Goal: Task Accomplishment & Management: Complete application form

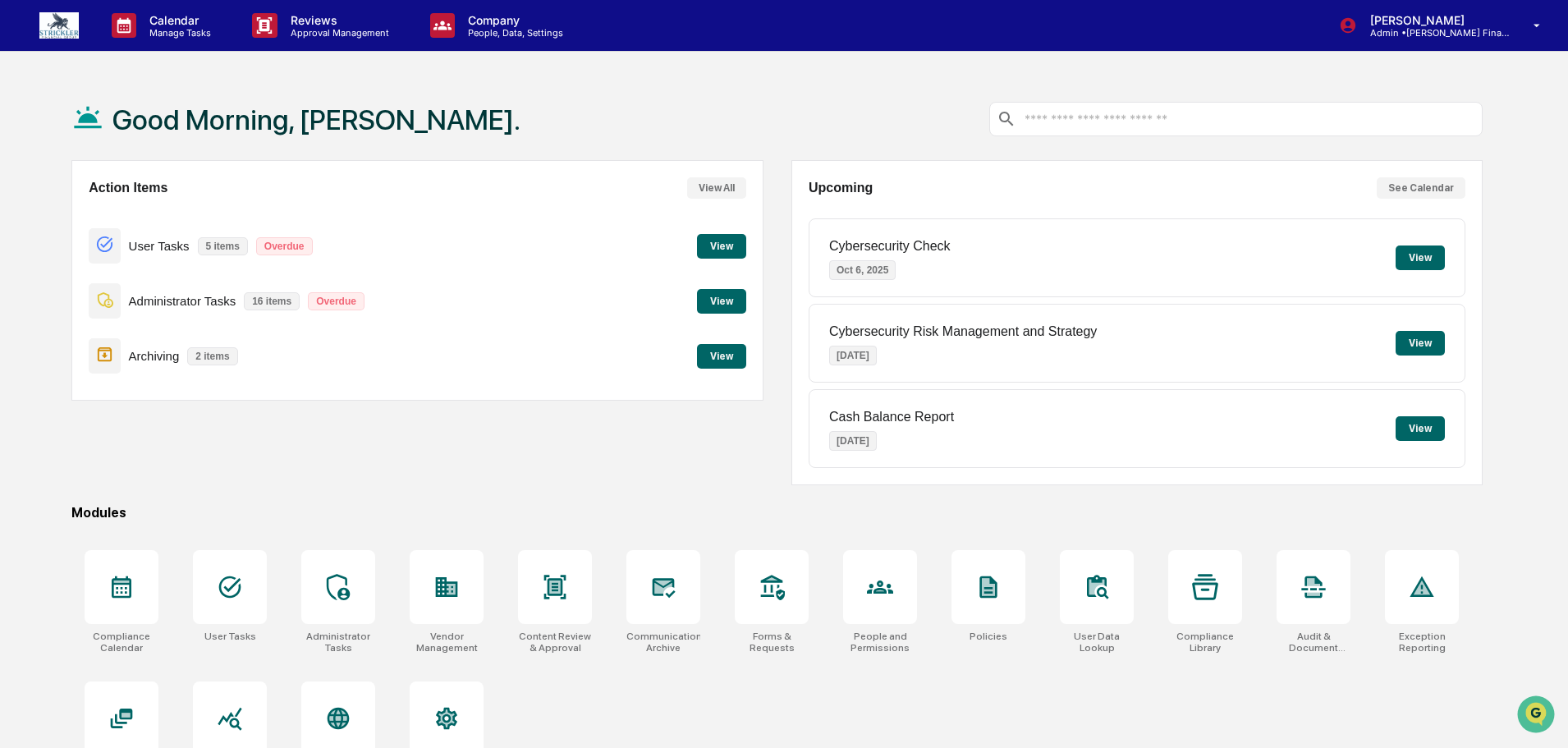
click at [720, 293] on button "View" at bounding box center [721, 301] width 49 height 24
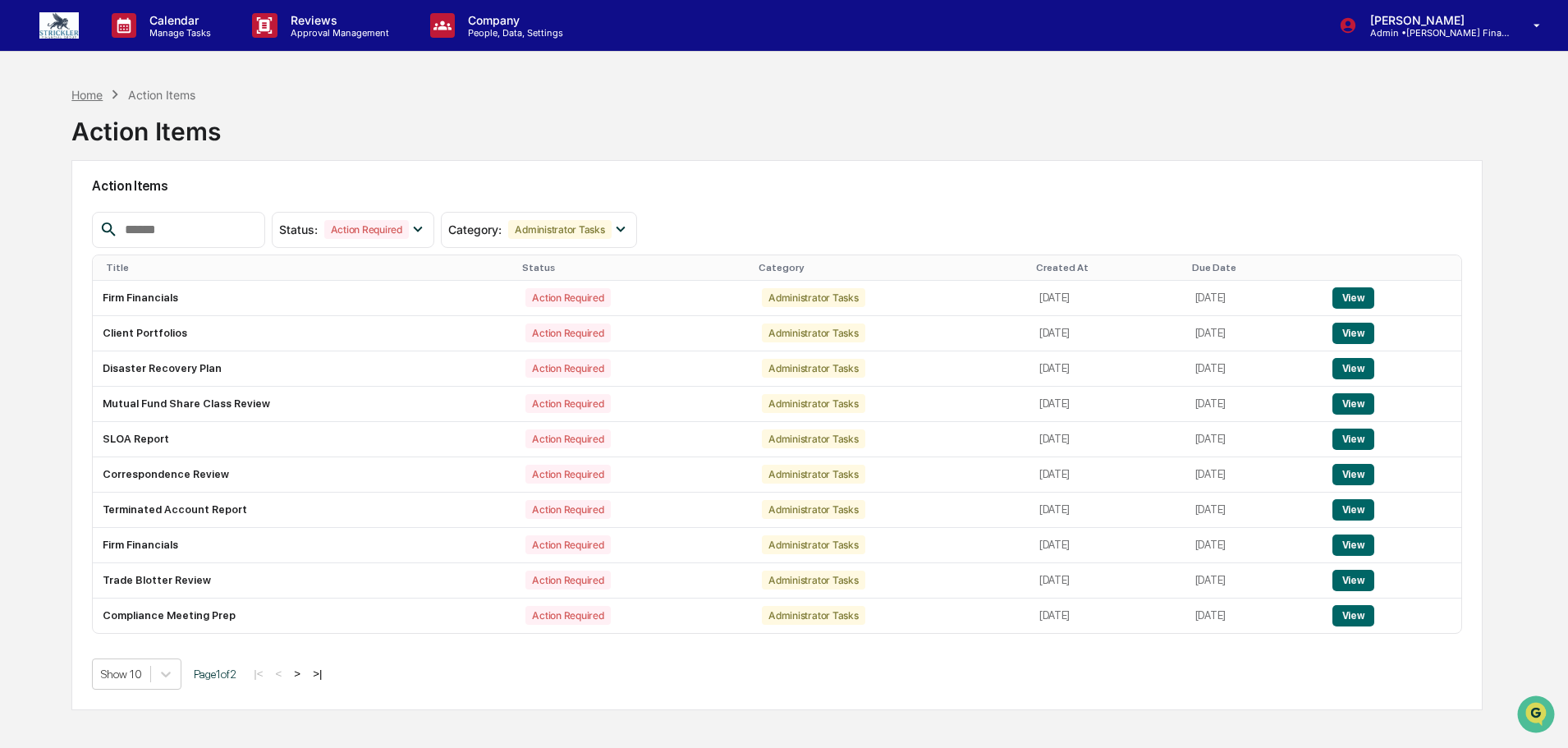
click at [79, 95] on div "Home" at bounding box center [86, 94] width 31 height 14
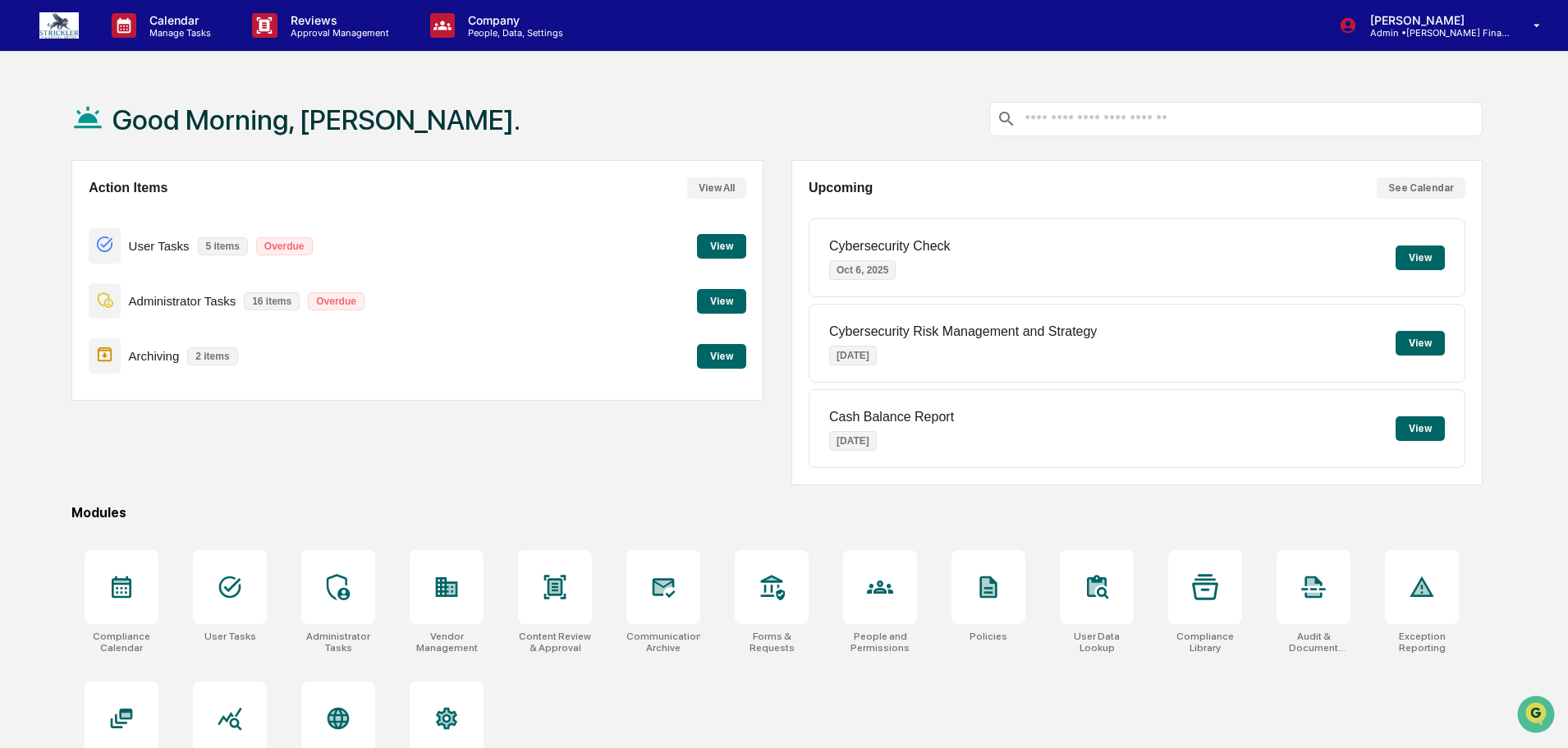
click at [717, 354] on button "View" at bounding box center [721, 355] width 49 height 24
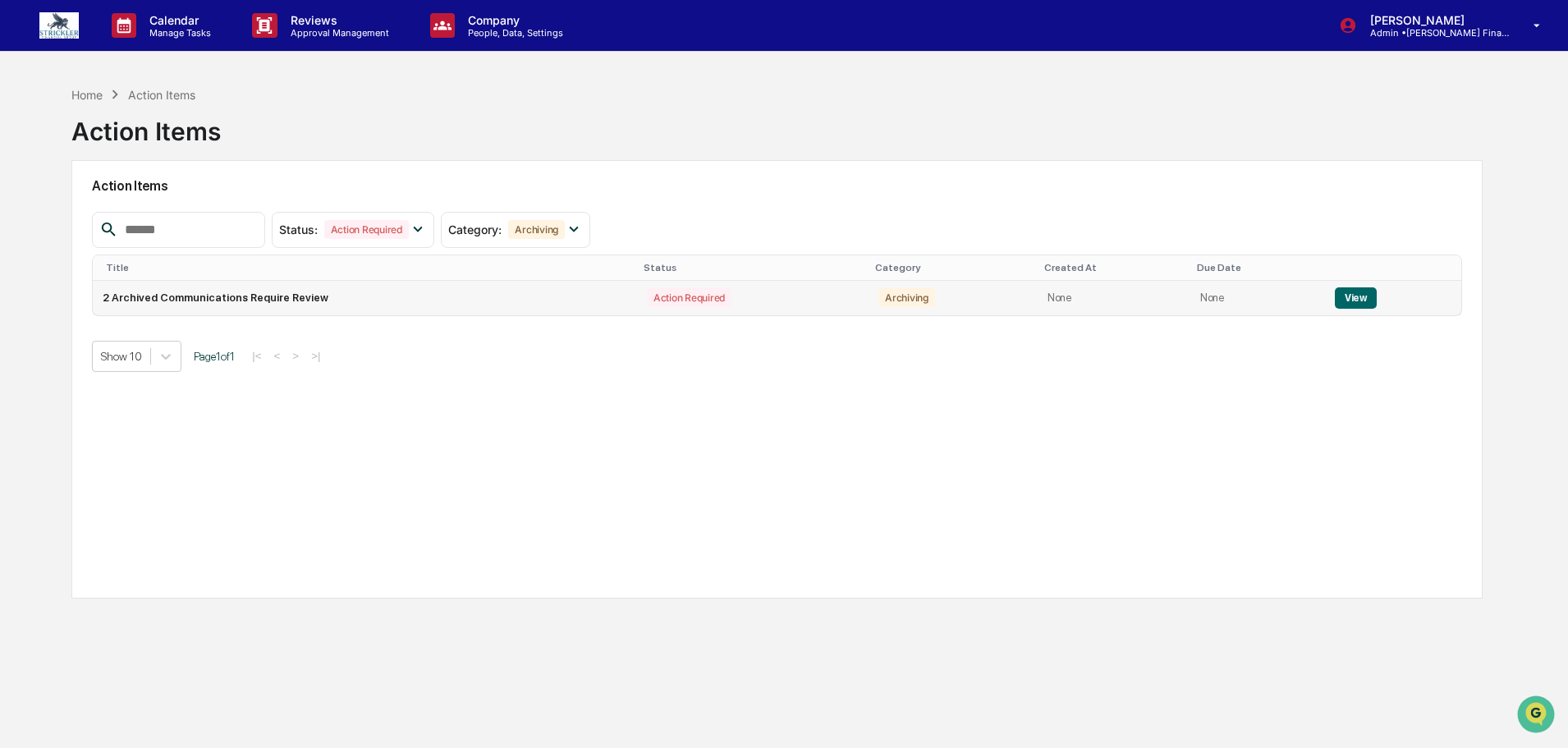
click at [1357, 296] on button "View" at bounding box center [1356, 298] width 42 height 22
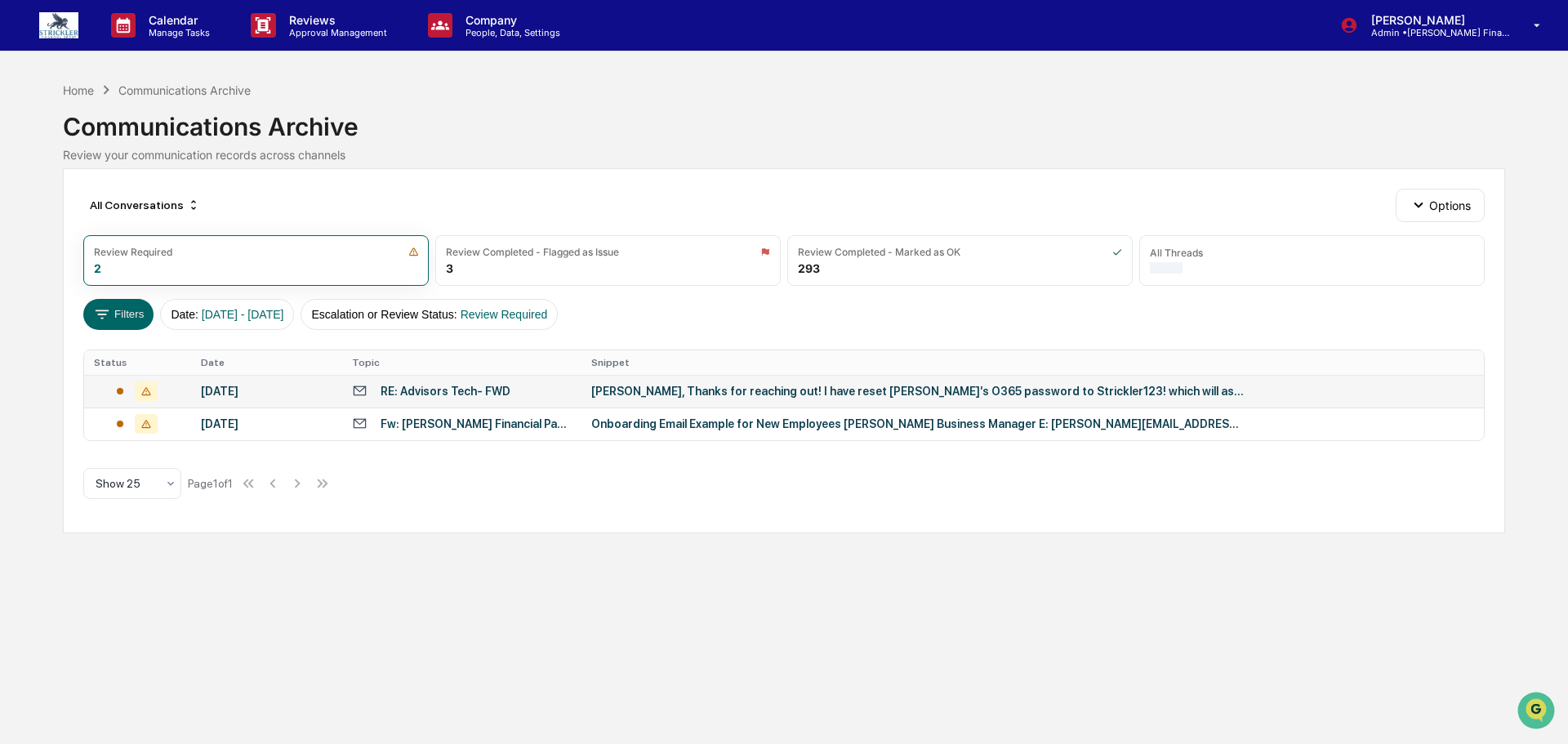
click at [660, 397] on div "[PERSON_NAME], Thanks for reaching out! I have reset [PERSON_NAME]’s O365 passw…" at bounding box center [918, 392] width 653 height 13
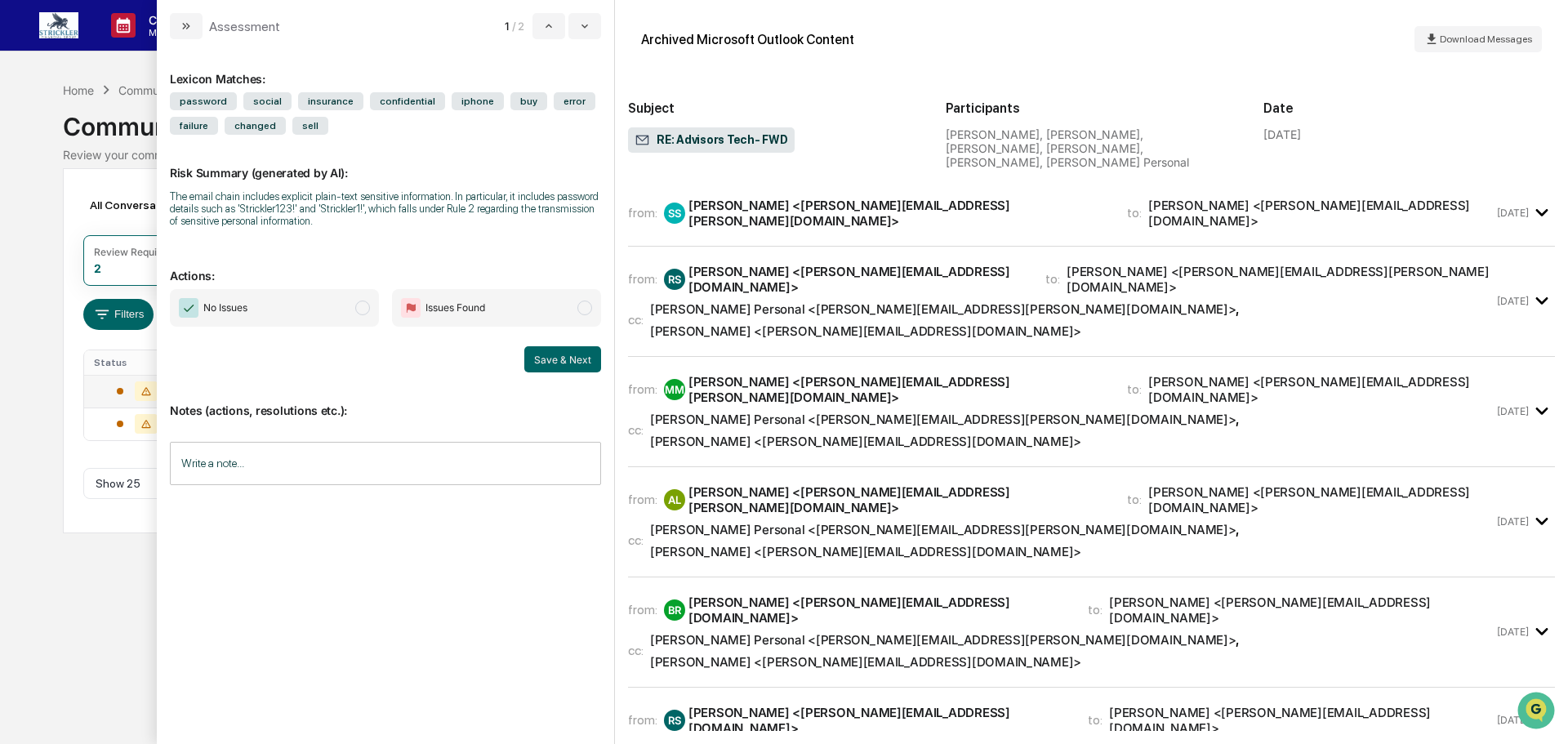
click at [762, 204] on div "[PERSON_NAME] <[PERSON_NAME][EMAIL_ADDRESS][PERSON_NAME][DOMAIN_NAME]>" at bounding box center [898, 213] width 419 height 31
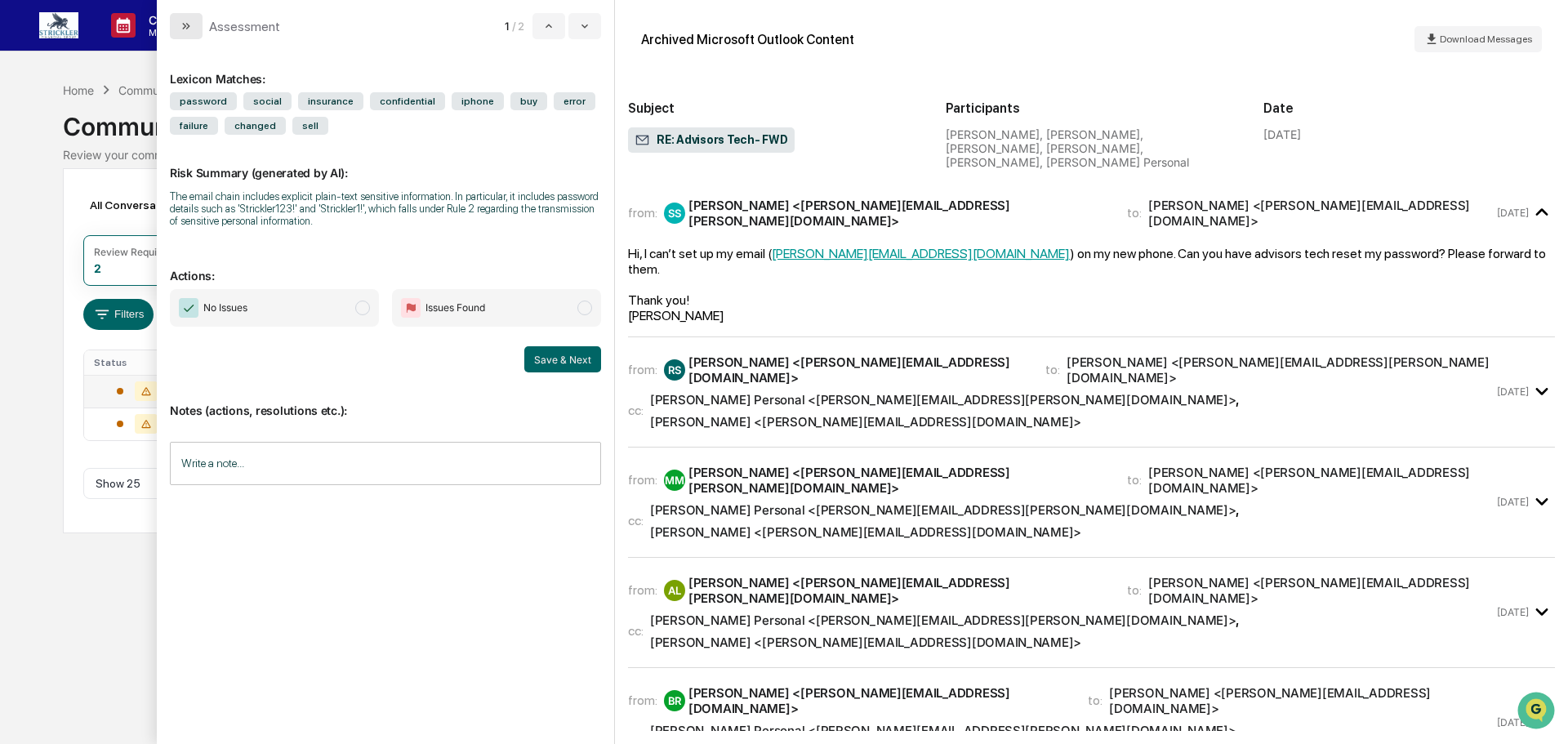
click at [184, 26] on icon "modal" at bounding box center [186, 27] width 13 height 13
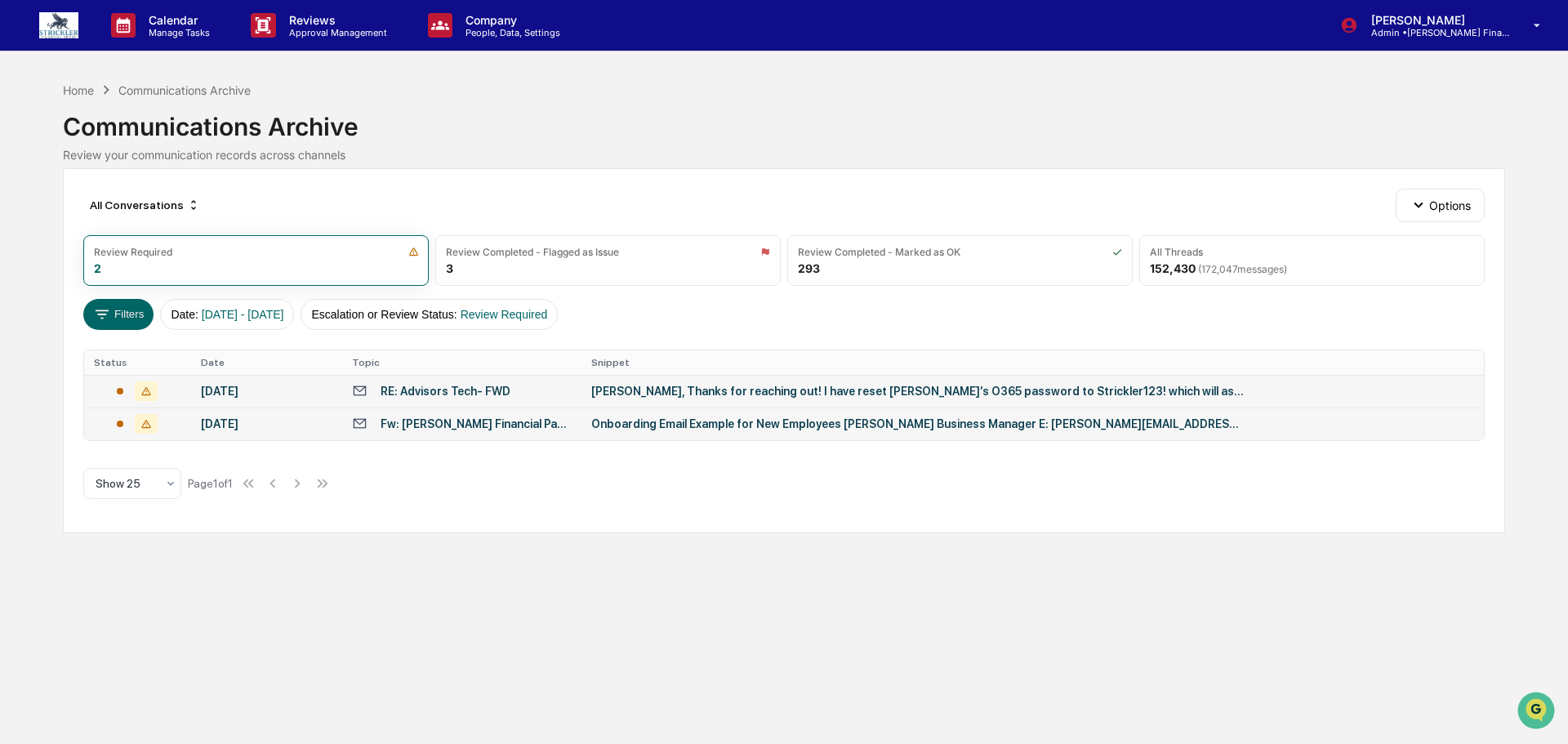
click at [757, 431] on div "Onboarding Email Example for New Employees [PERSON_NAME] Business Manager E: [P…" at bounding box center [918, 424] width 653 height 13
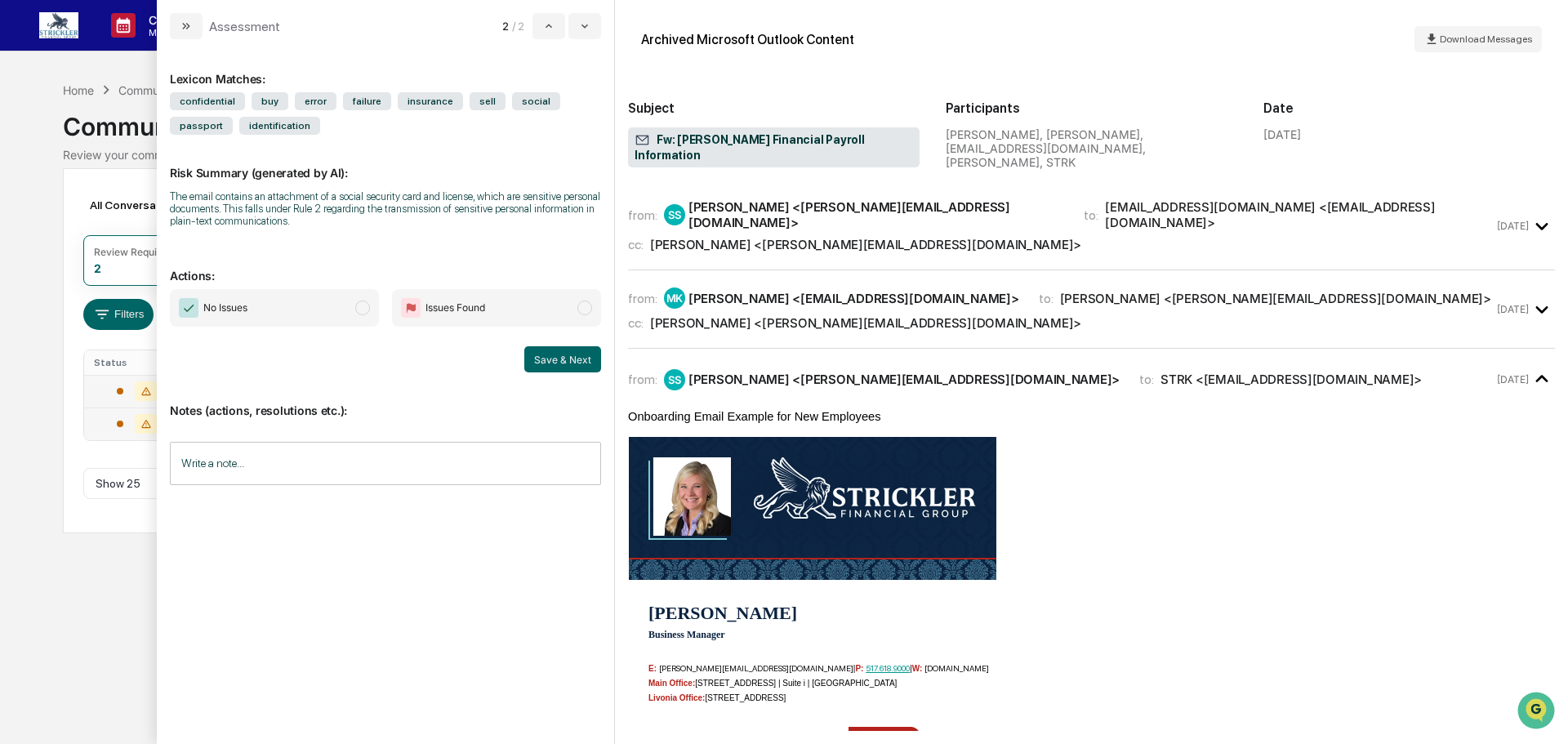
click at [906, 315] on div "[PERSON_NAME] <[PERSON_NAME][EMAIL_ADDRESS][DOMAIN_NAME]>" at bounding box center [865, 323] width 431 height 16
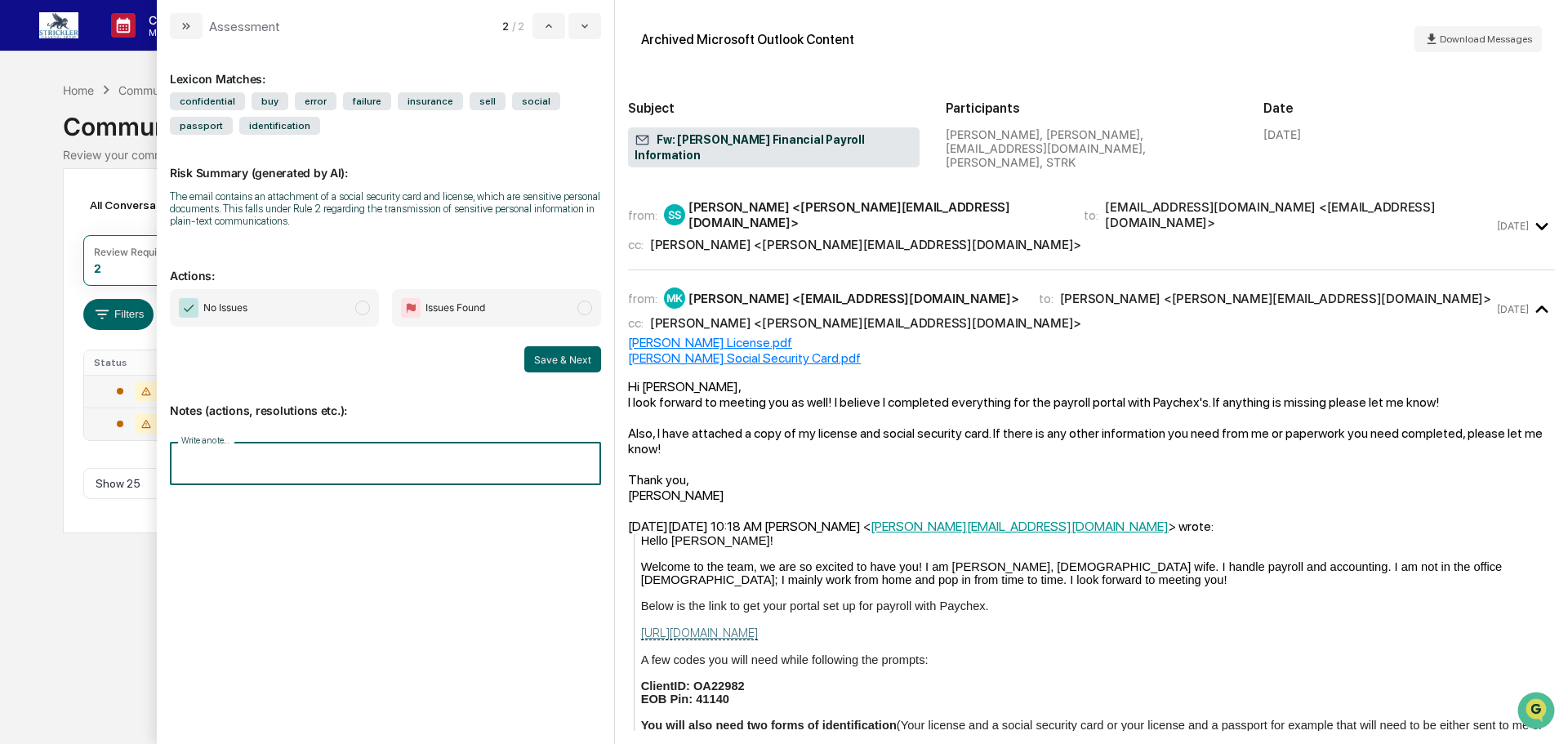
click at [342, 452] on input "Write a note..." at bounding box center [385, 463] width 431 height 43
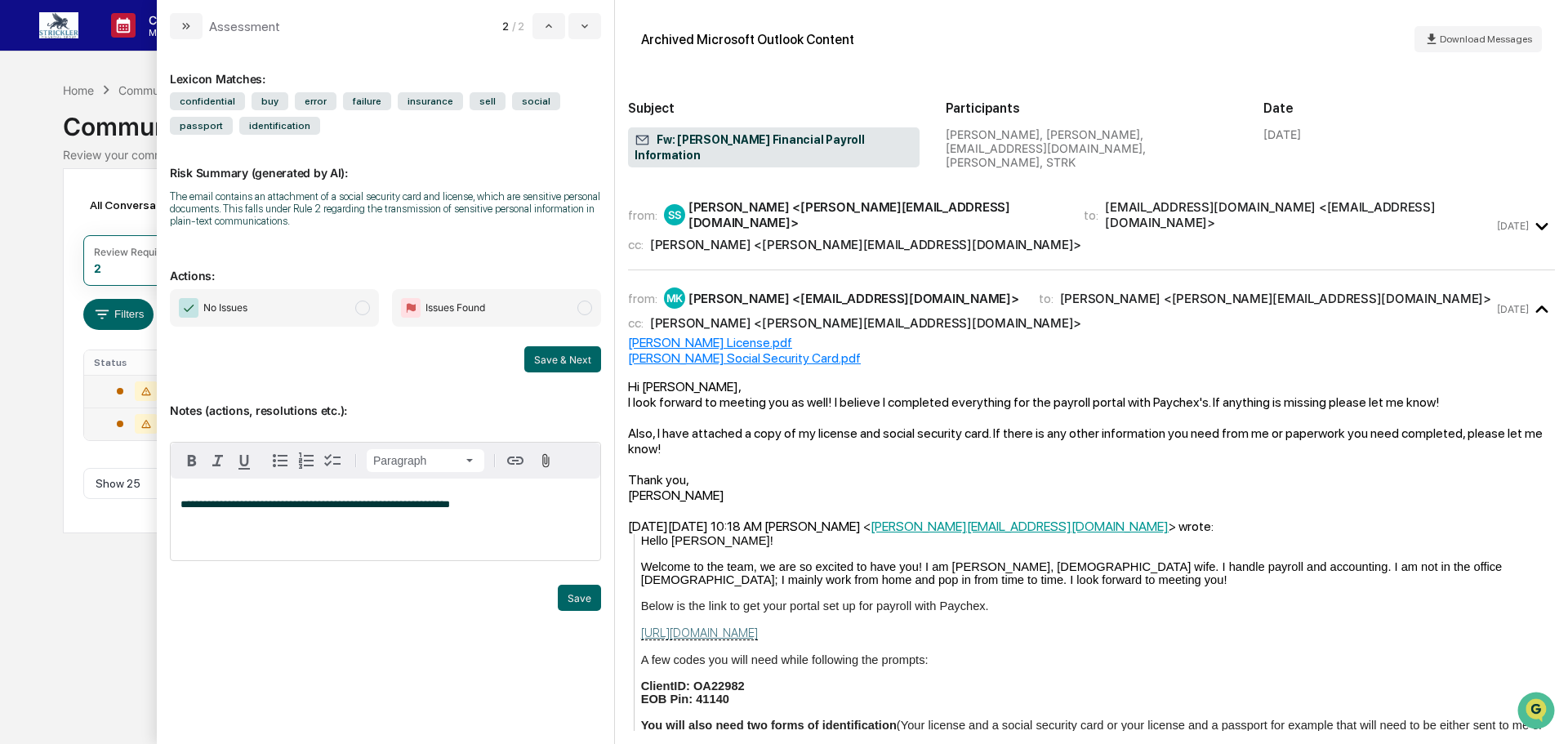
click at [367, 510] on span "**********" at bounding box center [315, 504] width 269 height 11
click at [568, 611] on button "Save" at bounding box center [579, 597] width 43 height 26
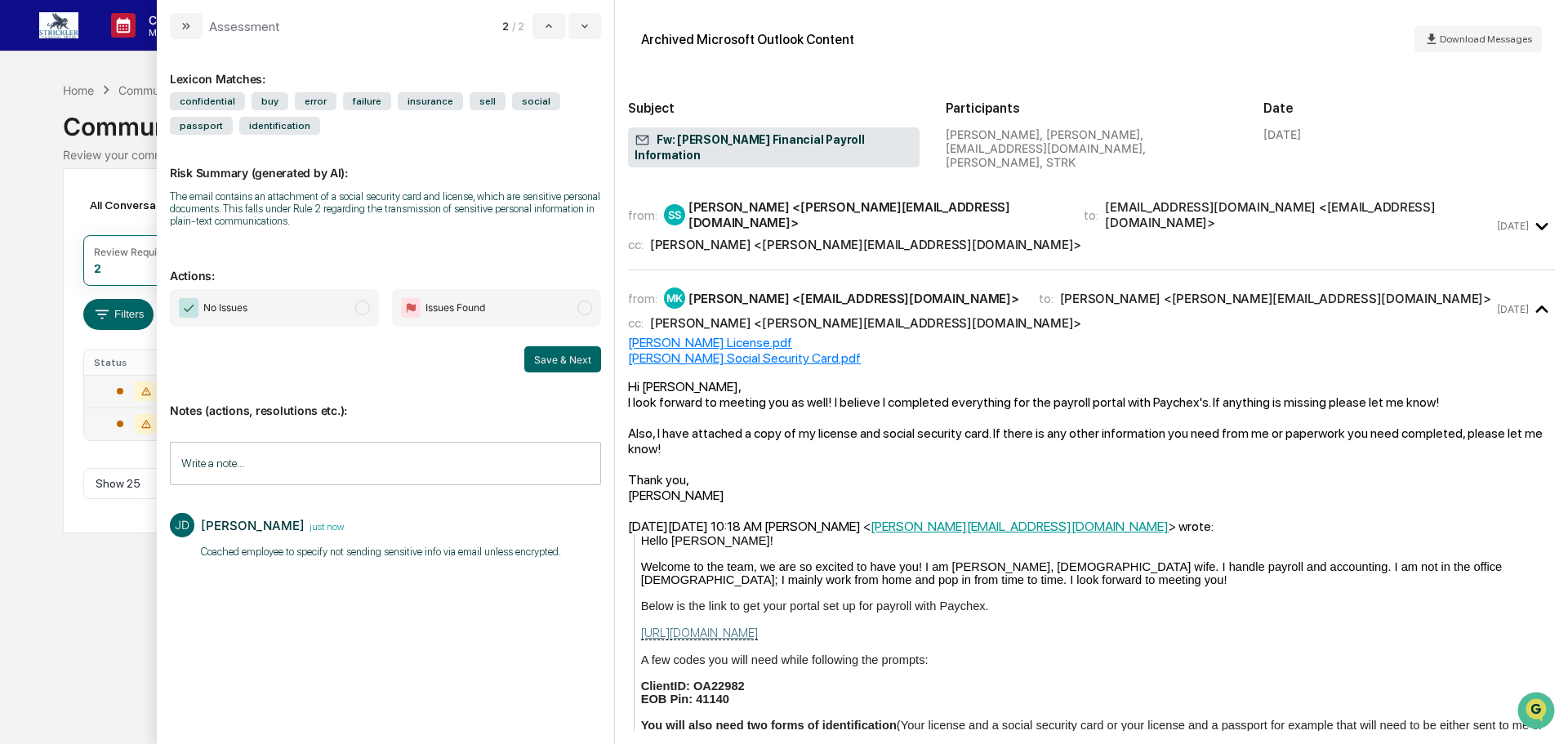
click at [362, 305] on span "modal" at bounding box center [362, 308] width 15 height 15
click at [570, 363] on button "Save & Next" at bounding box center [563, 358] width 76 height 26
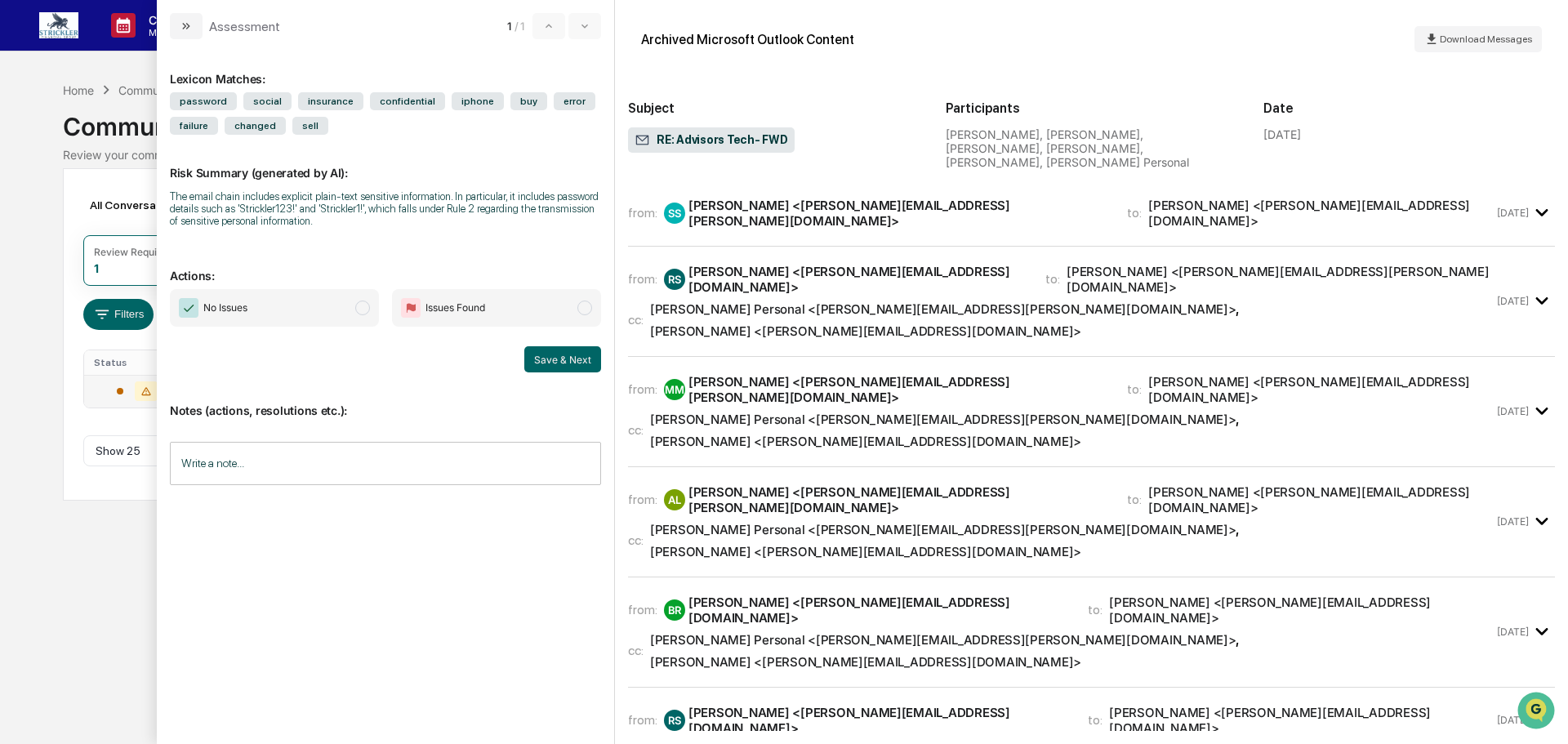
click at [362, 312] on span "modal" at bounding box center [362, 308] width 15 height 15
click at [205, 453] on input "Write a note..." at bounding box center [385, 463] width 431 height 43
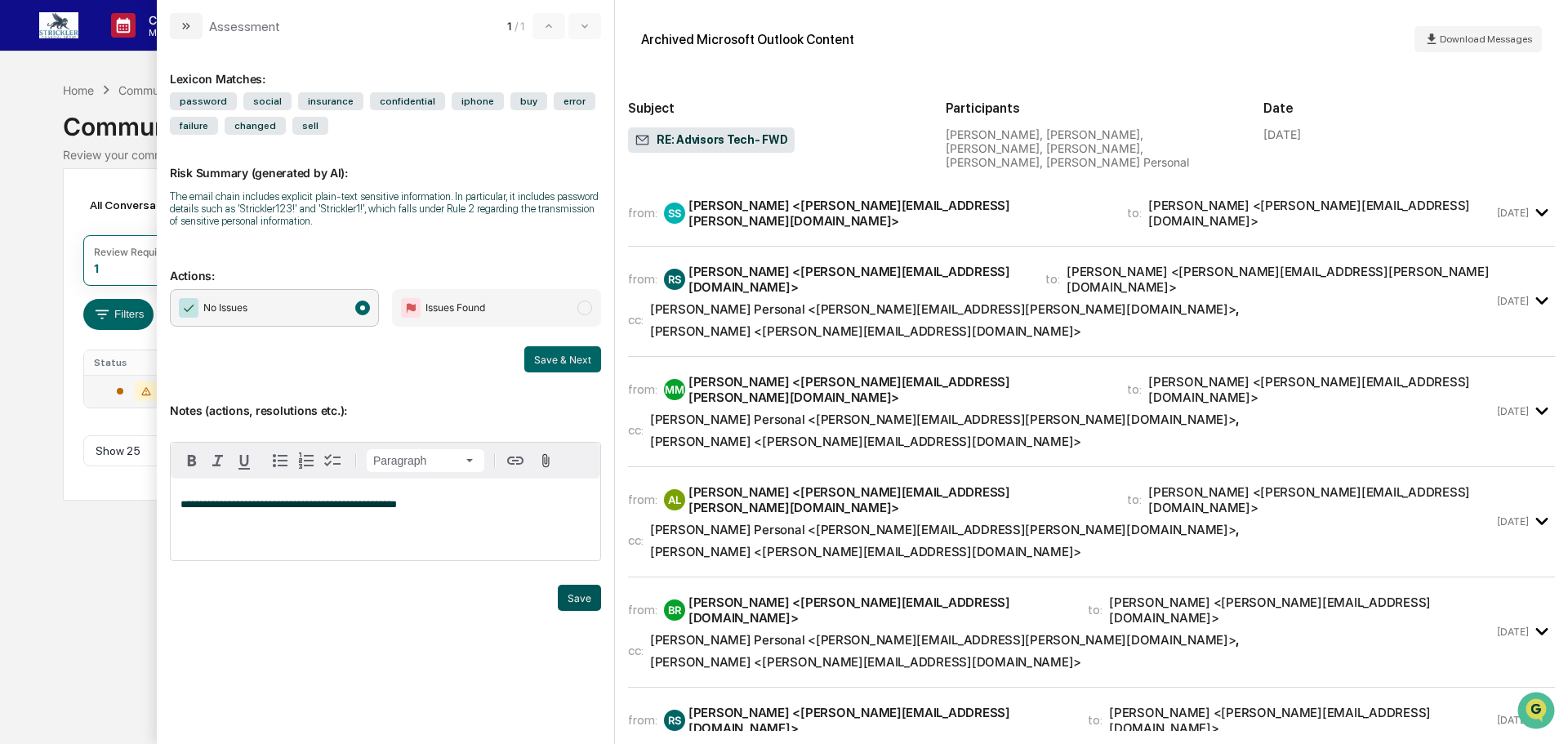
click at [583, 611] on button "Save" at bounding box center [579, 597] width 43 height 26
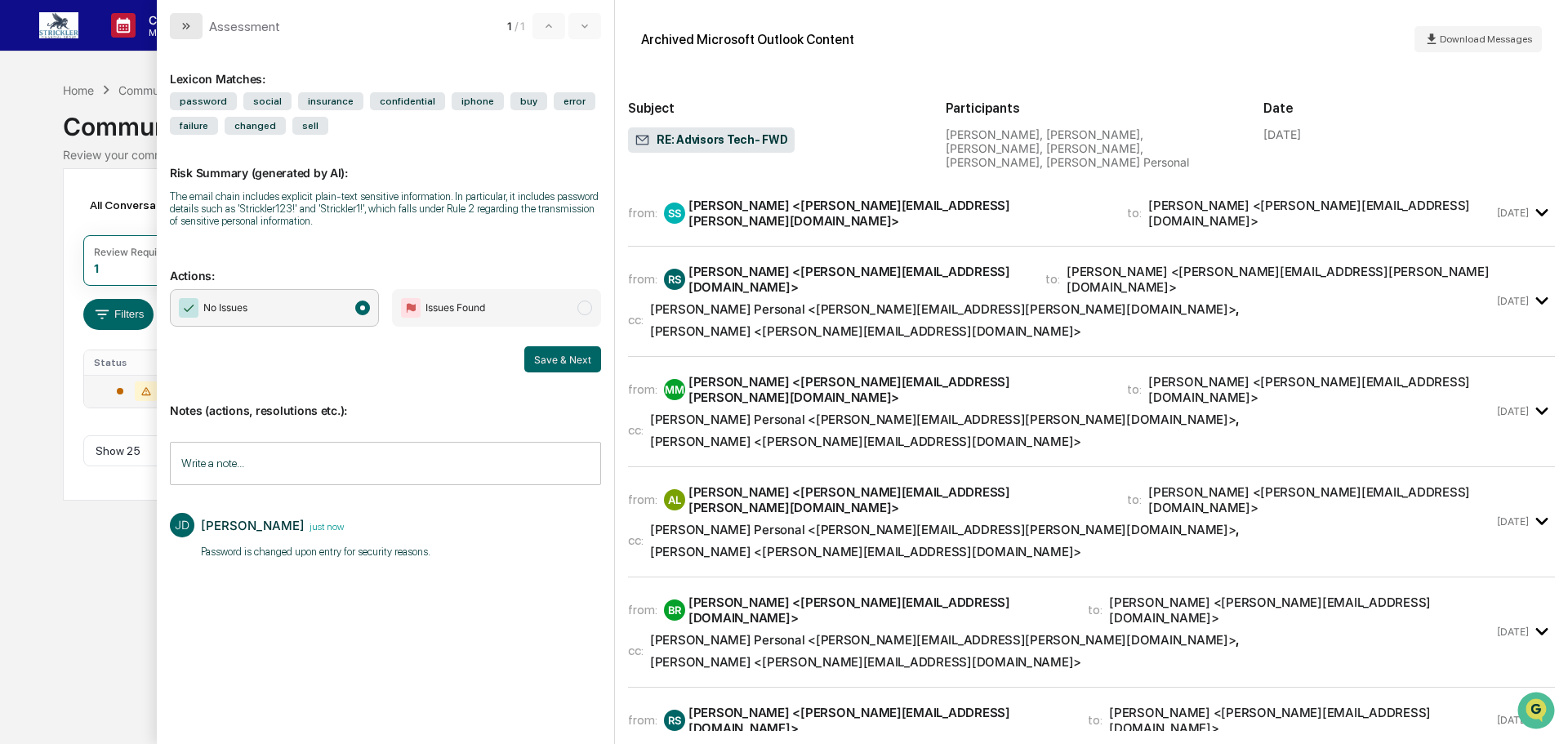
click at [187, 28] on icon "modal" at bounding box center [188, 26] width 4 height 7
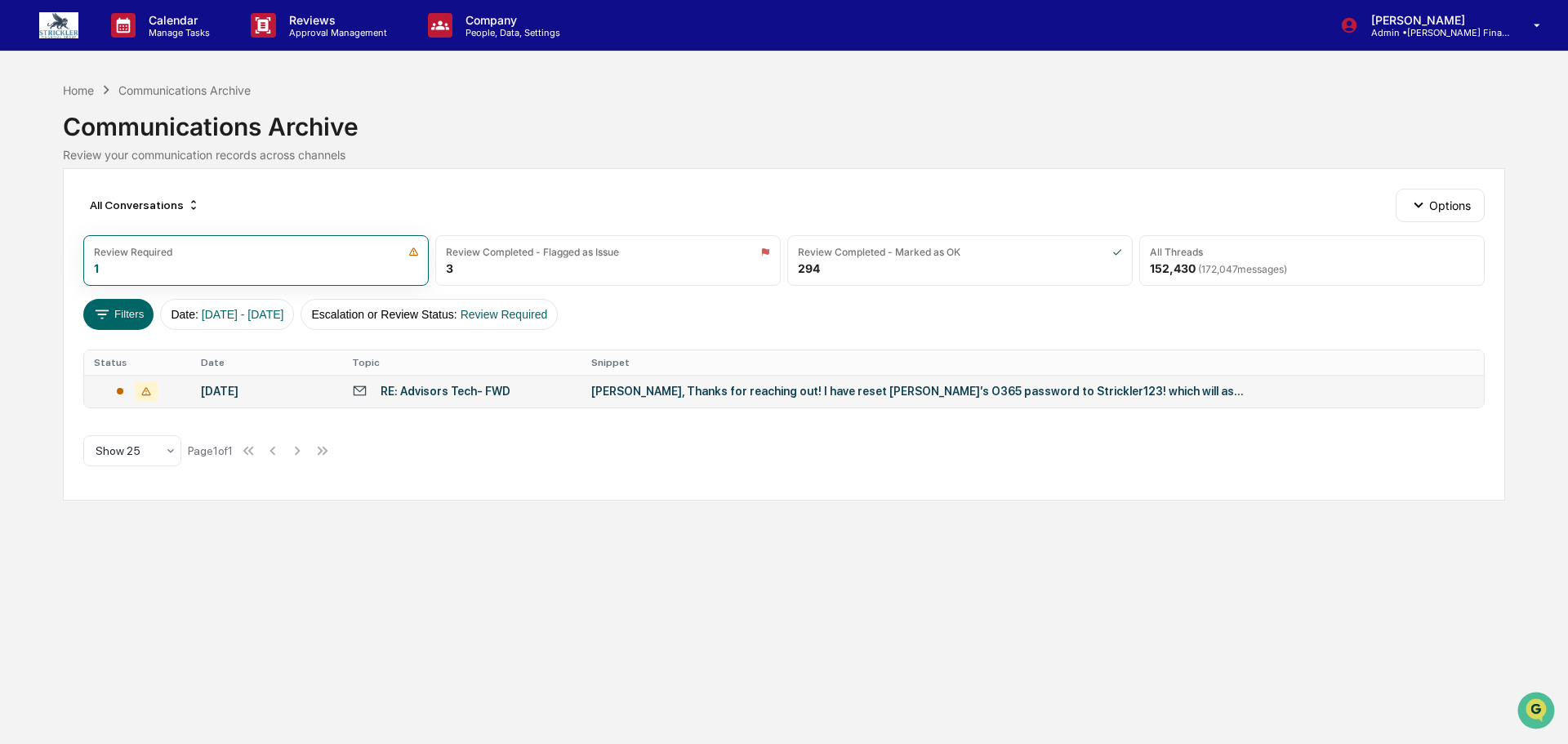
click at [619, 397] on div "[PERSON_NAME], Thanks for reaching out! I have reset [PERSON_NAME]’s O365 passw…" at bounding box center [918, 392] width 653 height 13
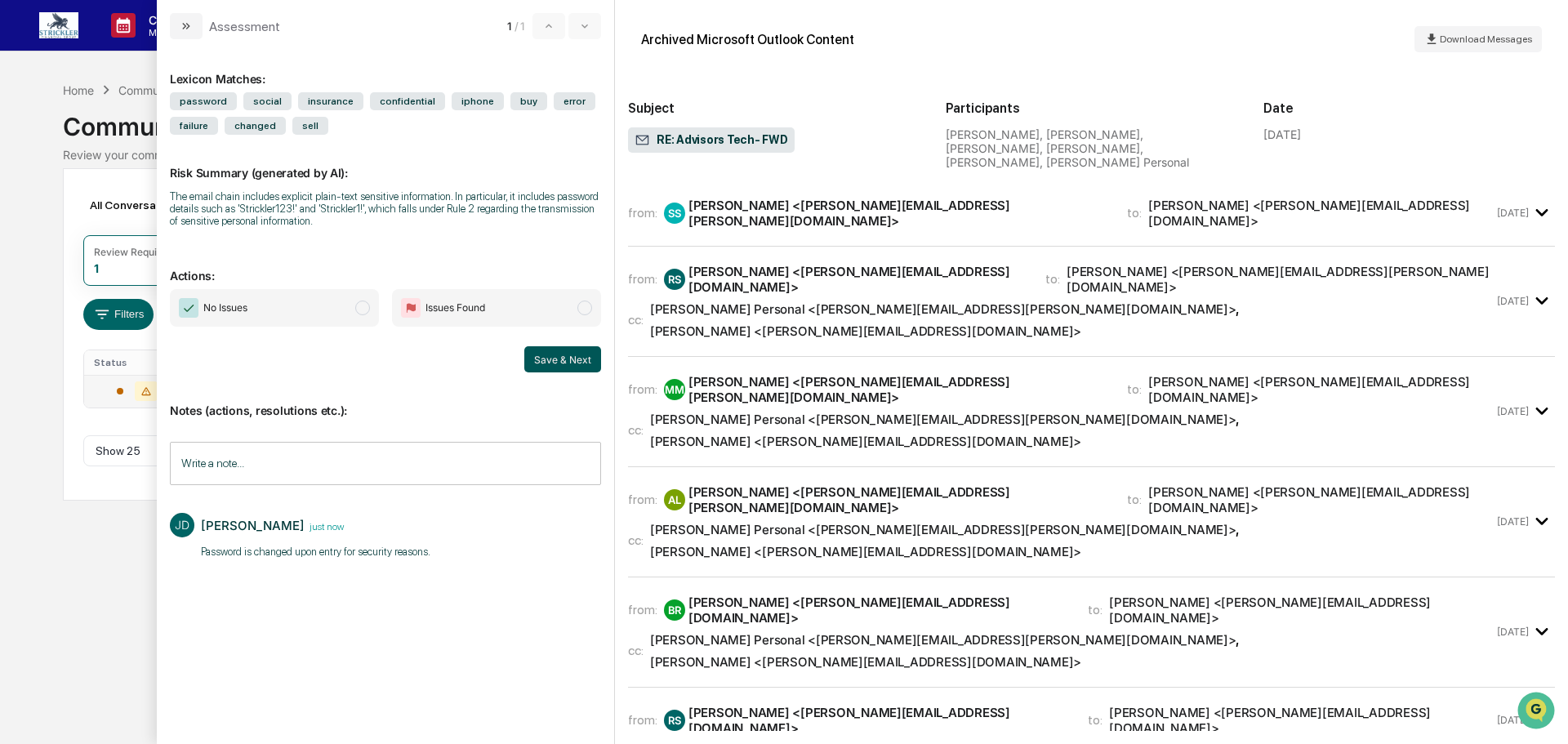
click at [539, 367] on button "Save & Next" at bounding box center [563, 358] width 76 height 26
click at [22, 176] on div "Calendar Manage Tasks Reviews Approval Management Company People, Data, Setting…" at bounding box center [784, 372] width 1568 height 744
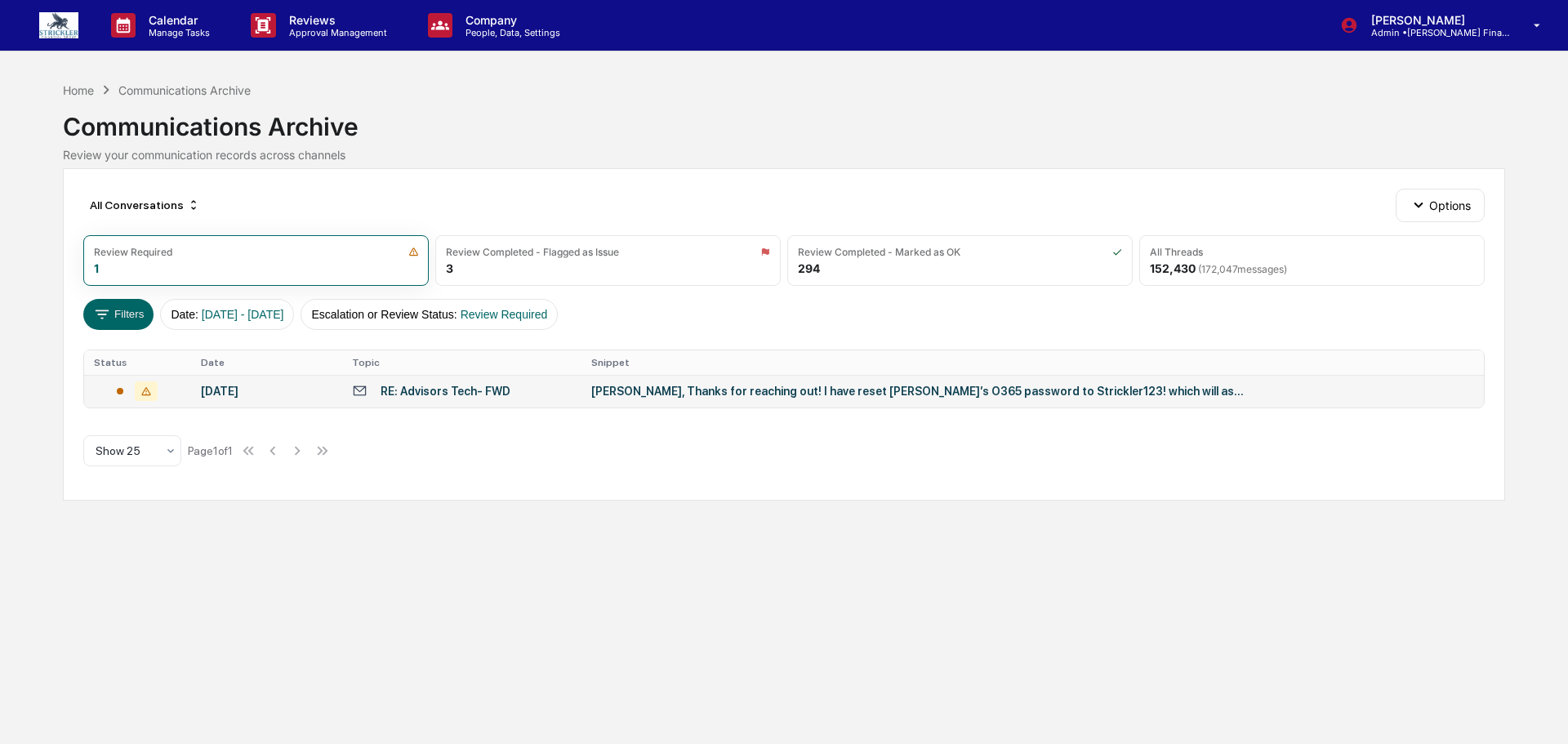
click at [647, 397] on div "[PERSON_NAME], Thanks for reaching out! I have reset [PERSON_NAME]’s O365 passw…" at bounding box center [918, 392] width 653 height 13
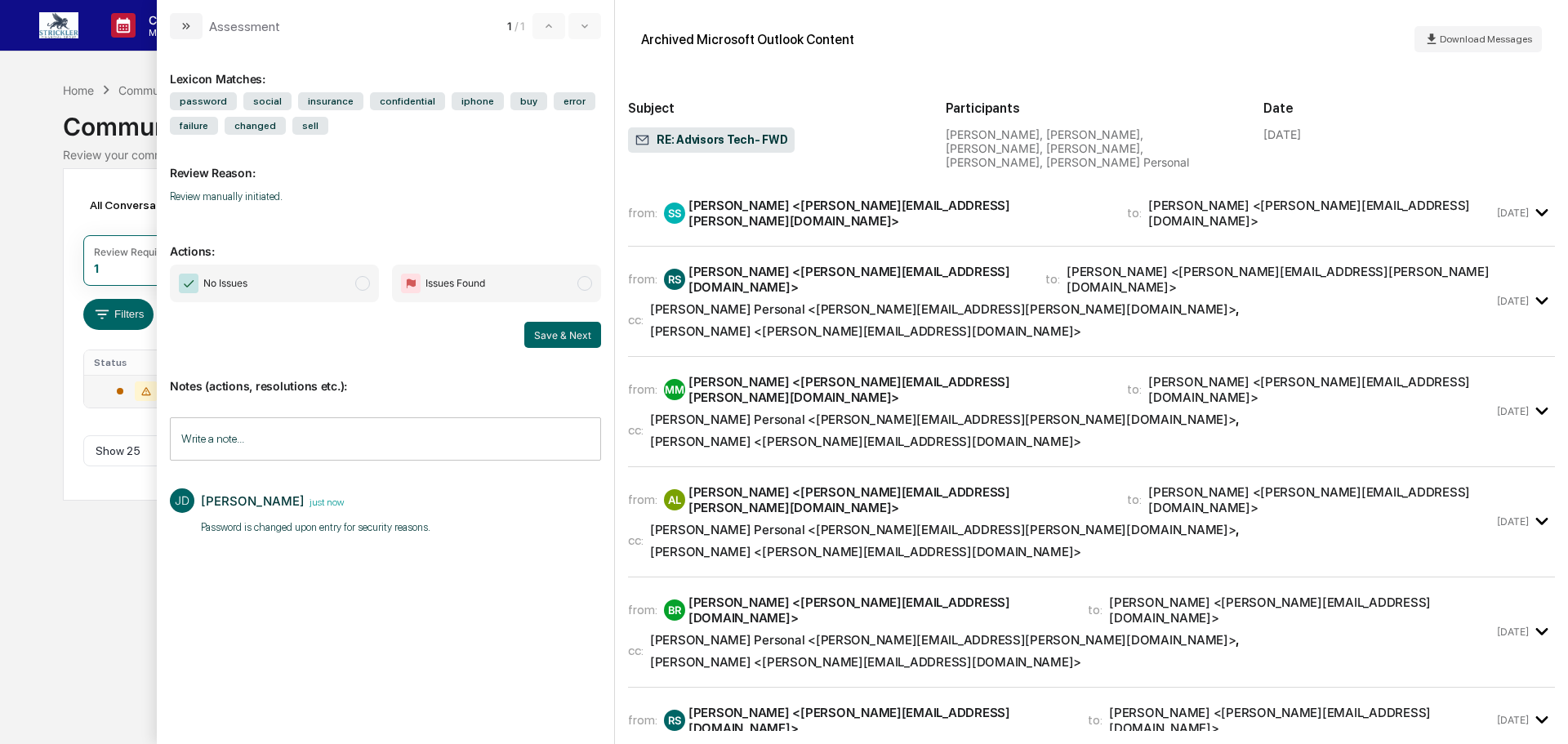
click at [360, 276] on span "modal" at bounding box center [362, 283] width 15 height 15
click at [561, 323] on button "Save & Next" at bounding box center [563, 334] width 76 height 26
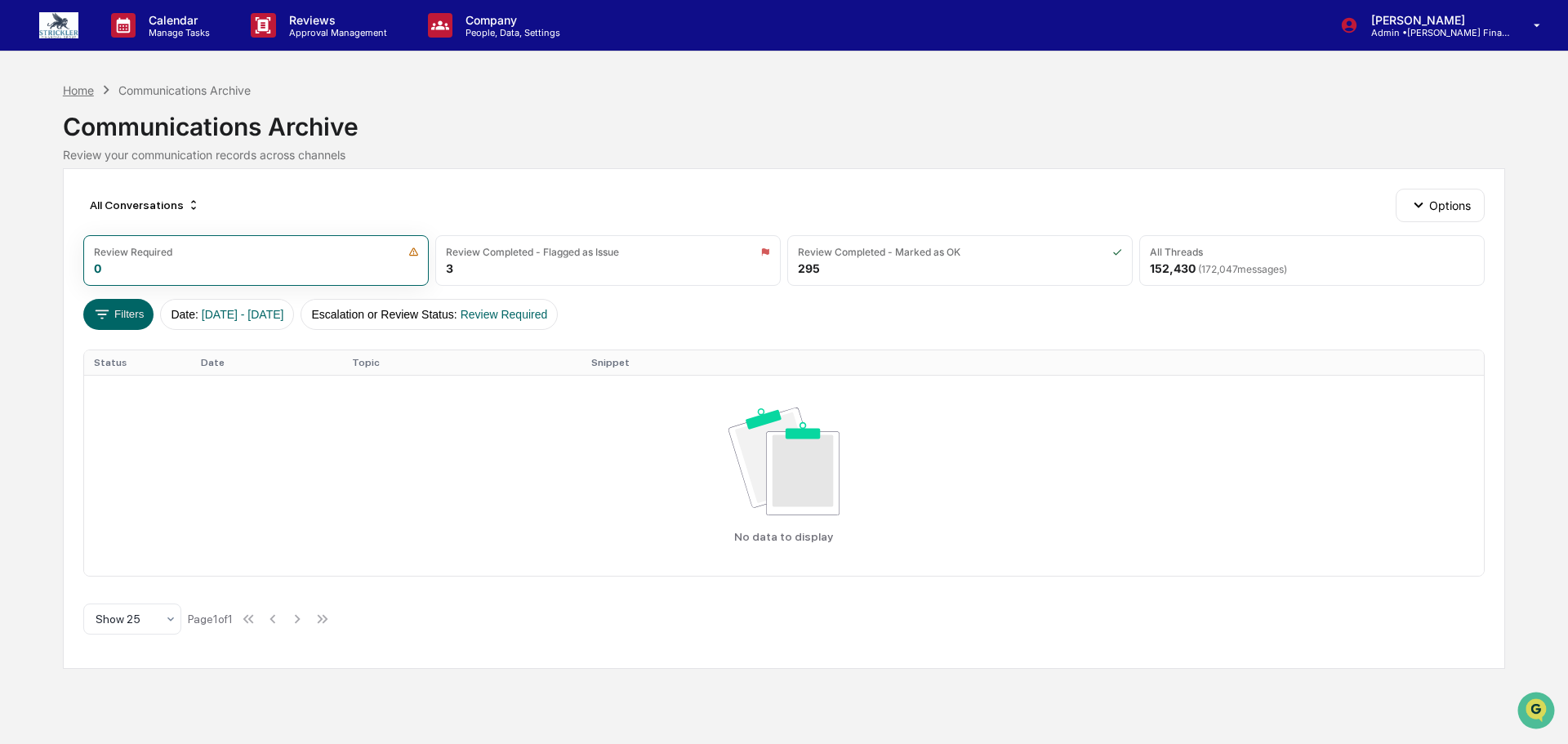
click at [78, 92] on div "Home" at bounding box center [78, 90] width 31 height 14
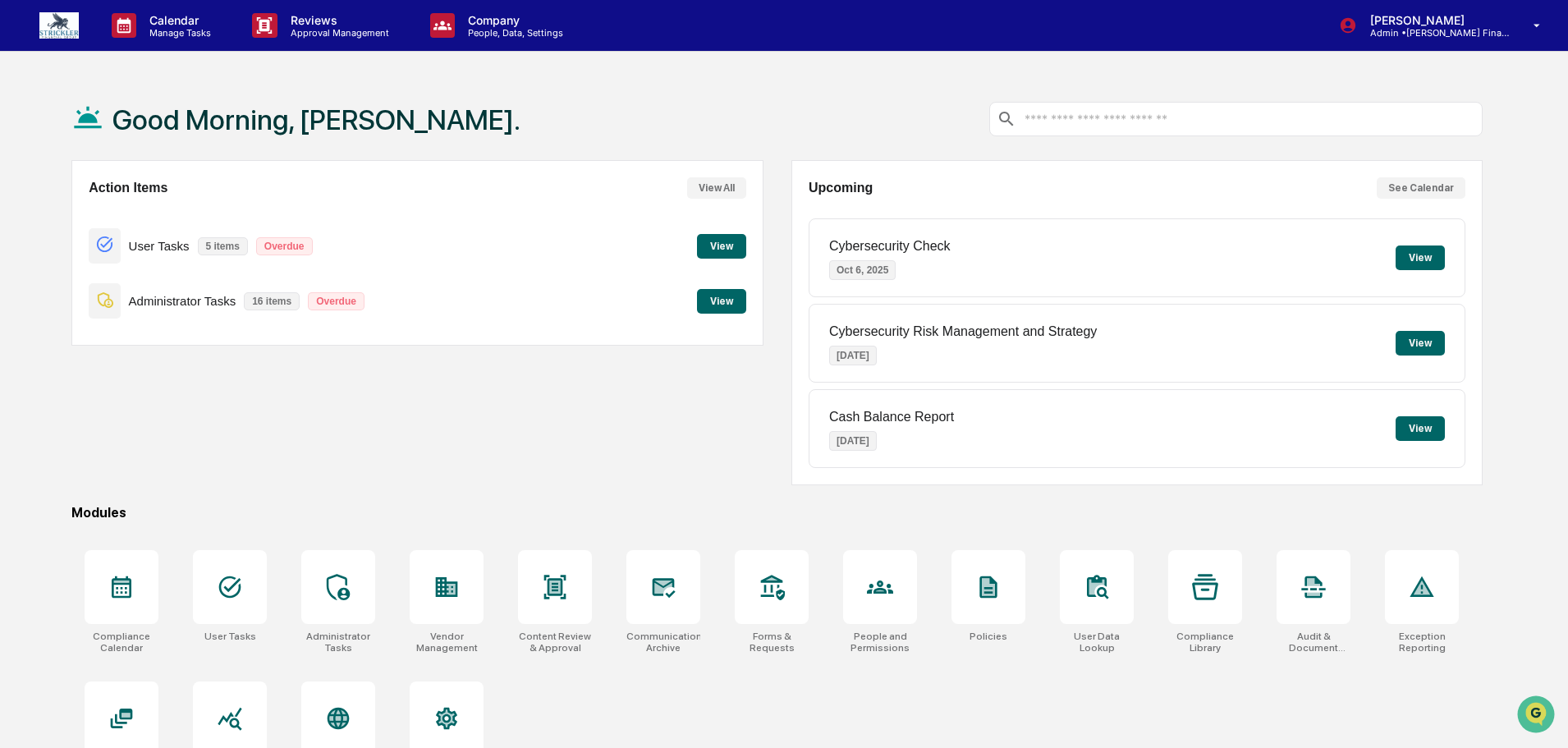
click at [721, 308] on button "View" at bounding box center [721, 301] width 49 height 24
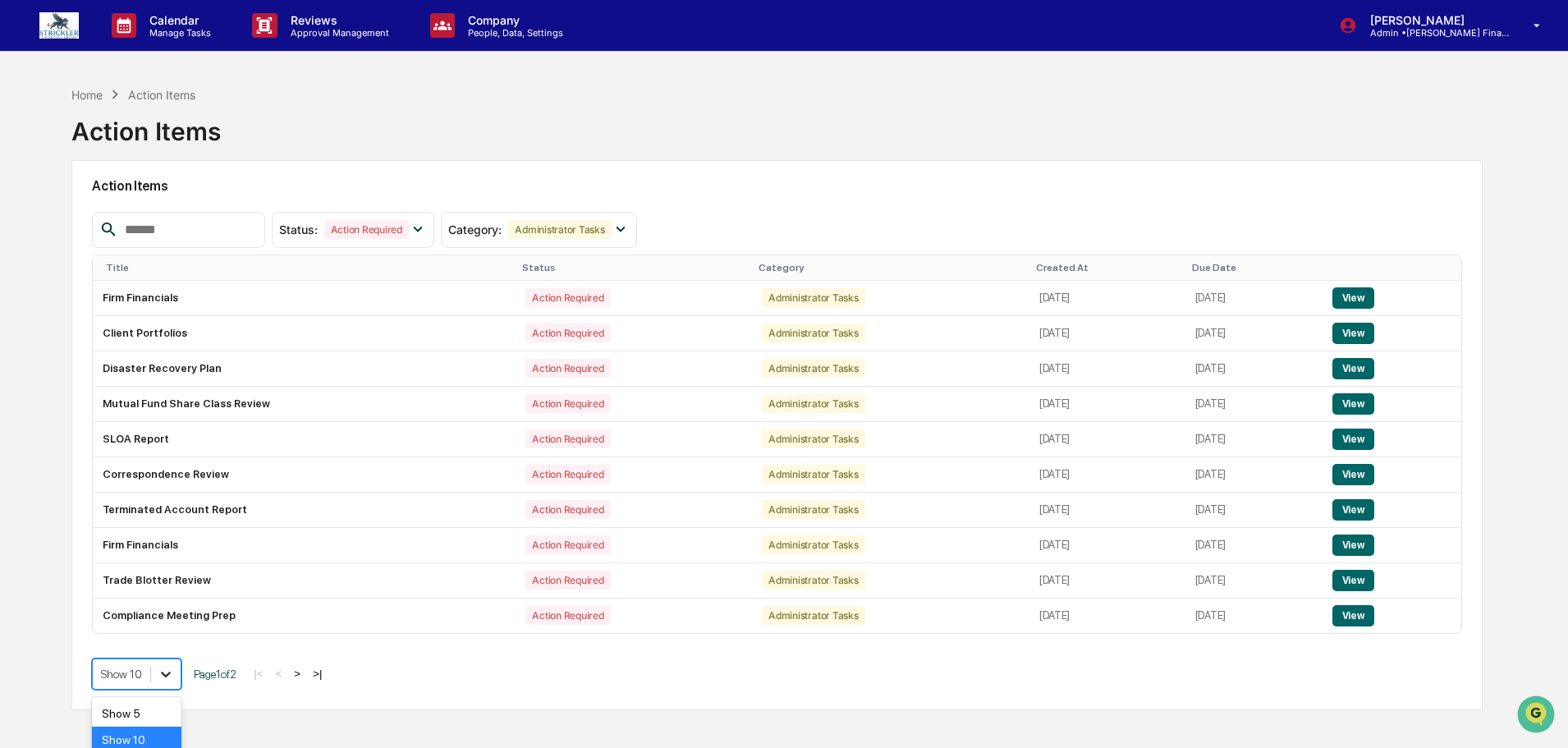
scroll to position [87, 0]
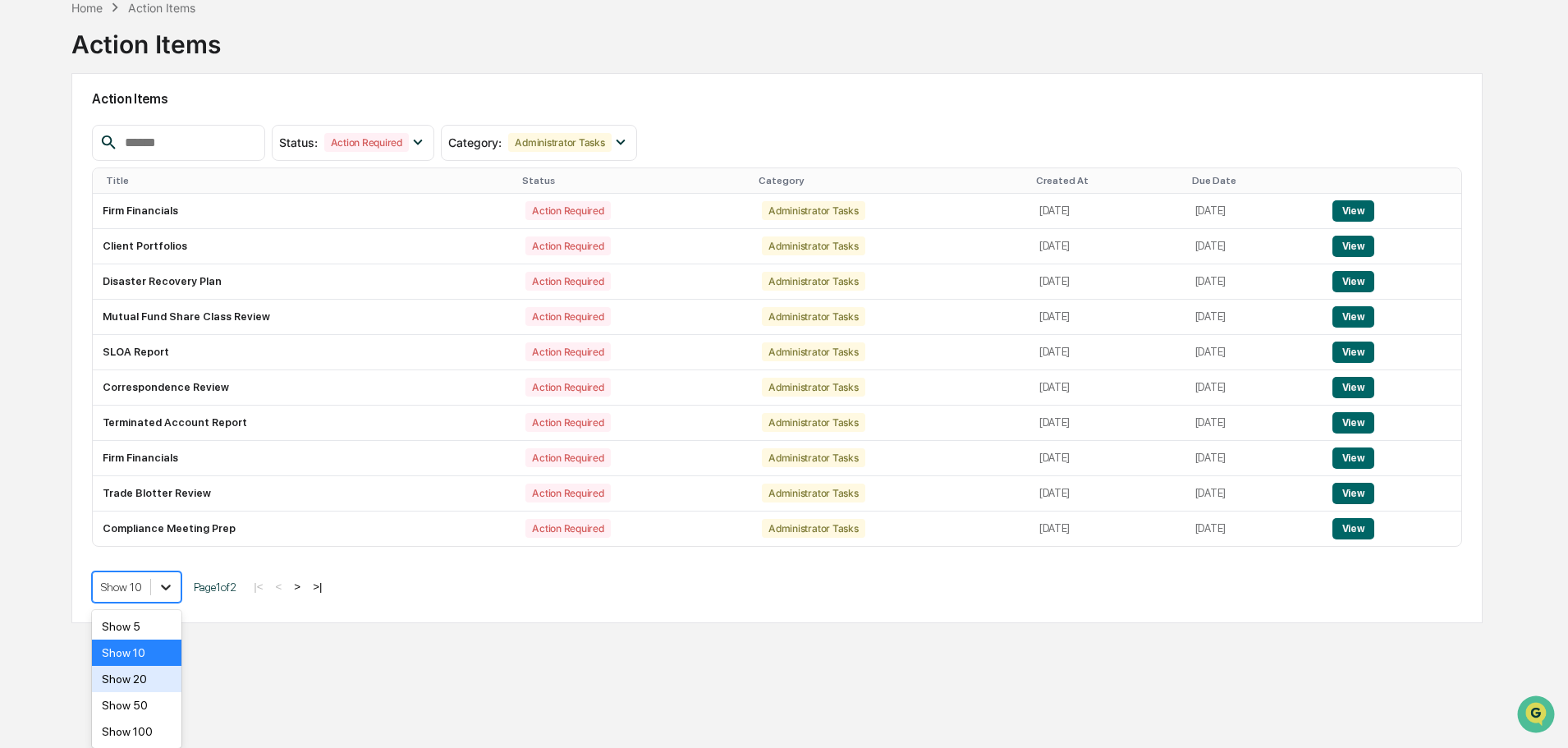
click at [174, 675] on body "Calendar Manage Tasks Reviews Approval Management Company People, Data, Setting…" at bounding box center [784, 326] width 1568 height 826
click at [159, 726] on div "Show 100" at bounding box center [136, 730] width 89 height 26
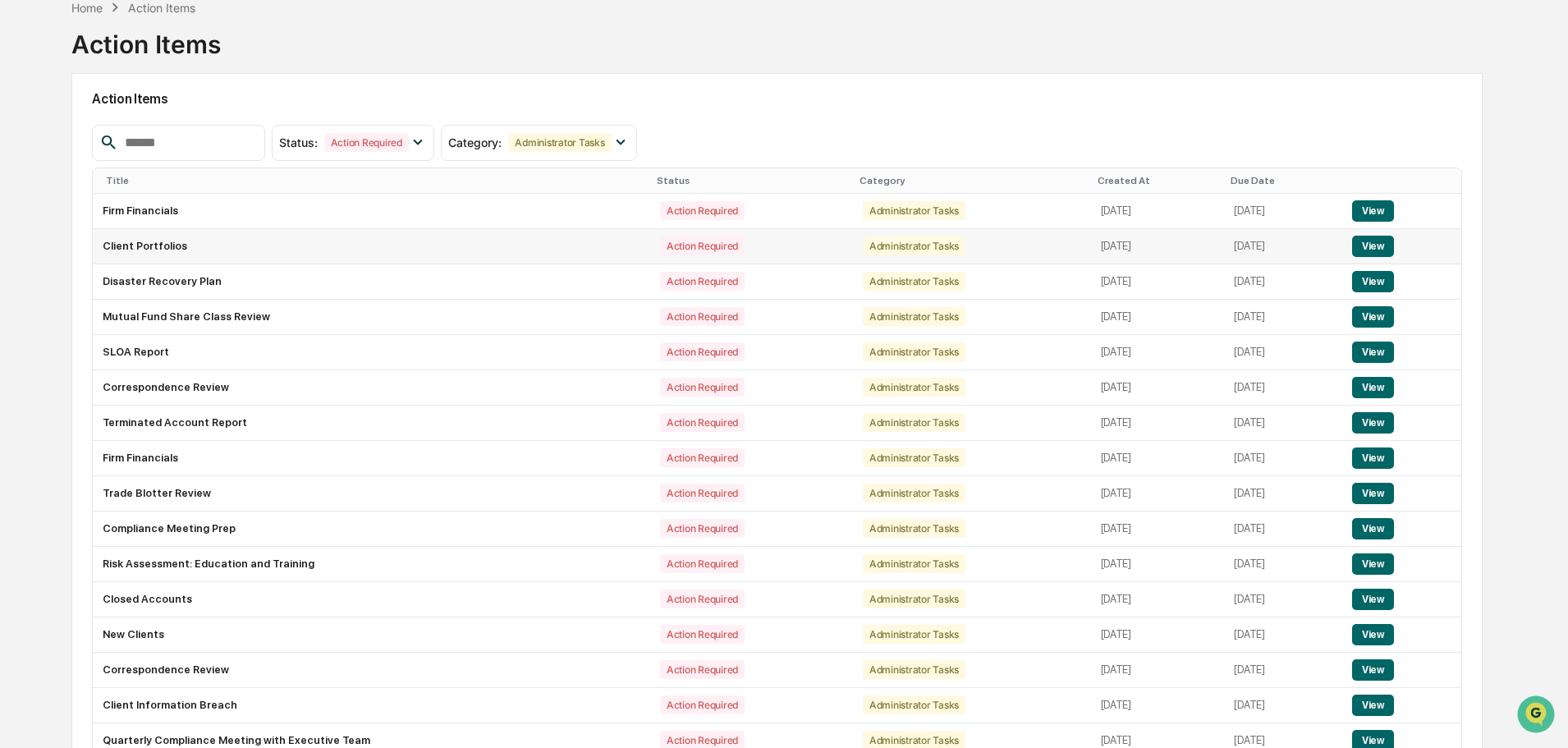
click at [184, 249] on td "Client Portfolios" at bounding box center [371, 247] width 557 height 35
click at [1379, 386] on button "View" at bounding box center [1373, 388] width 42 height 22
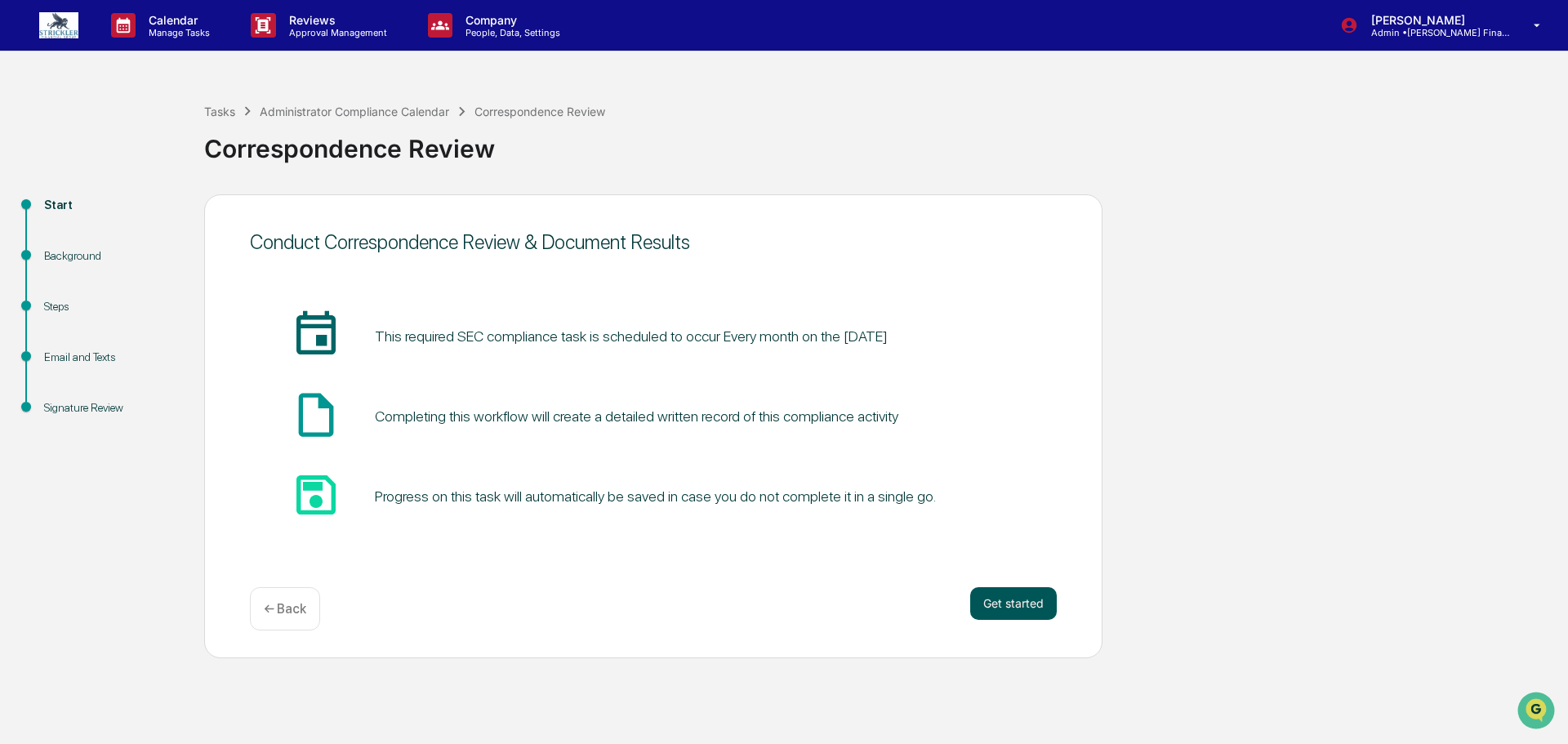
click at [1028, 599] on button "Get started" at bounding box center [1013, 603] width 86 height 32
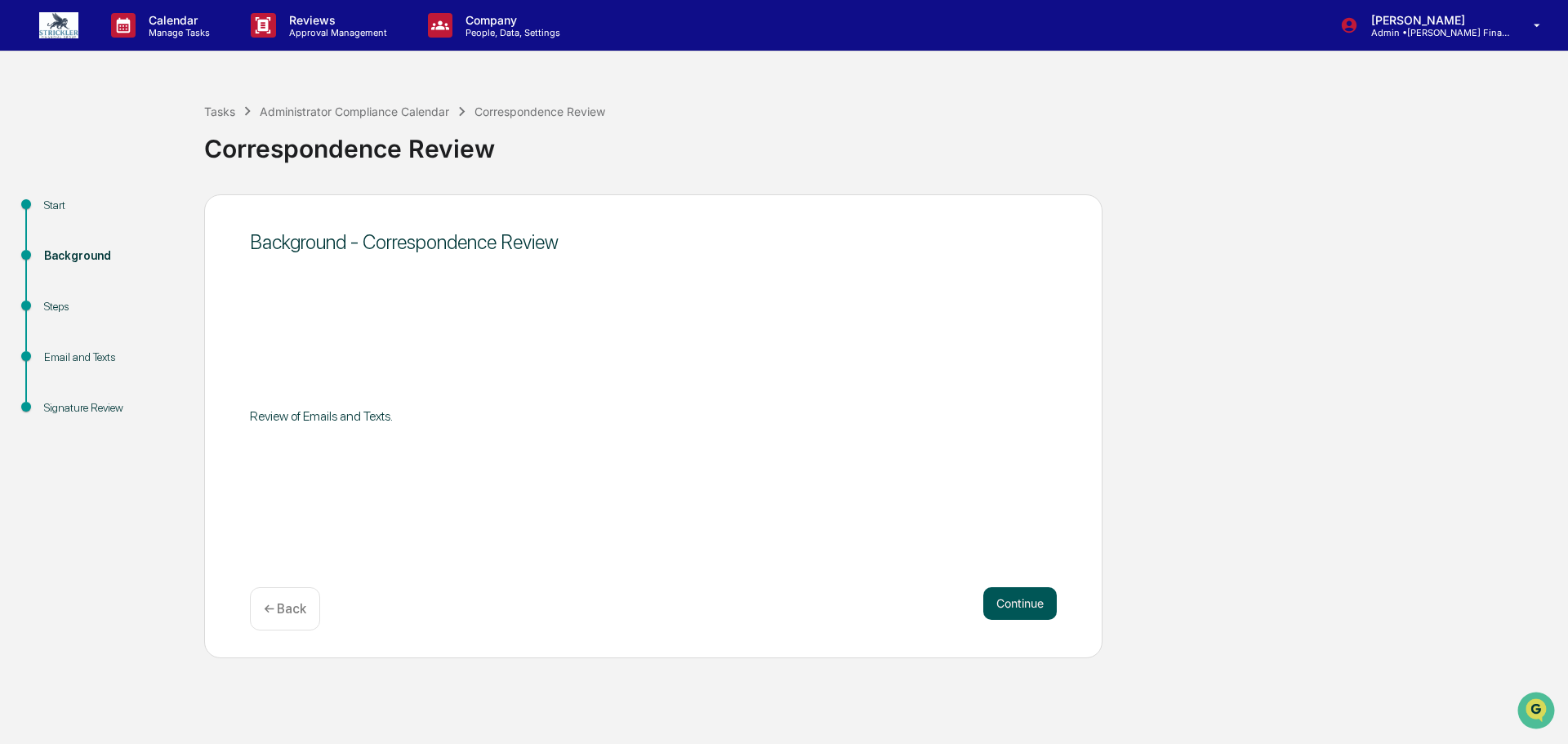
click at [1012, 591] on button "Continue" at bounding box center [1019, 603] width 73 height 32
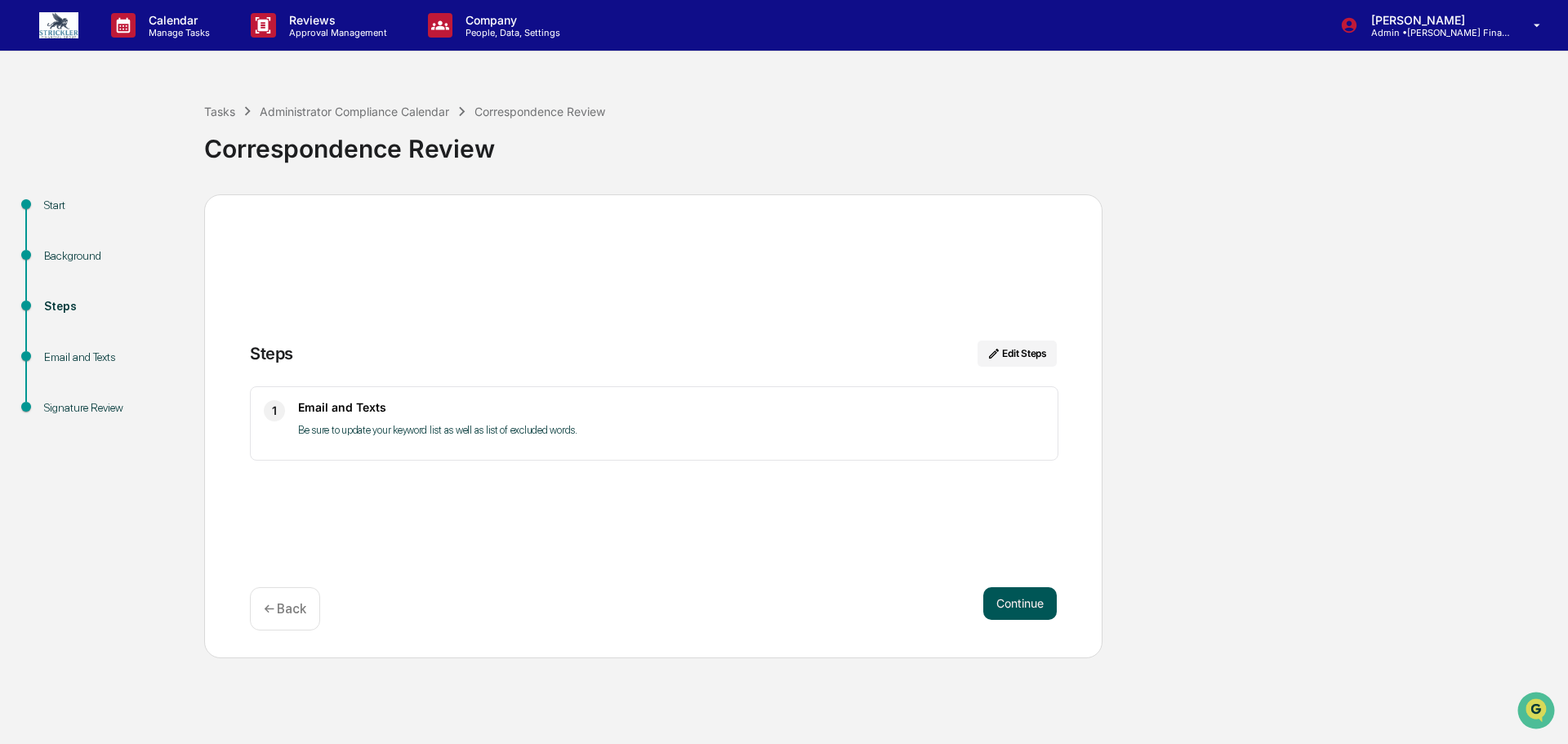
click at [1023, 597] on button "Continue" at bounding box center [1019, 603] width 73 height 32
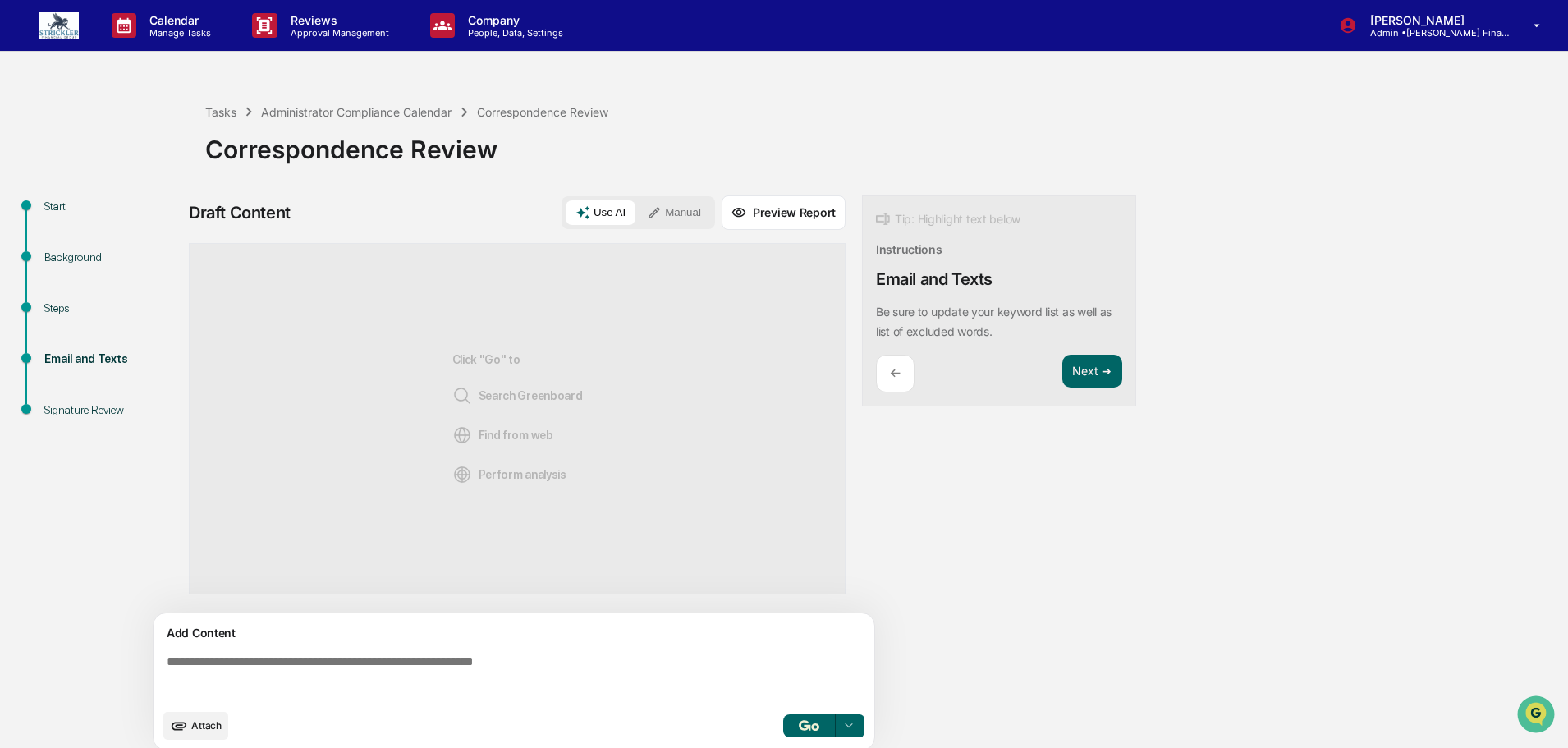
click at [668, 210] on button "Manual" at bounding box center [674, 212] width 74 height 24
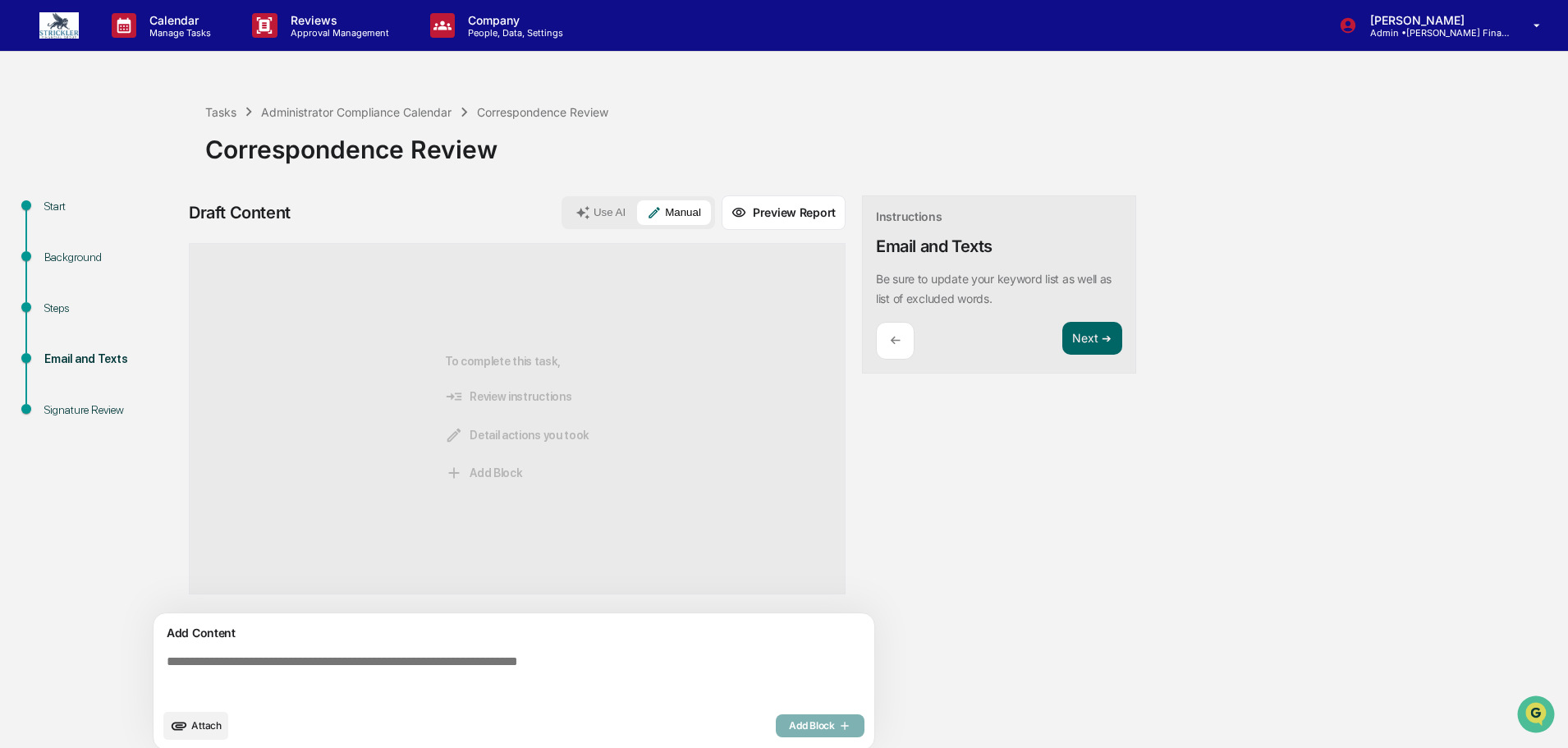
click at [260, 674] on textarea at bounding box center [517, 677] width 714 height 59
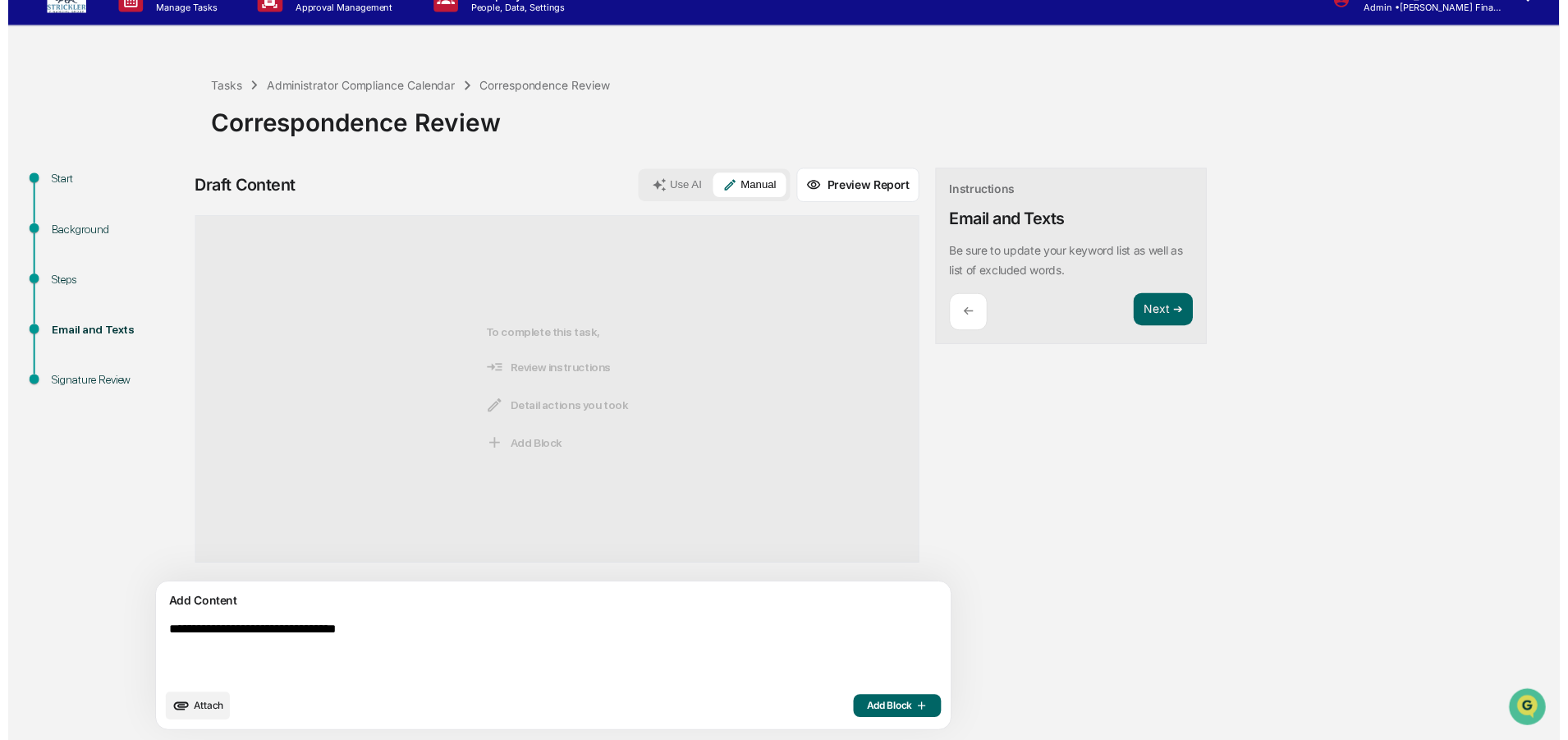
scroll to position [35, 0]
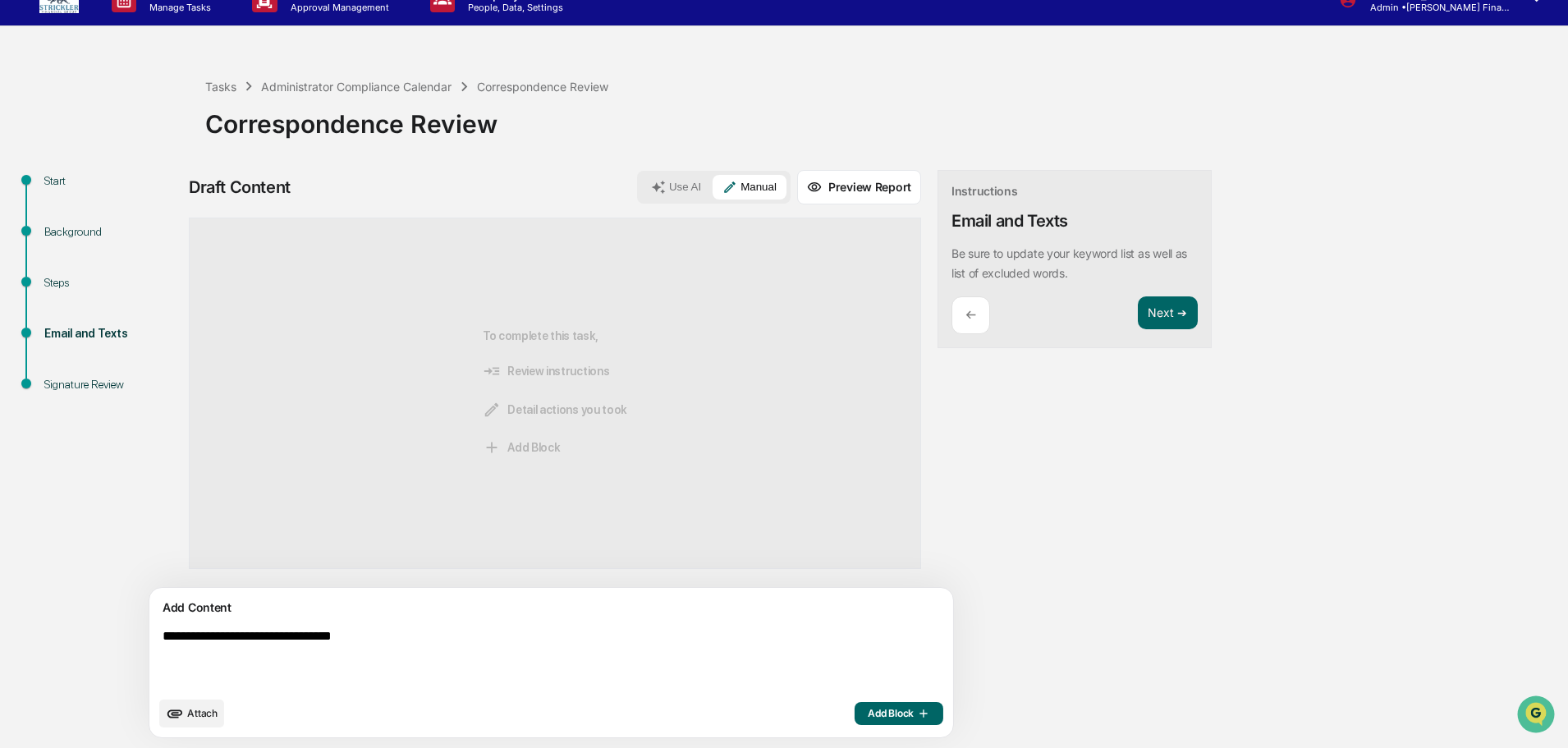
type textarea "**********"
click at [868, 714] on span "Add Block" at bounding box center [899, 714] width 63 height 13
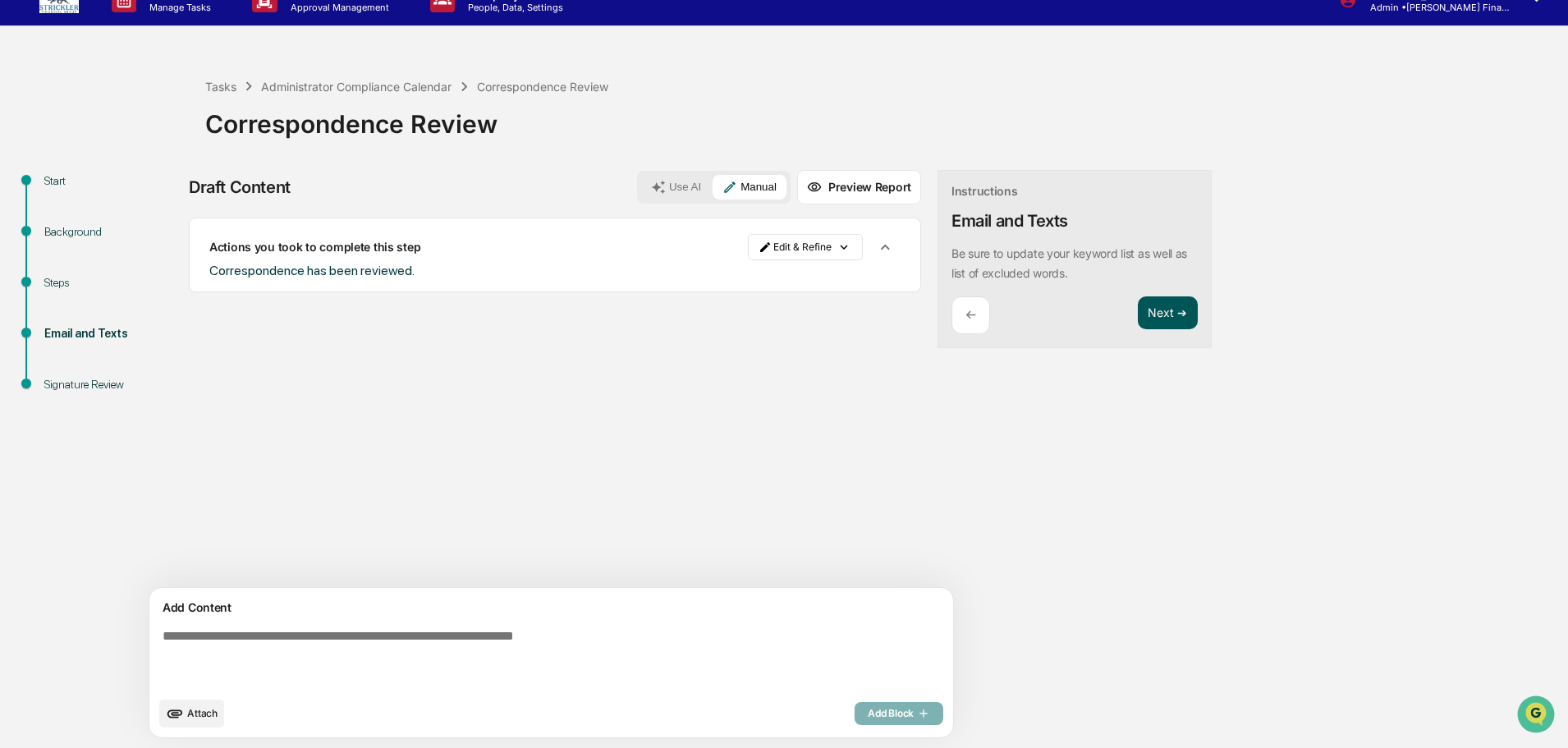
click at [1138, 318] on button "Next ➔" at bounding box center [1168, 313] width 60 height 33
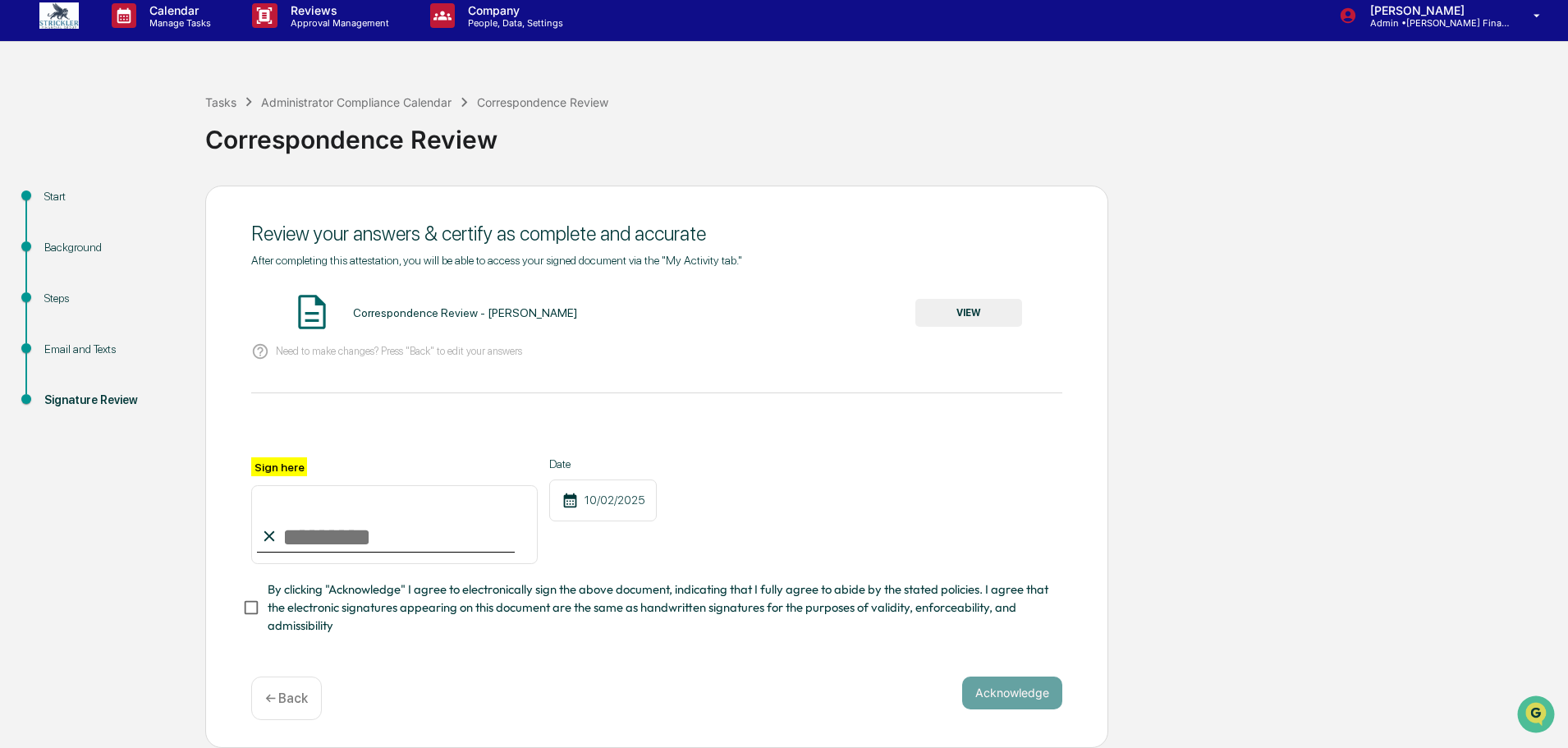
click at [958, 298] on button "VIEW" at bounding box center [969, 312] width 107 height 28
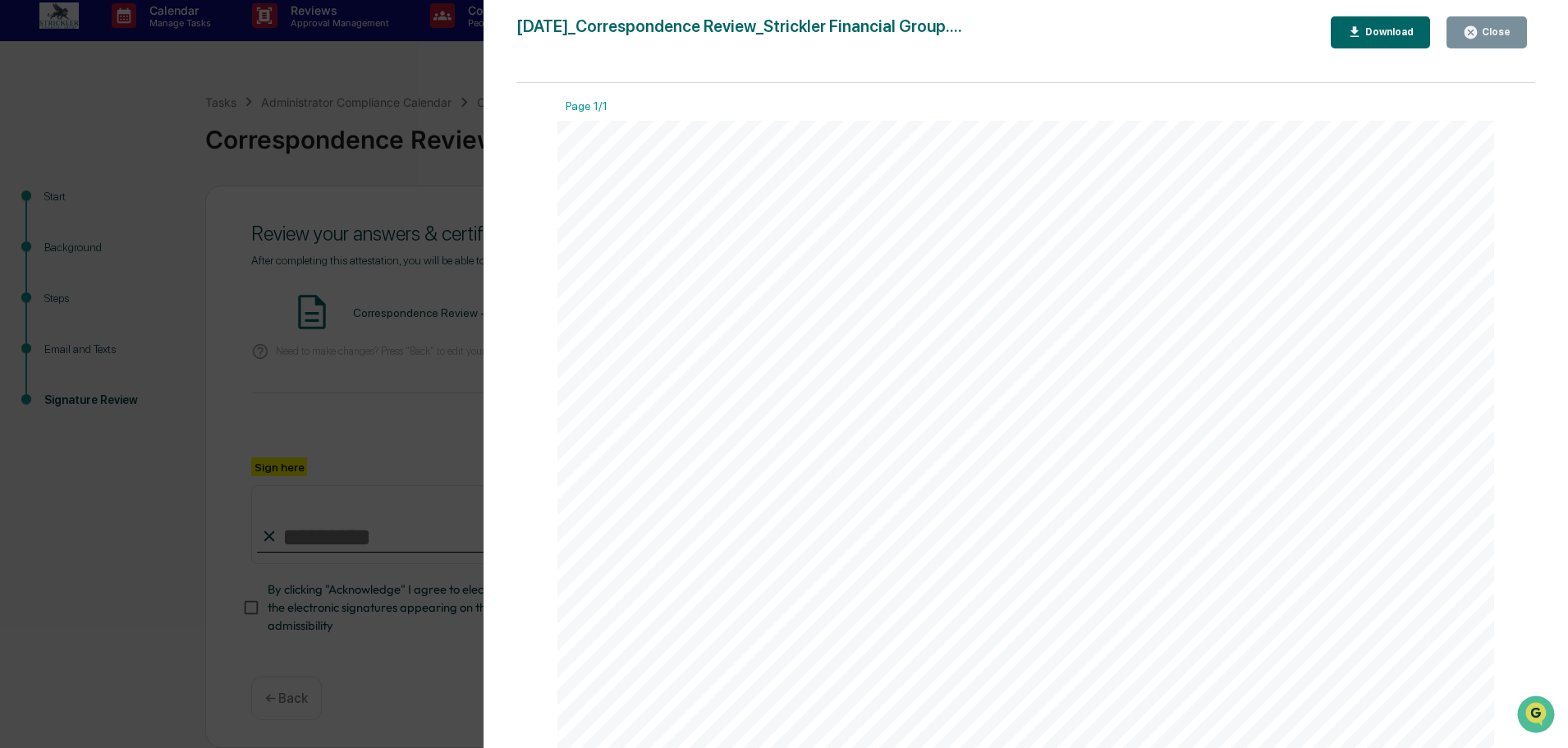
click at [1466, 28] on icon "button" at bounding box center [1470, 32] width 16 height 16
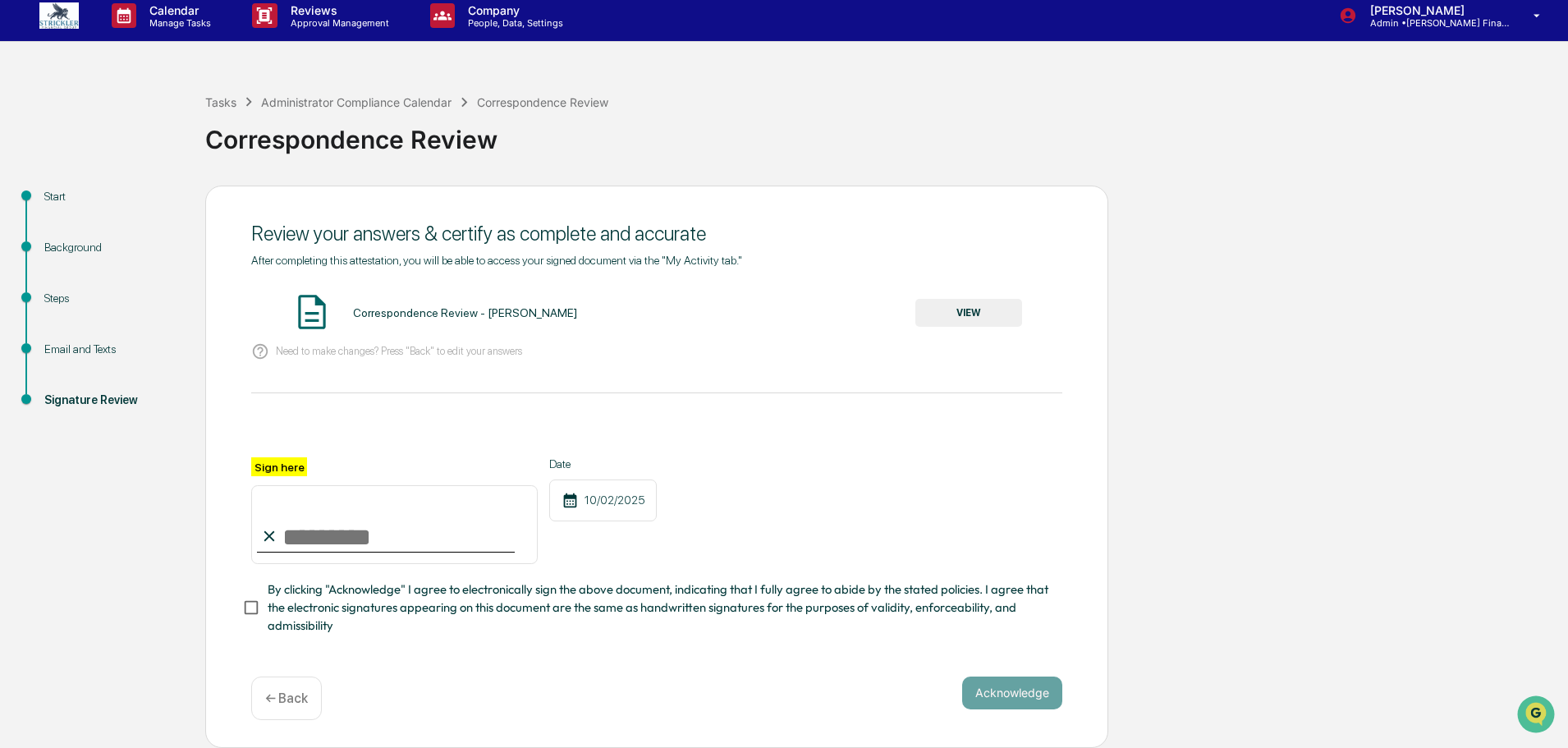
click at [369, 529] on input "Sign here" at bounding box center [395, 524] width 287 height 79
type input "**********"
click at [985, 705] on button "Acknowledge" at bounding box center [1012, 692] width 100 height 33
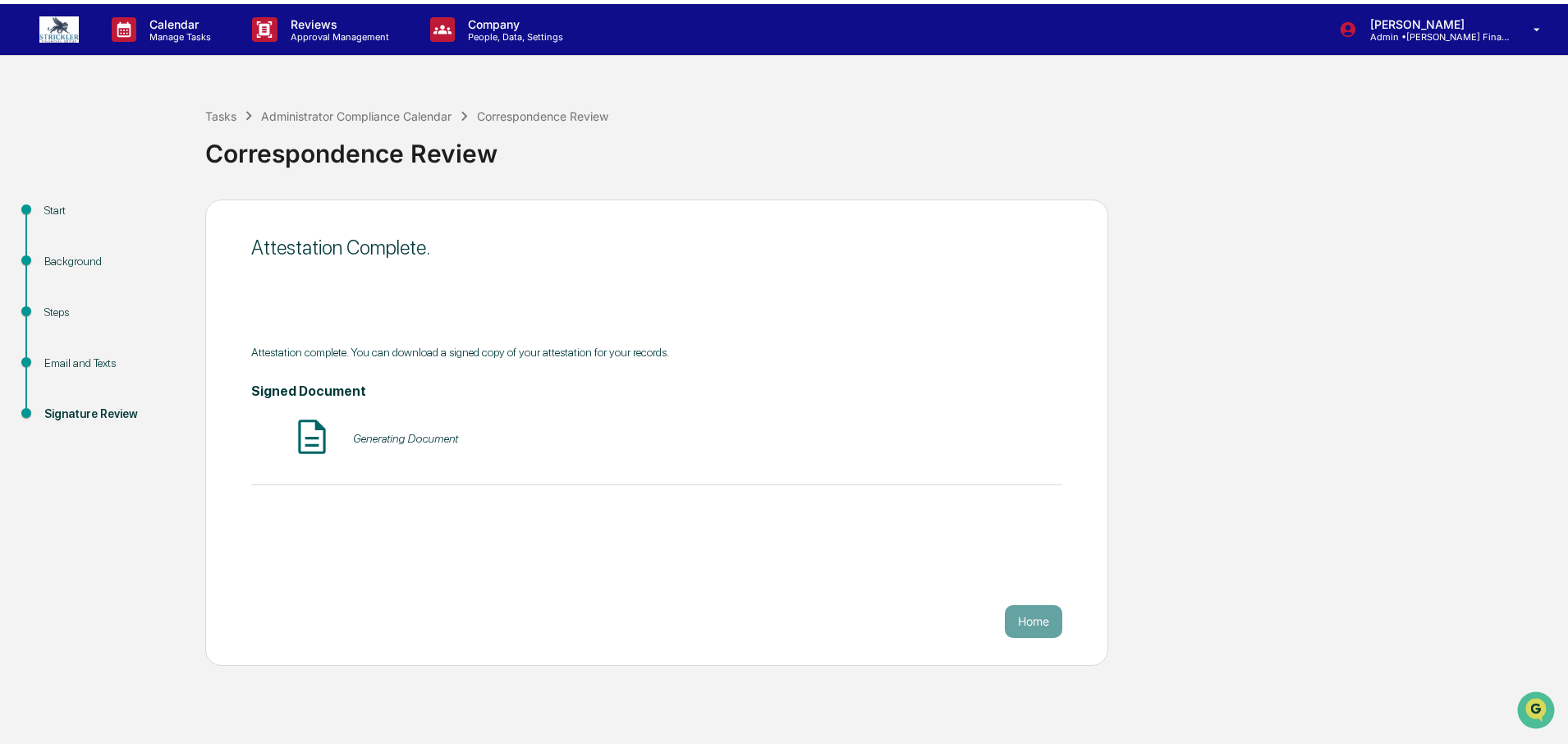
scroll to position [0, 0]
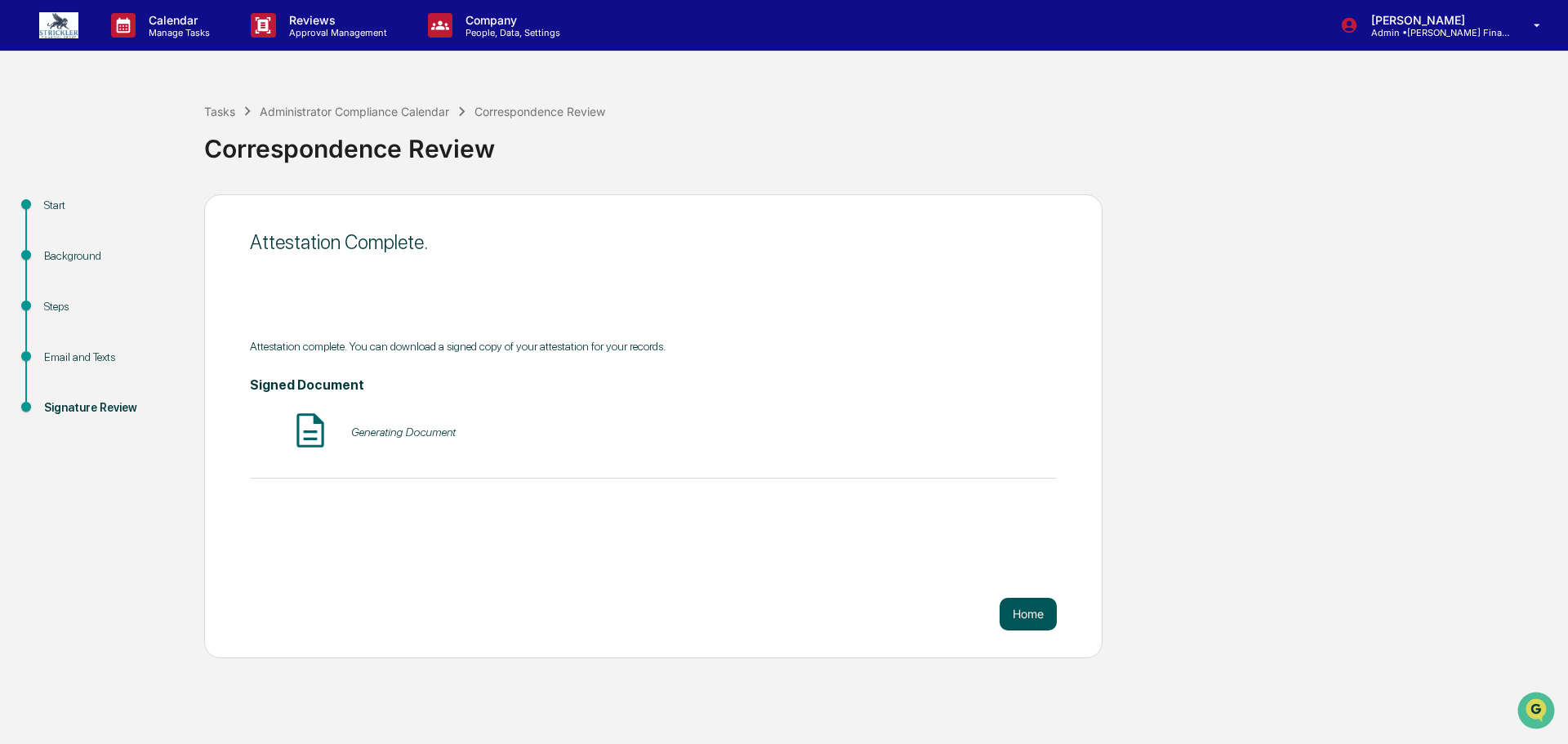
click at [1049, 615] on button "Home" at bounding box center [1028, 613] width 57 height 32
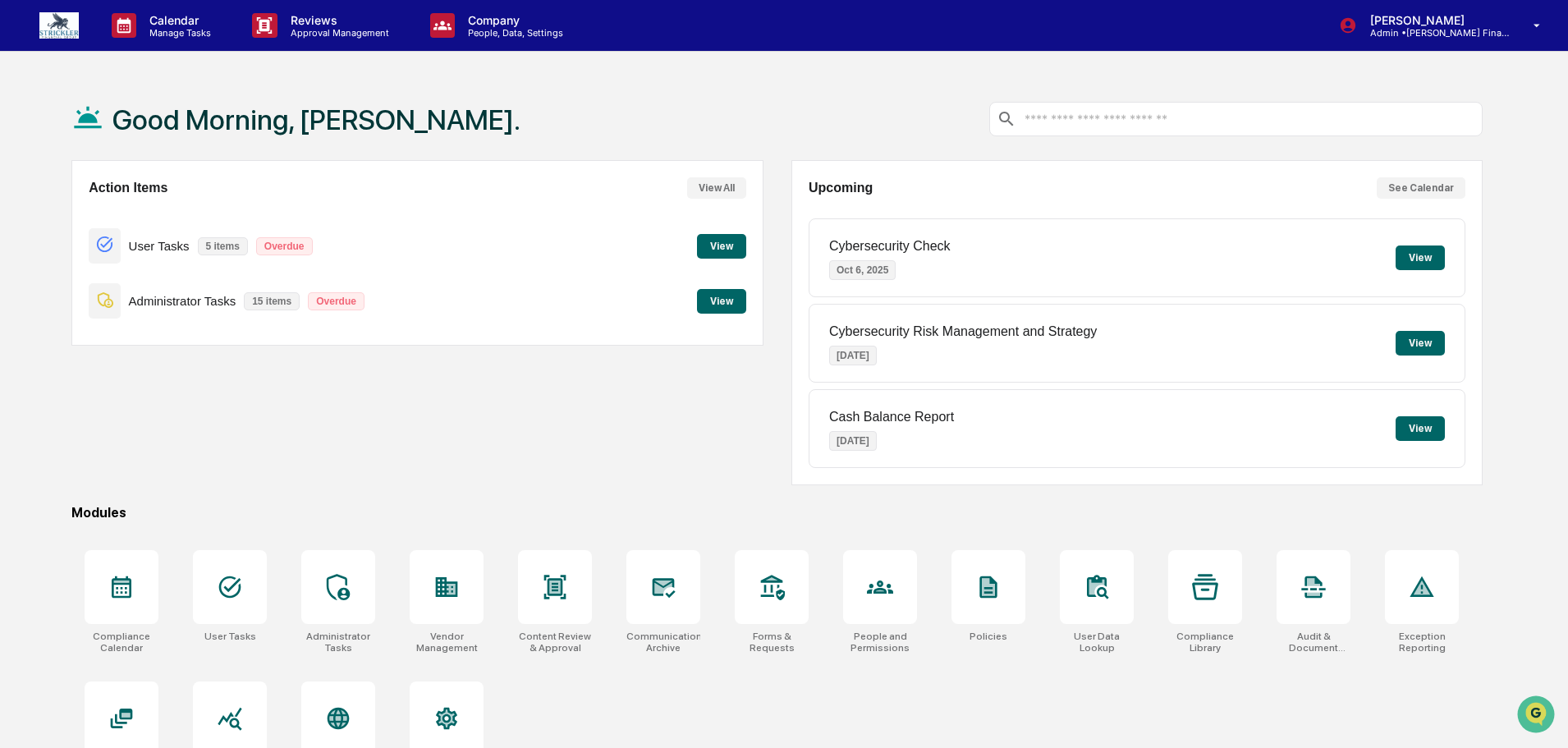
click at [727, 295] on button "View" at bounding box center [721, 301] width 49 height 24
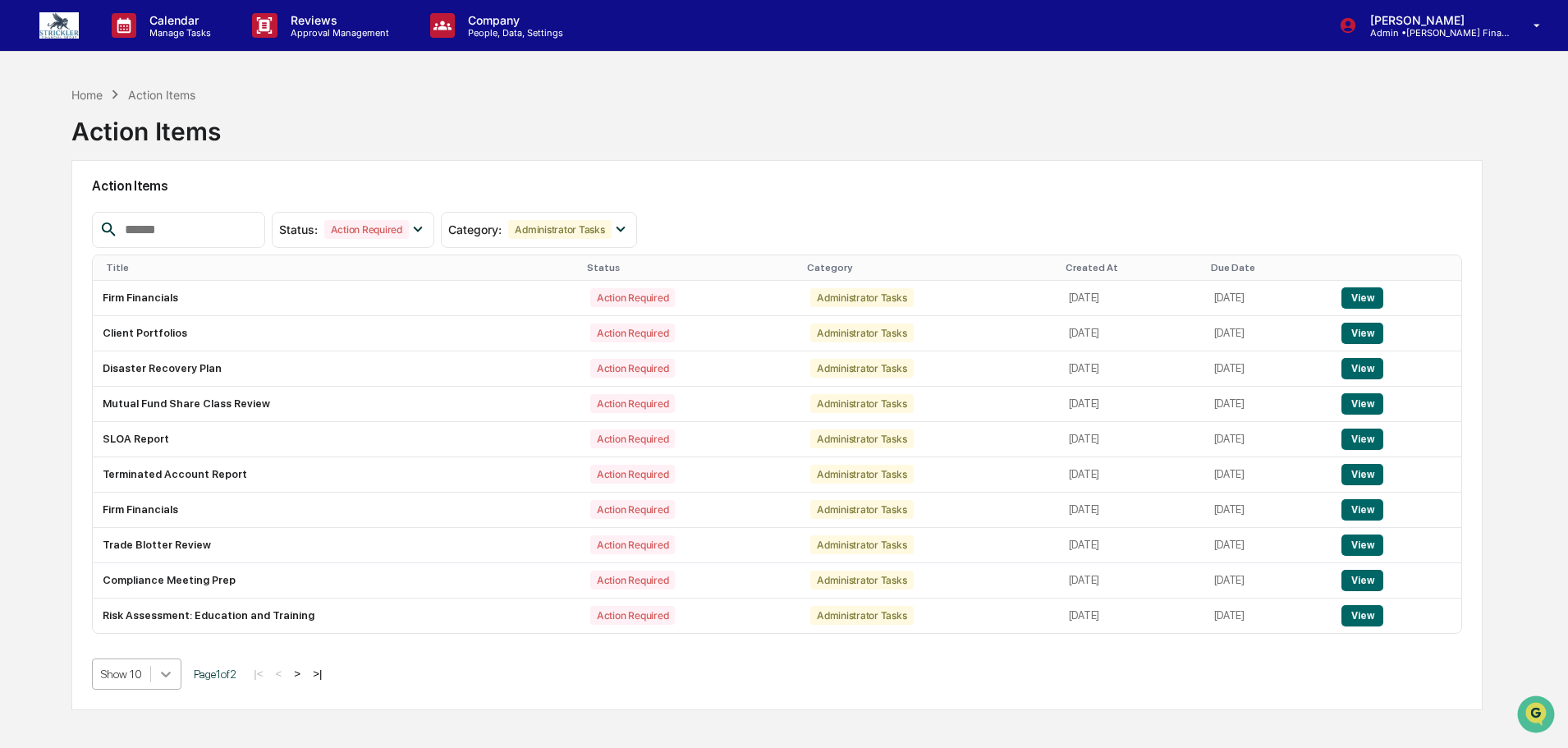
scroll to position [87, 0]
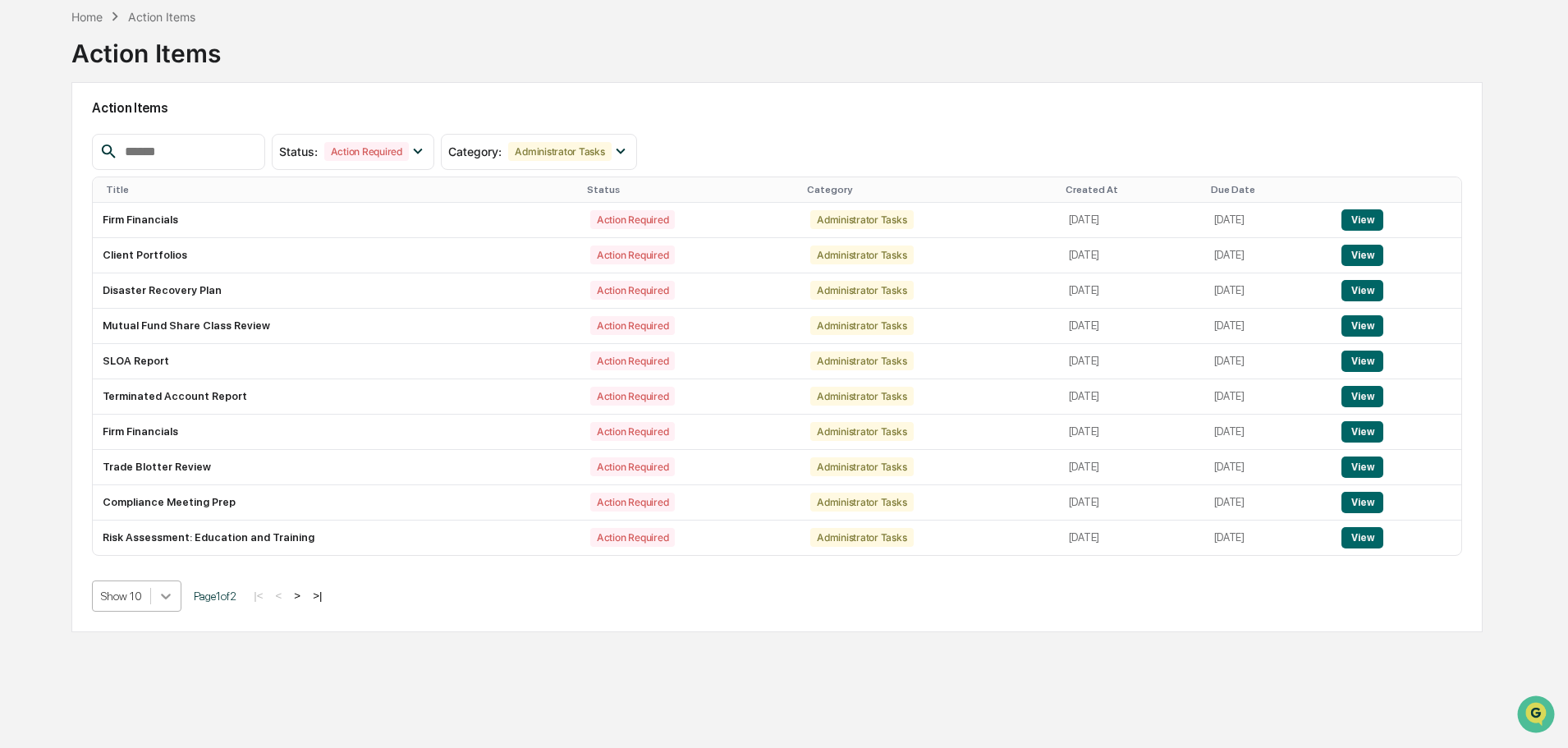
click at [160, 682] on body "Calendar Manage Tasks Reviews Approval Management Company People, Data, Setting…" at bounding box center [784, 335] width 1568 height 826
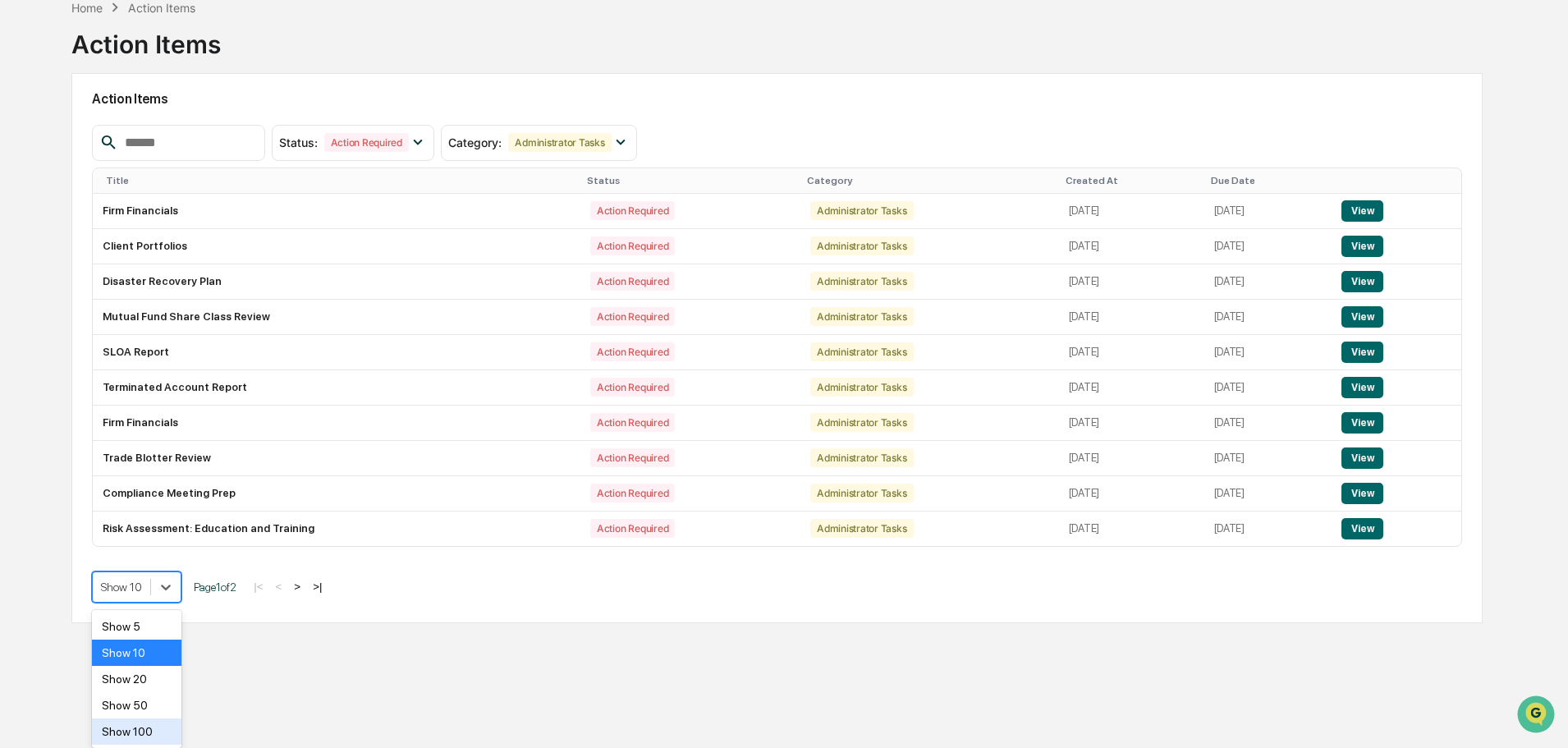
click at [154, 726] on div "Show 100" at bounding box center [136, 730] width 89 height 26
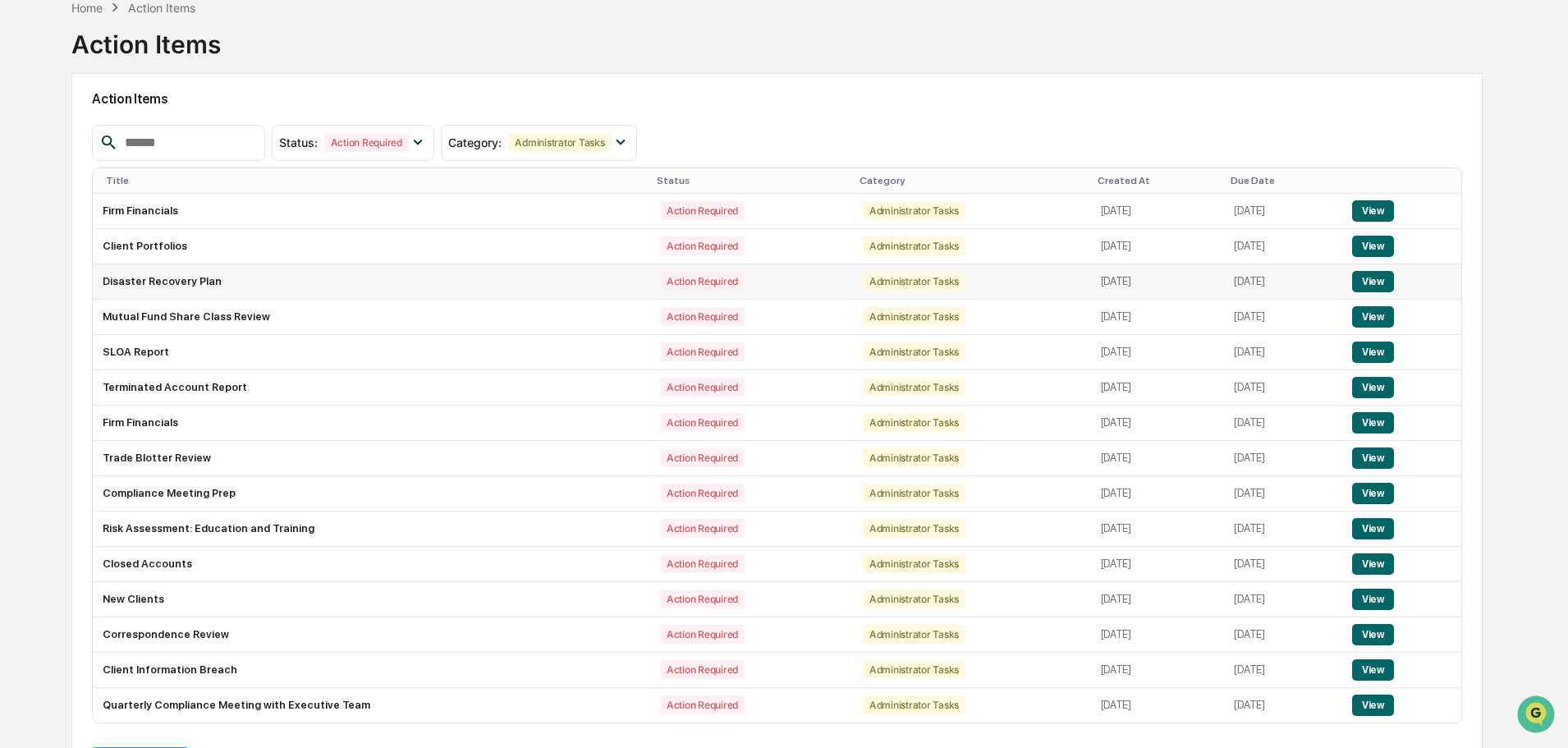
click at [139, 289] on td "Disaster Recovery Plan" at bounding box center [371, 282] width 557 height 35
click at [1381, 635] on button "View" at bounding box center [1373, 634] width 42 height 22
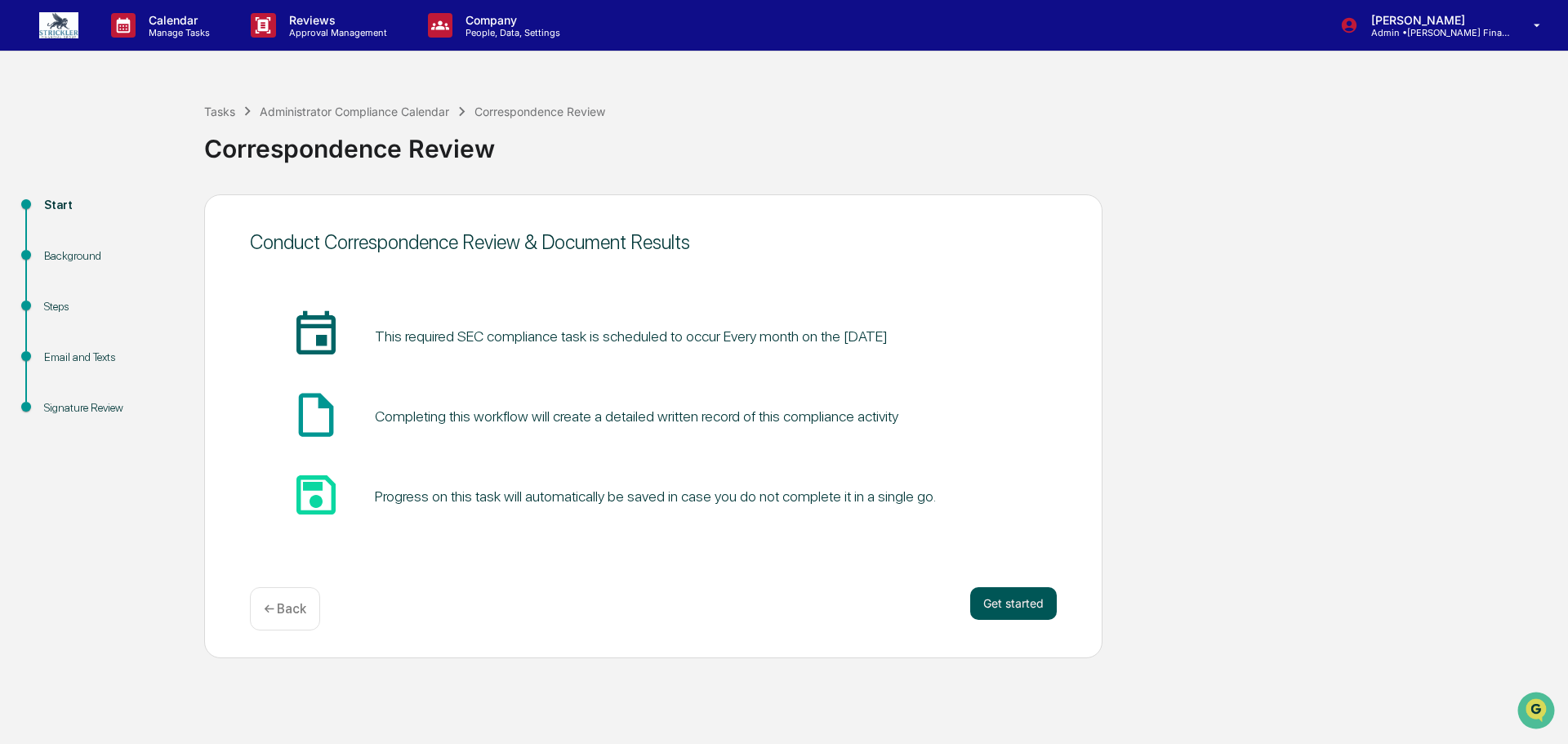
click at [1006, 611] on button "Get started" at bounding box center [1013, 603] width 86 height 32
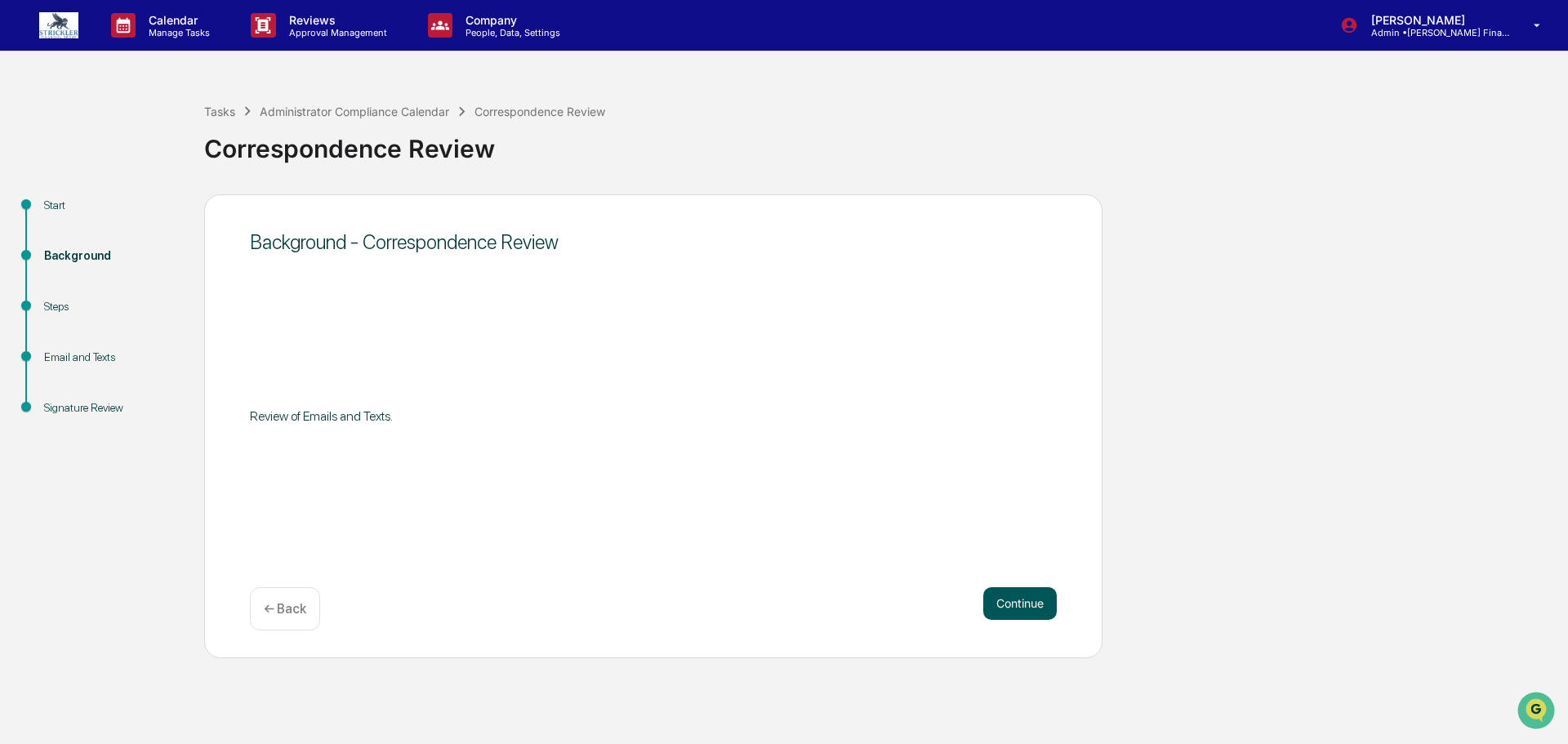
click at [1008, 597] on button "Continue" at bounding box center [1019, 603] width 73 height 32
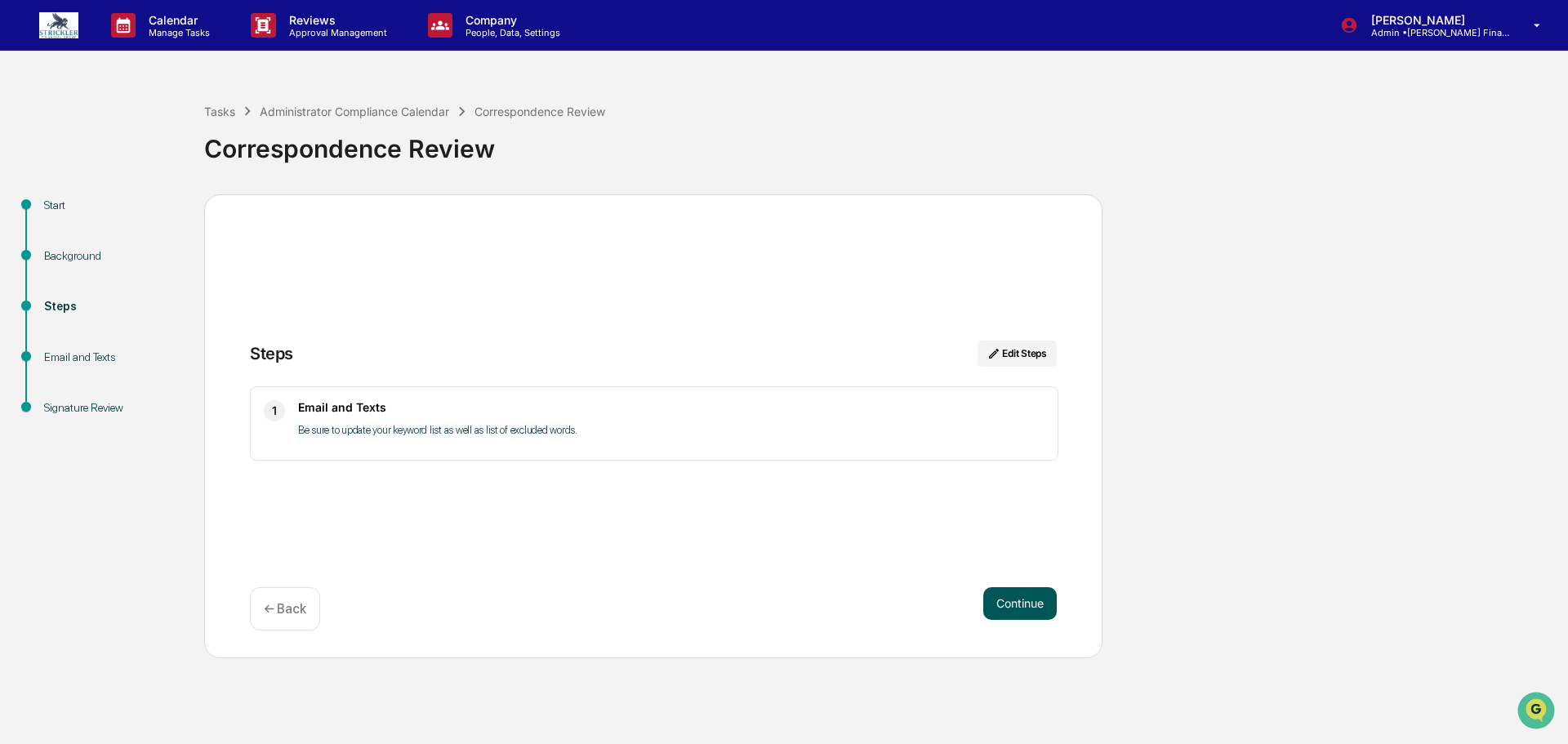
click at [1026, 600] on button "Continue" at bounding box center [1019, 603] width 73 height 32
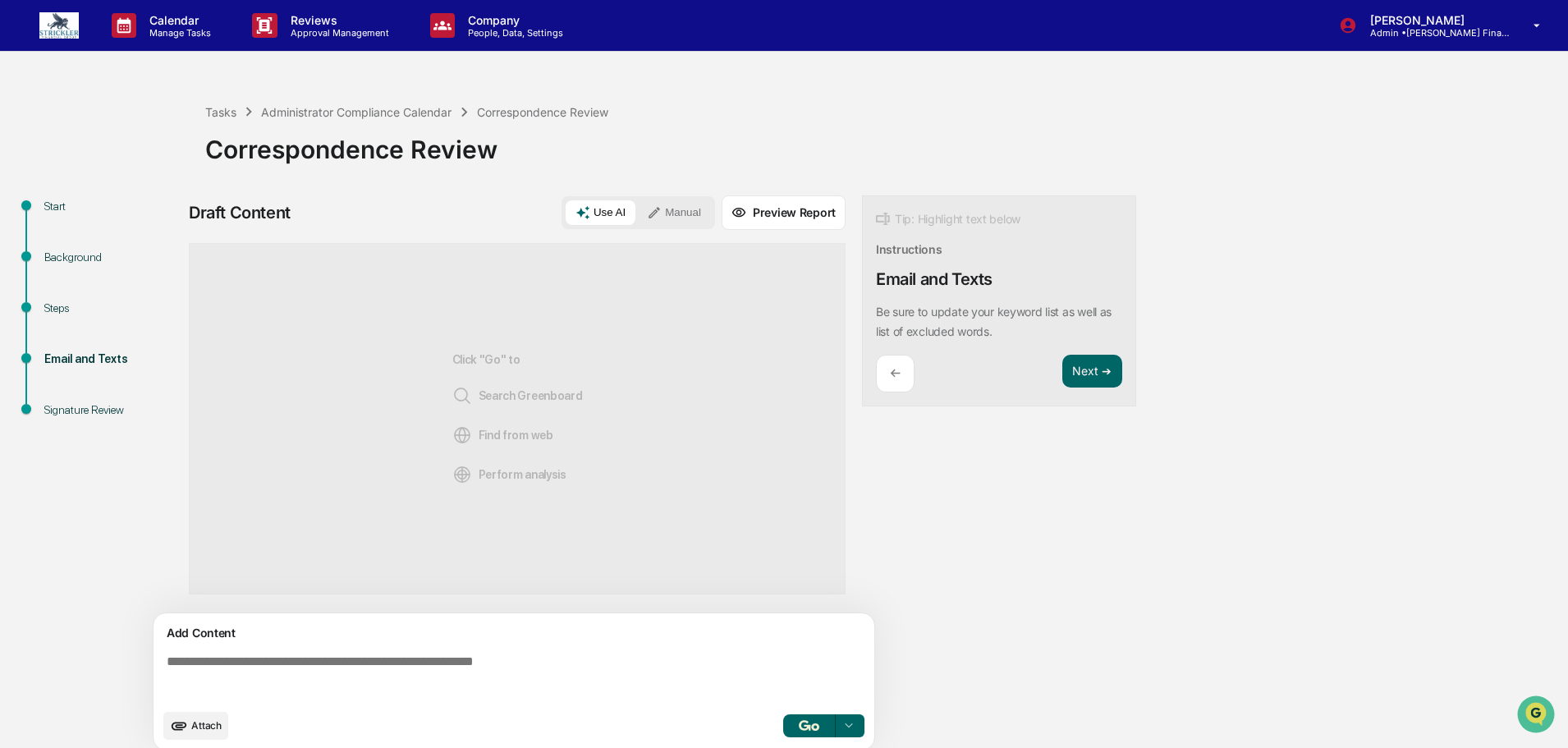
click at [352, 653] on textarea at bounding box center [517, 677] width 714 height 59
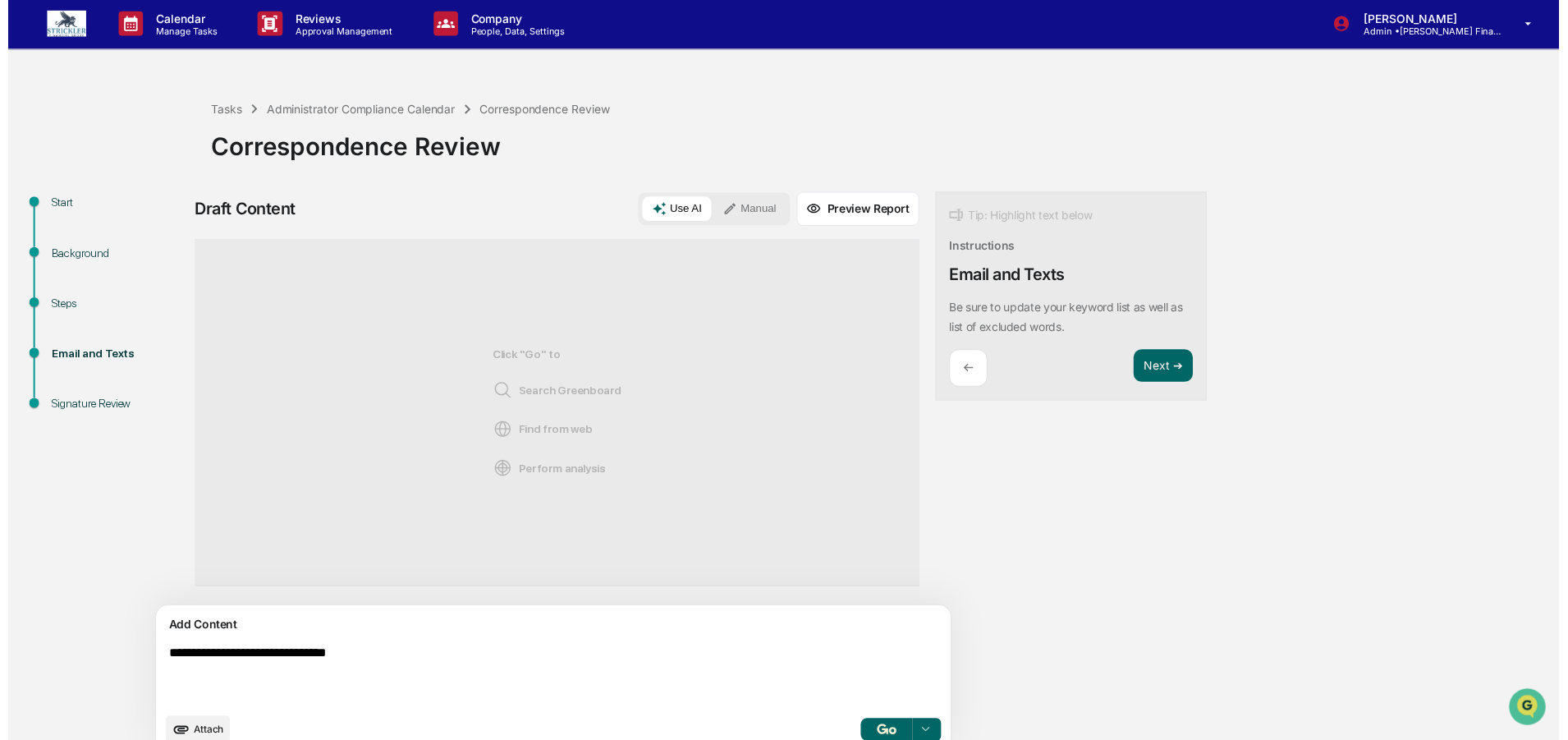
scroll to position [35, 0]
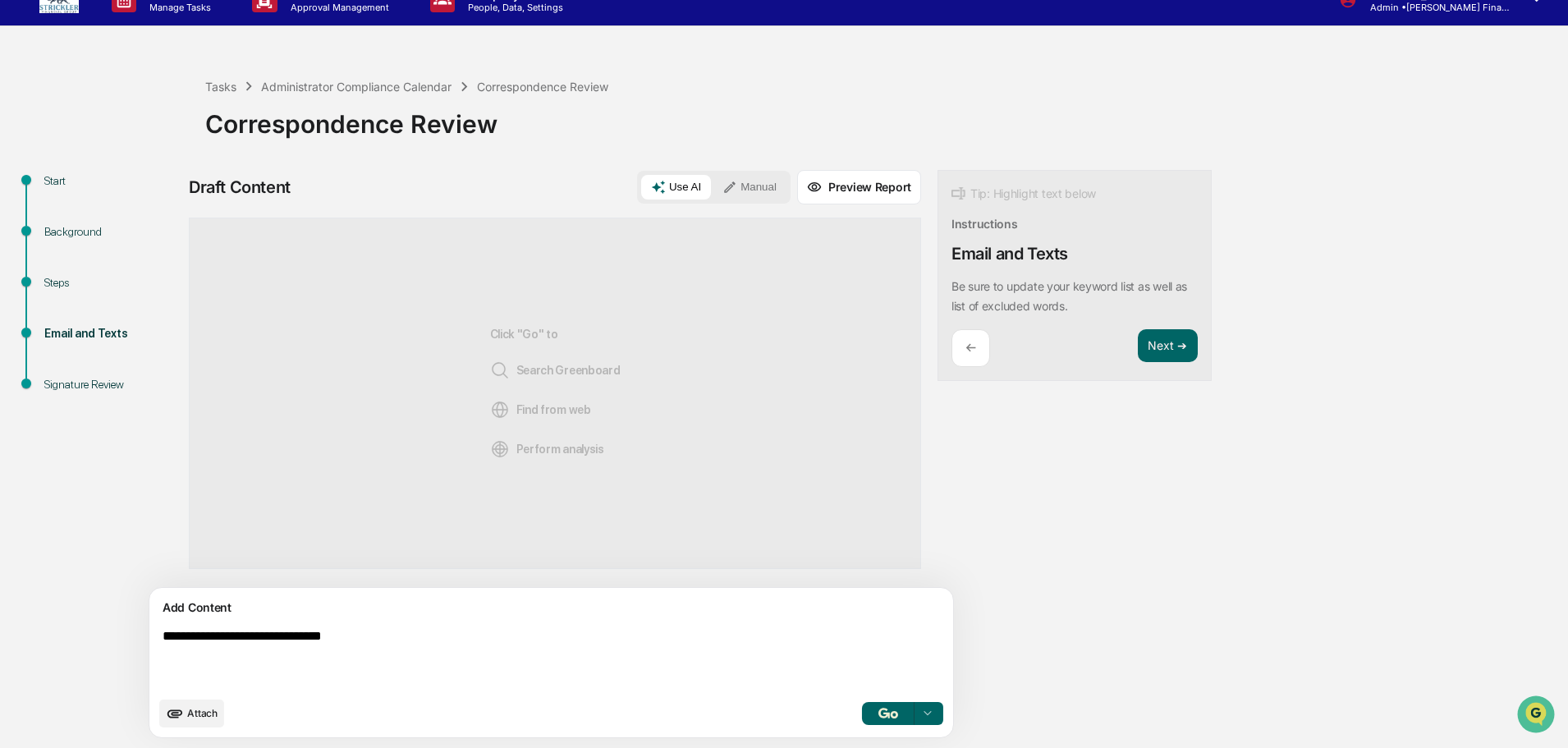
type textarea "**********"
drag, startPoint x: 756, startPoint y: 292, endPoint x: 664, endPoint y: 181, distance: 144.2
click at [712, 181] on button "Manual" at bounding box center [749, 186] width 74 height 24
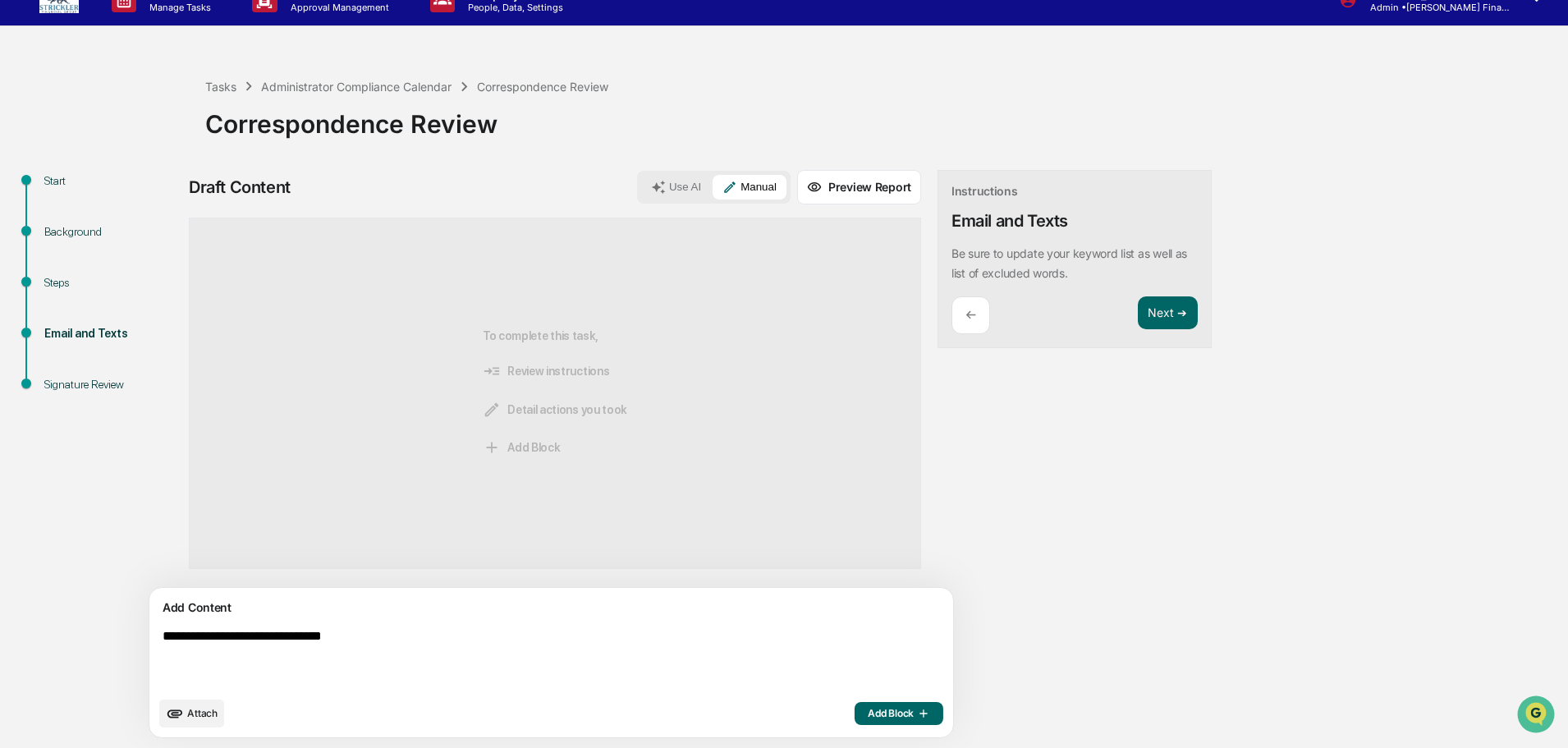
click at [868, 710] on span "Add Block" at bounding box center [899, 714] width 63 height 13
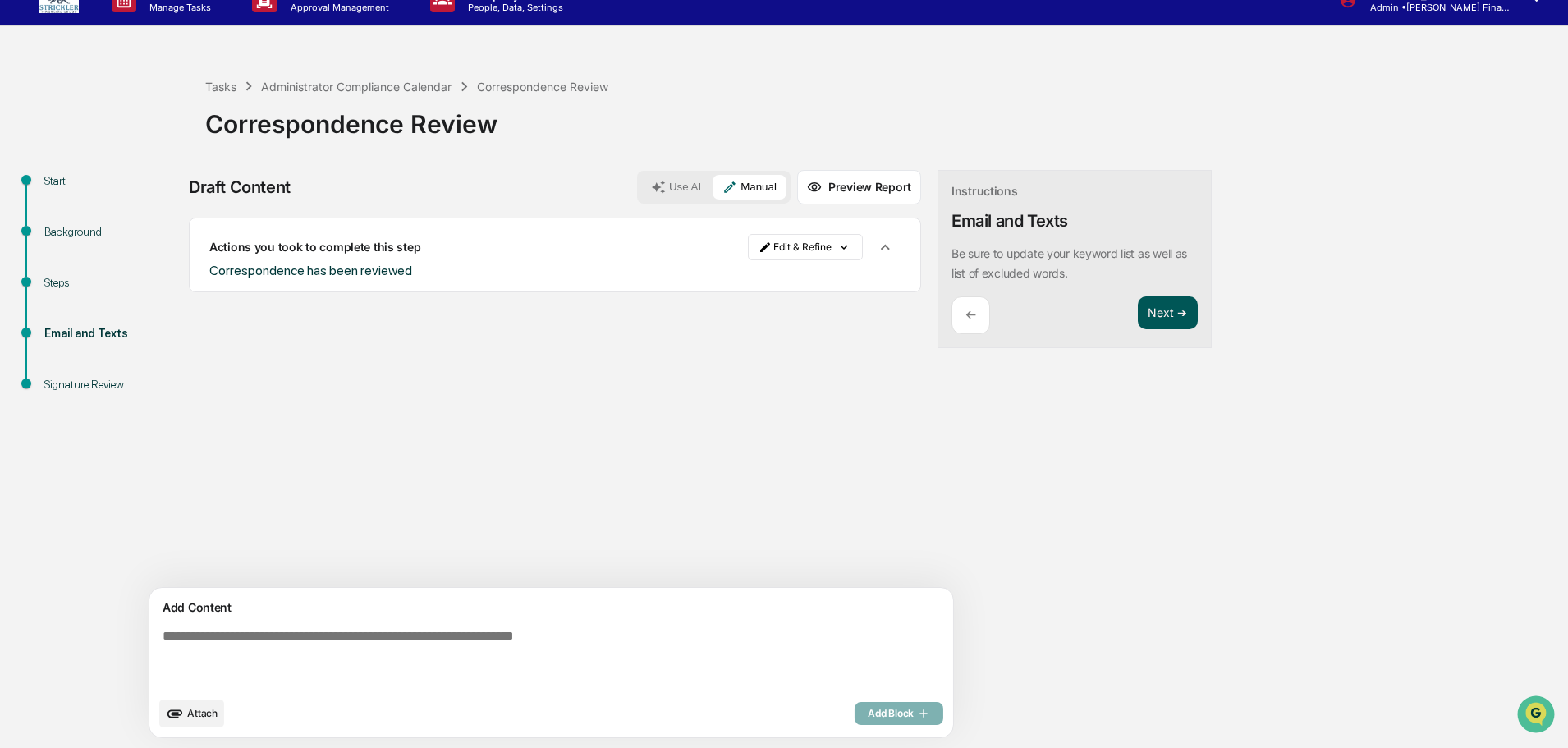
click at [1138, 298] on button "Next ➔" at bounding box center [1168, 313] width 60 height 33
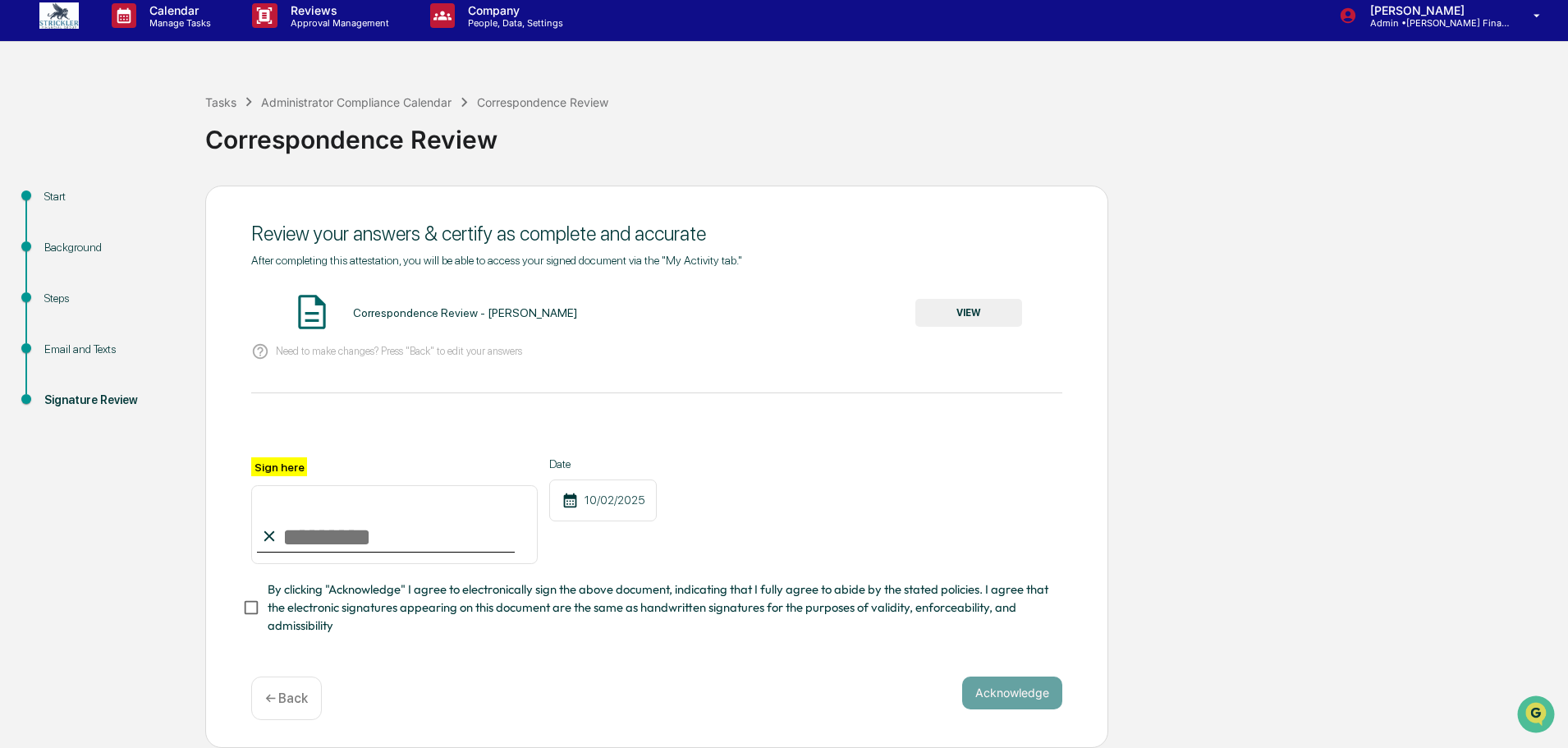
click at [974, 298] on button "VIEW" at bounding box center [969, 312] width 107 height 28
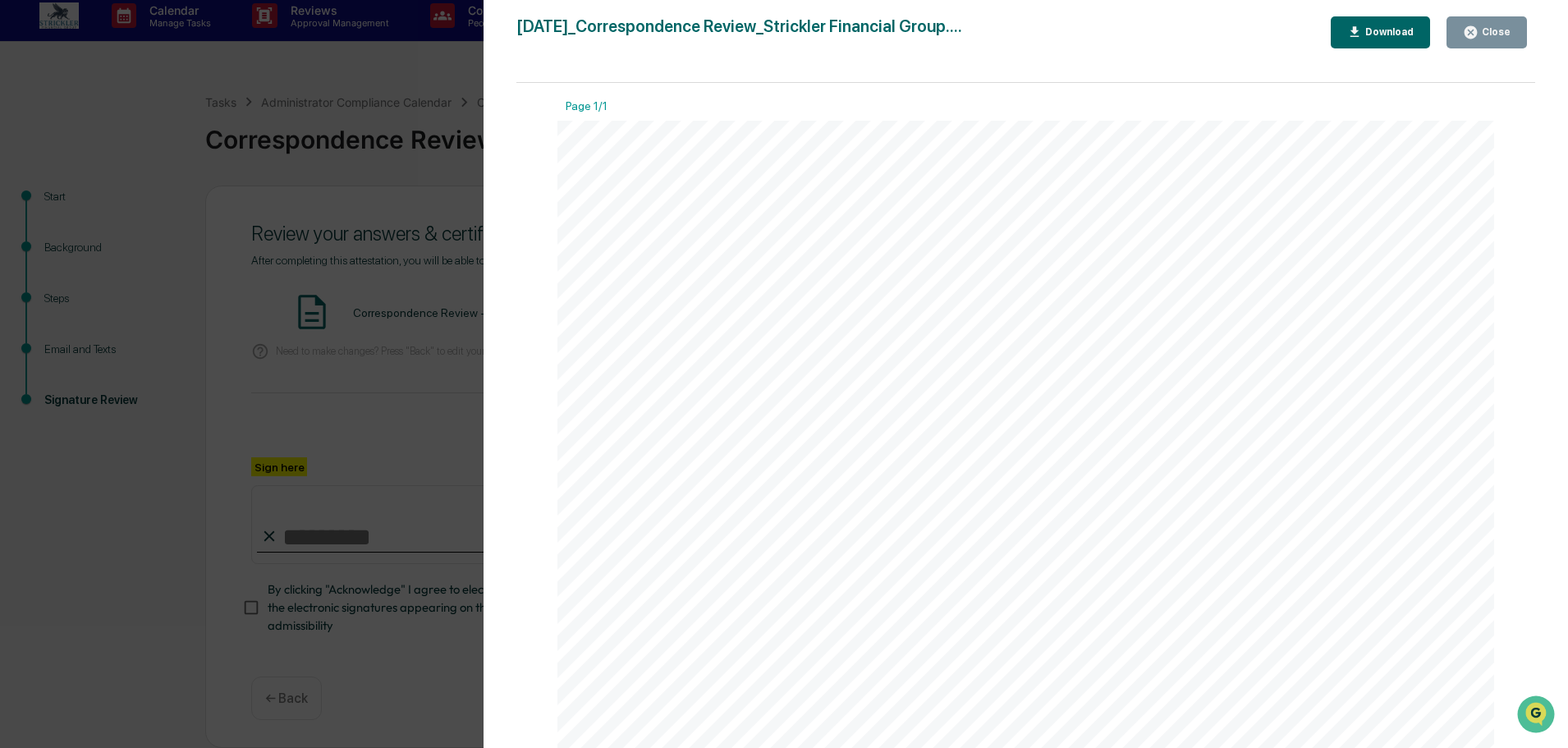
click at [1464, 26] on icon "button" at bounding box center [1470, 32] width 16 height 16
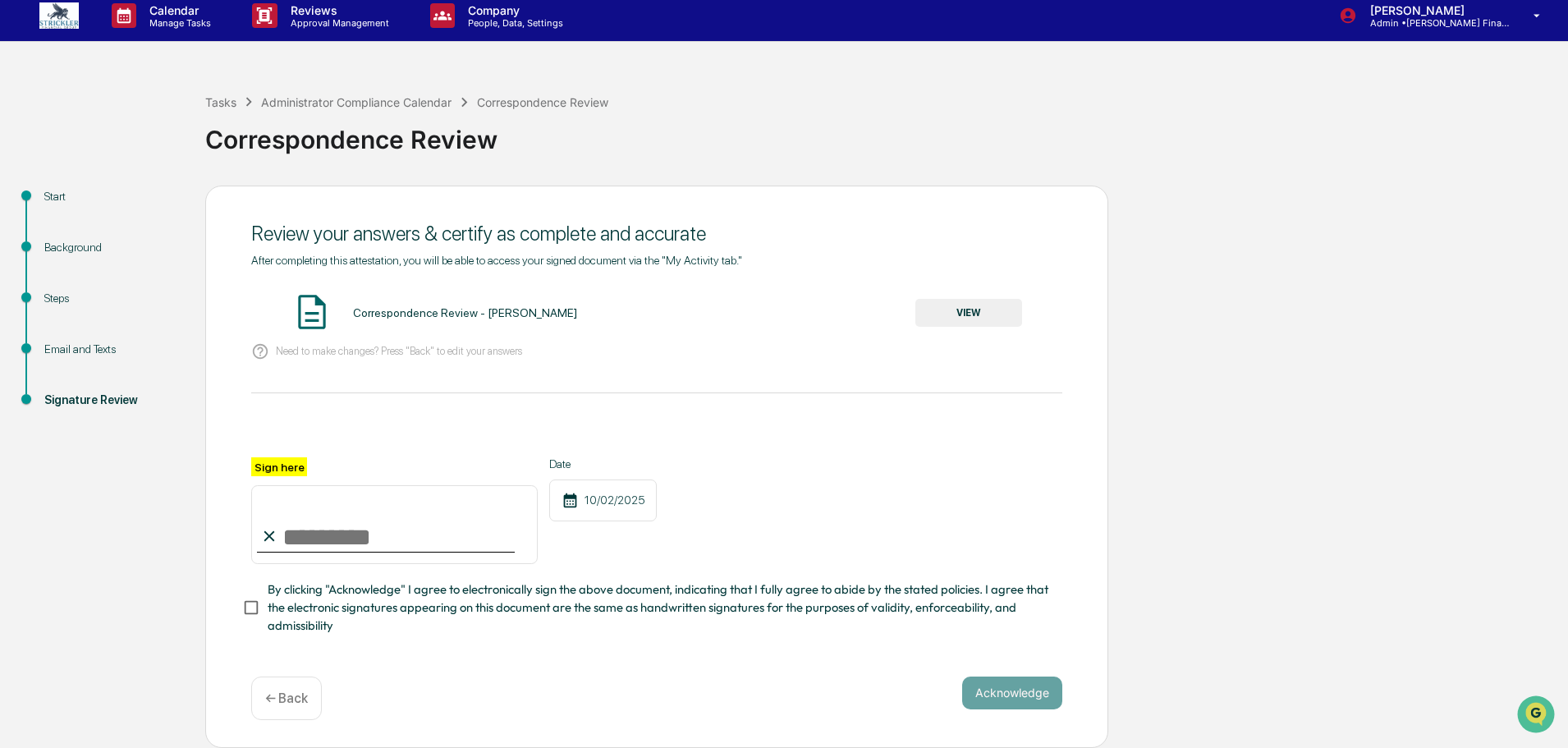
click at [349, 536] on input "Sign here" at bounding box center [395, 524] width 287 height 79
type input "**********"
click at [997, 700] on button "Acknowledge" at bounding box center [1012, 692] width 100 height 33
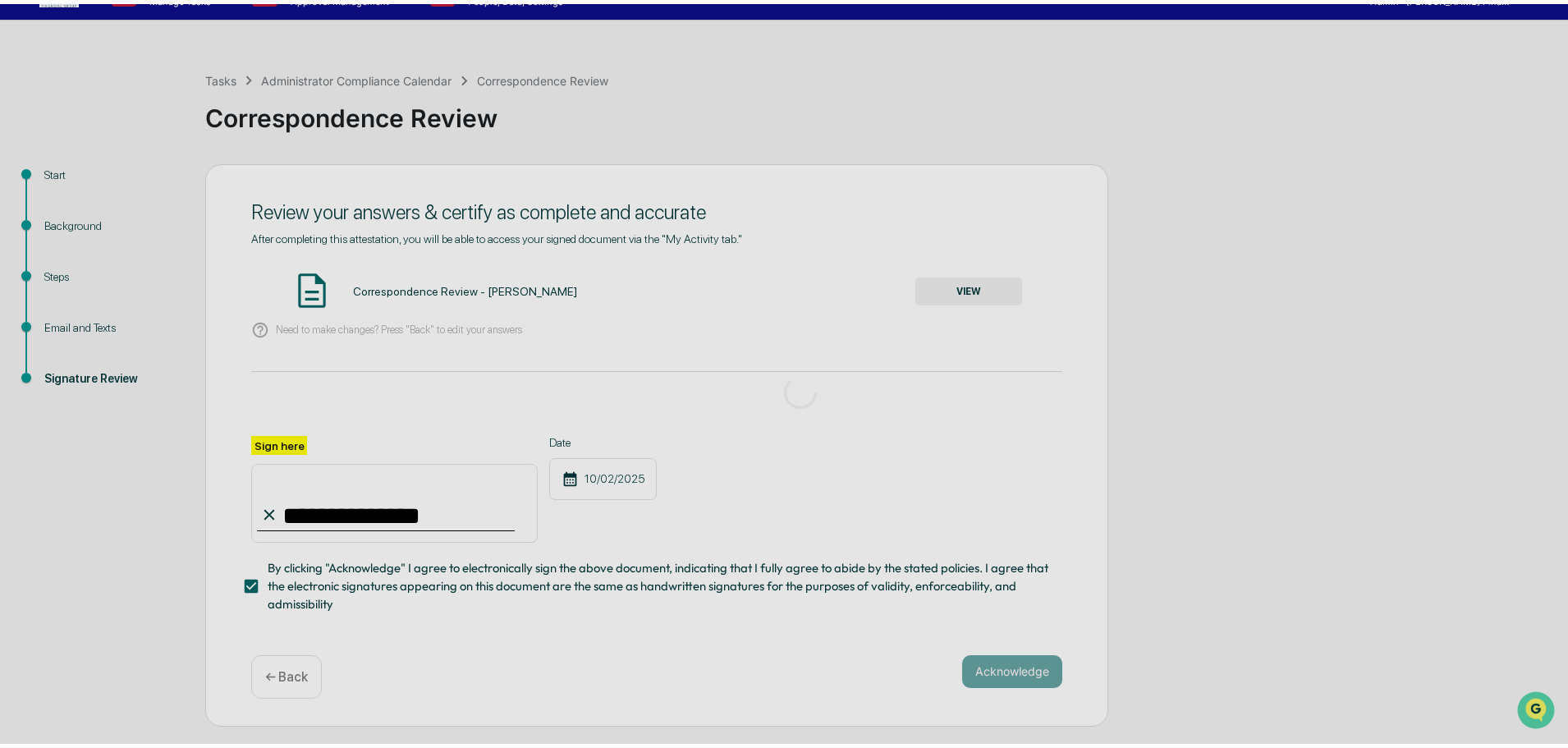
scroll to position [0, 0]
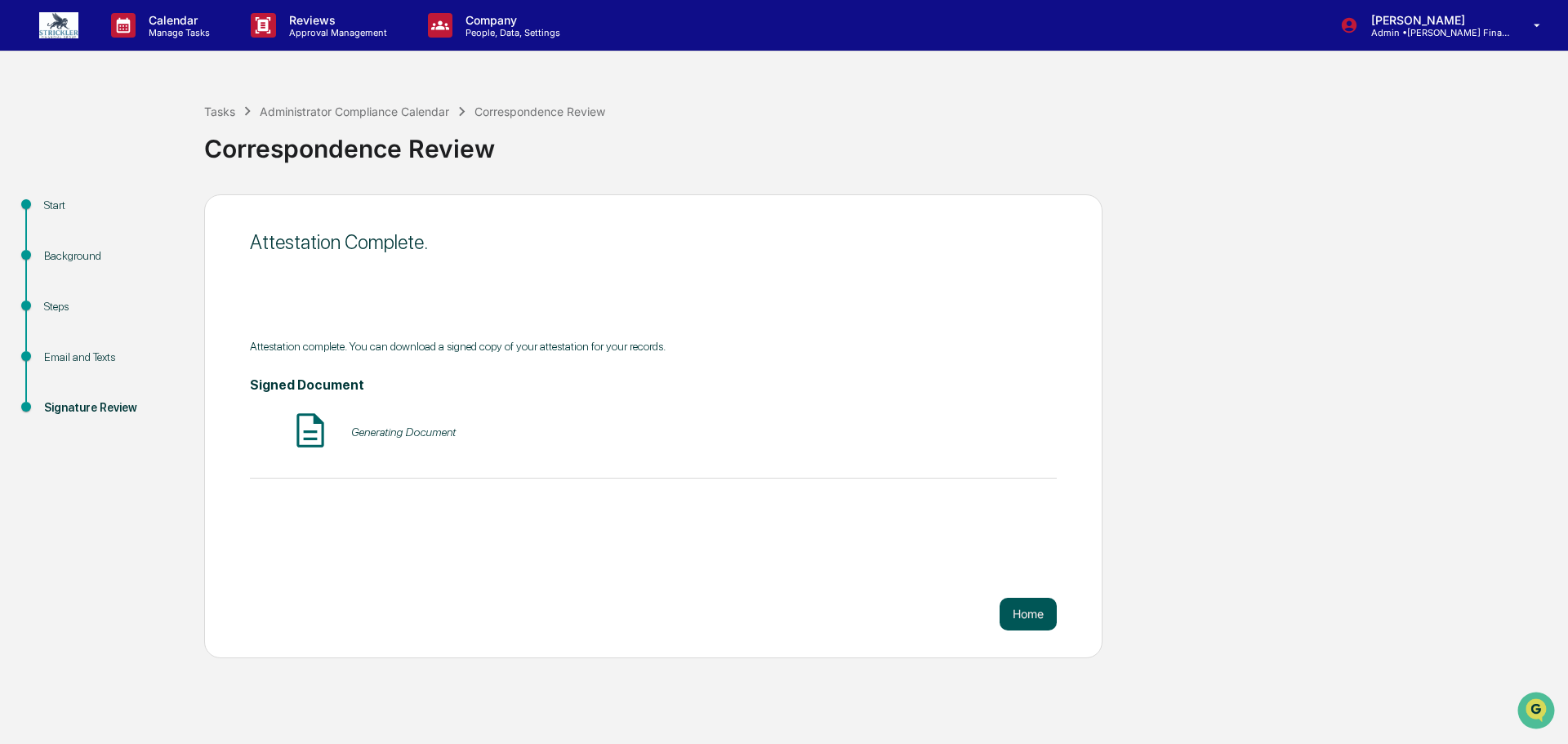
click at [1011, 615] on button "Home" at bounding box center [1028, 613] width 57 height 32
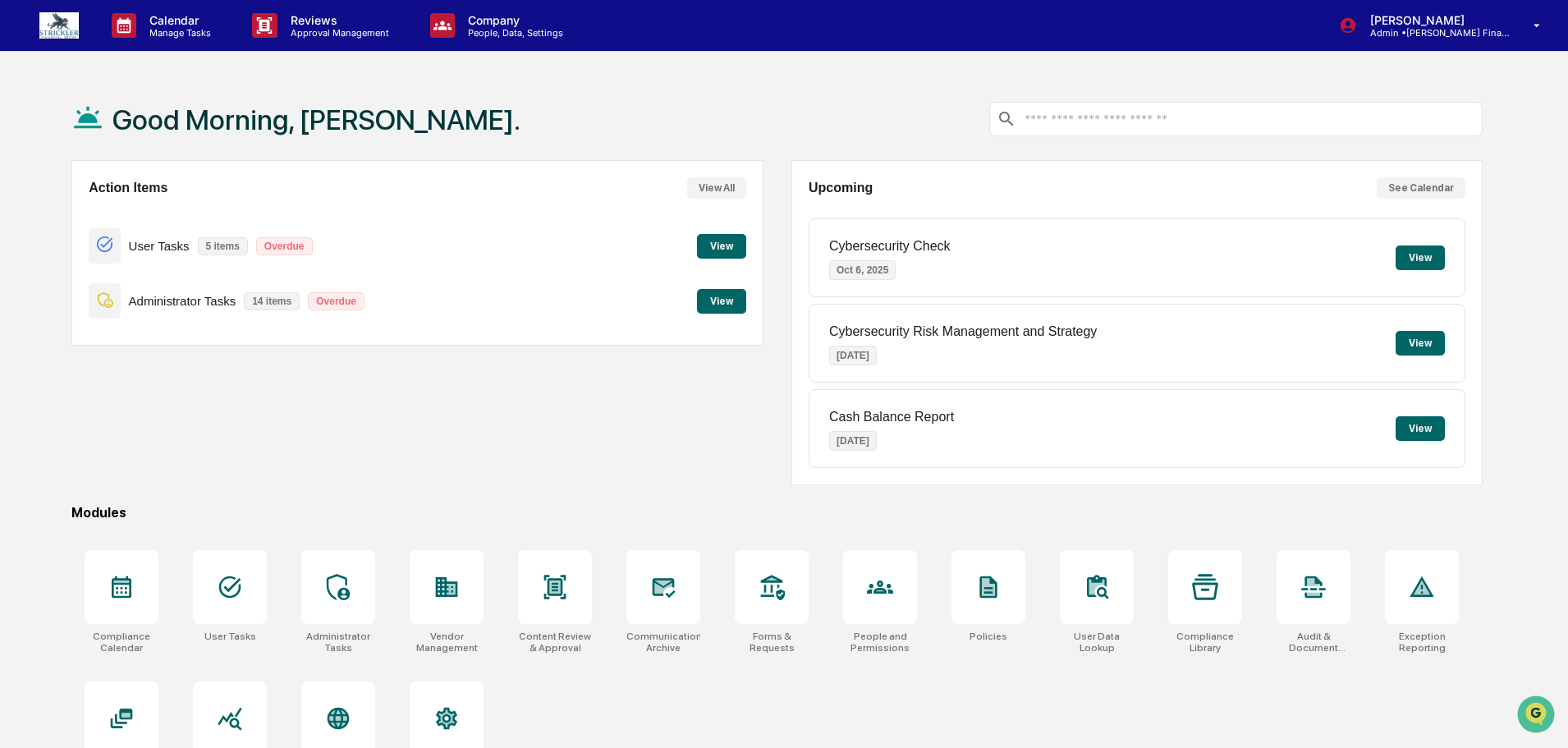
click at [719, 309] on button "View" at bounding box center [721, 301] width 49 height 24
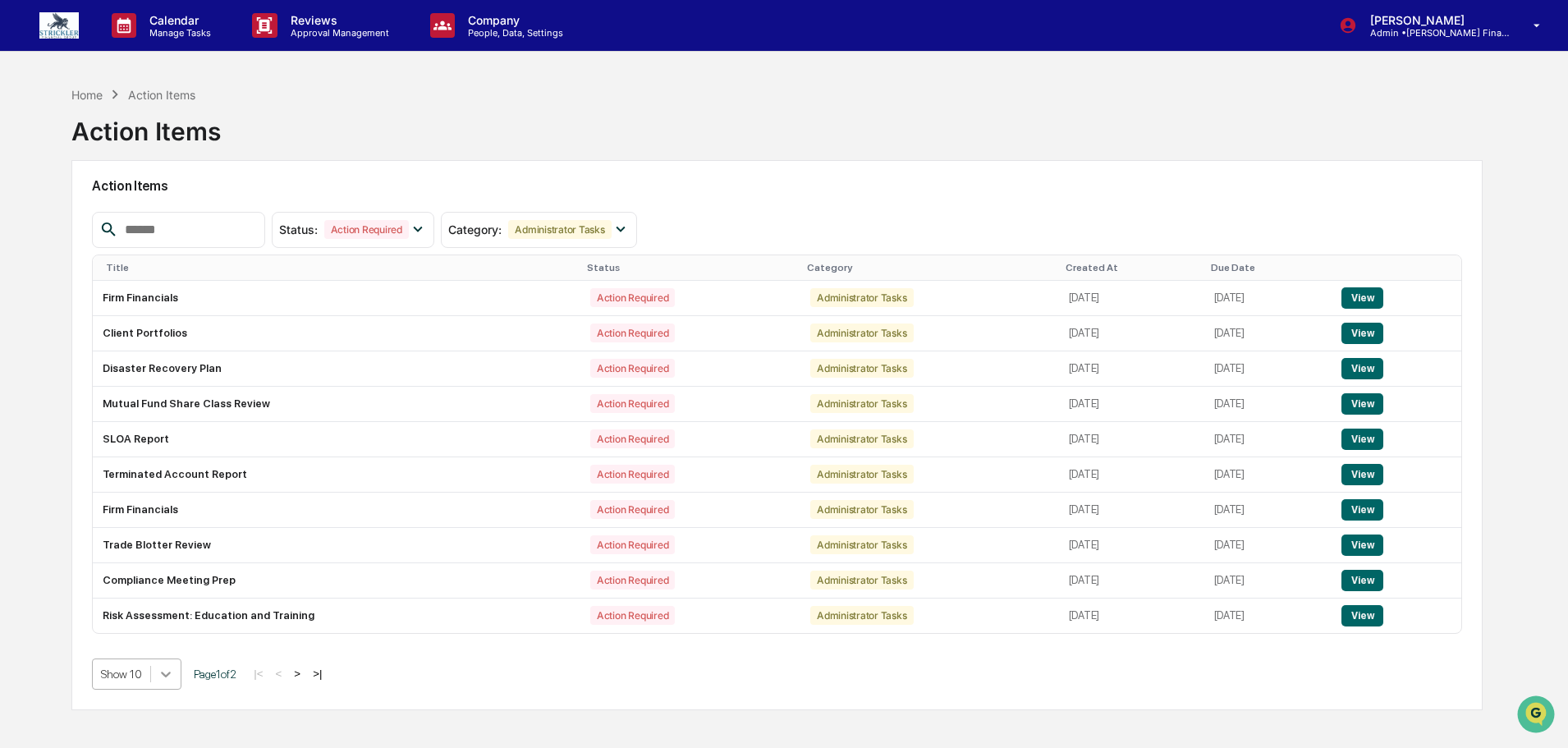
scroll to position [87, 0]
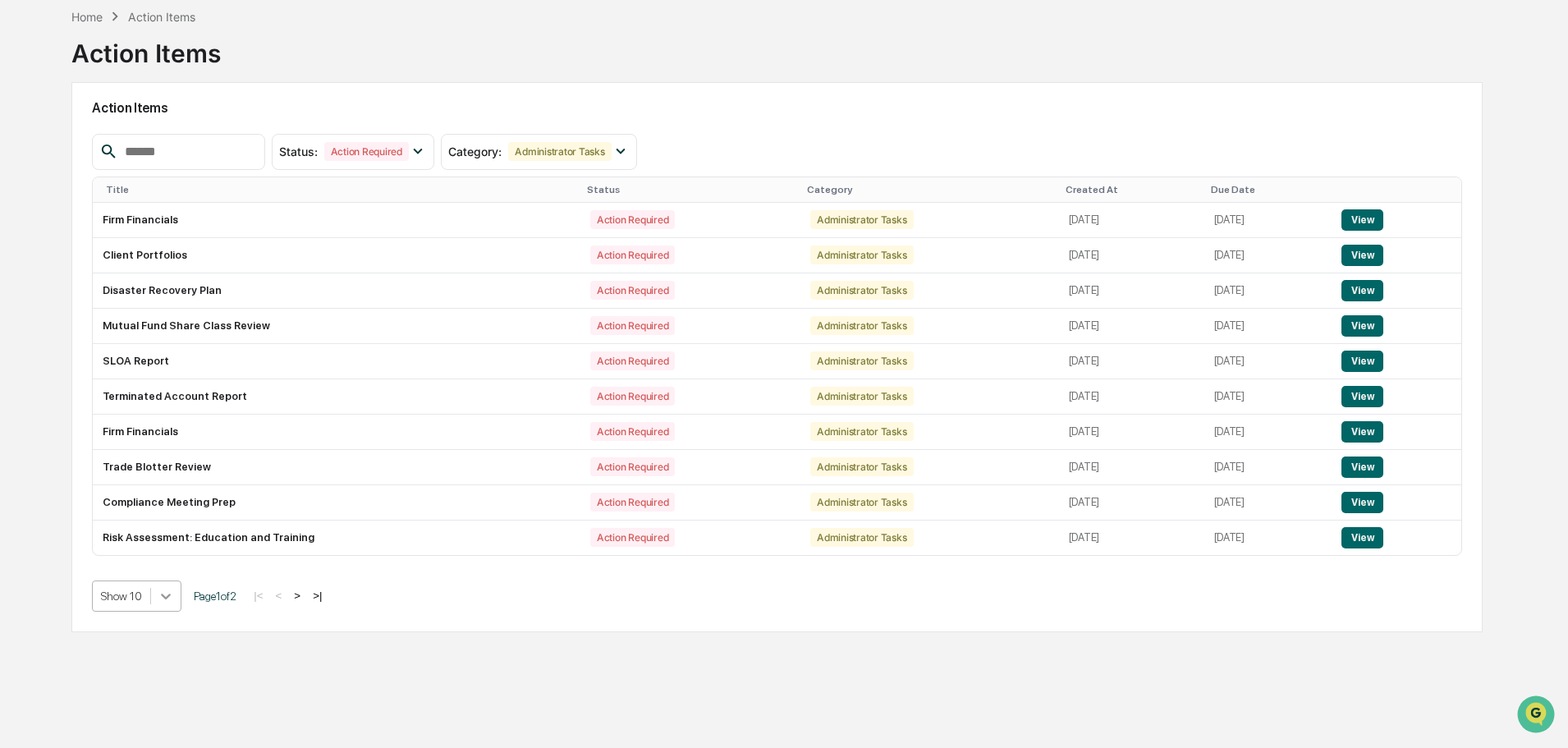
click at [179, 675] on body "Calendar Manage Tasks Reviews Approval Management Company People, Data, Setting…" at bounding box center [784, 335] width 1568 height 826
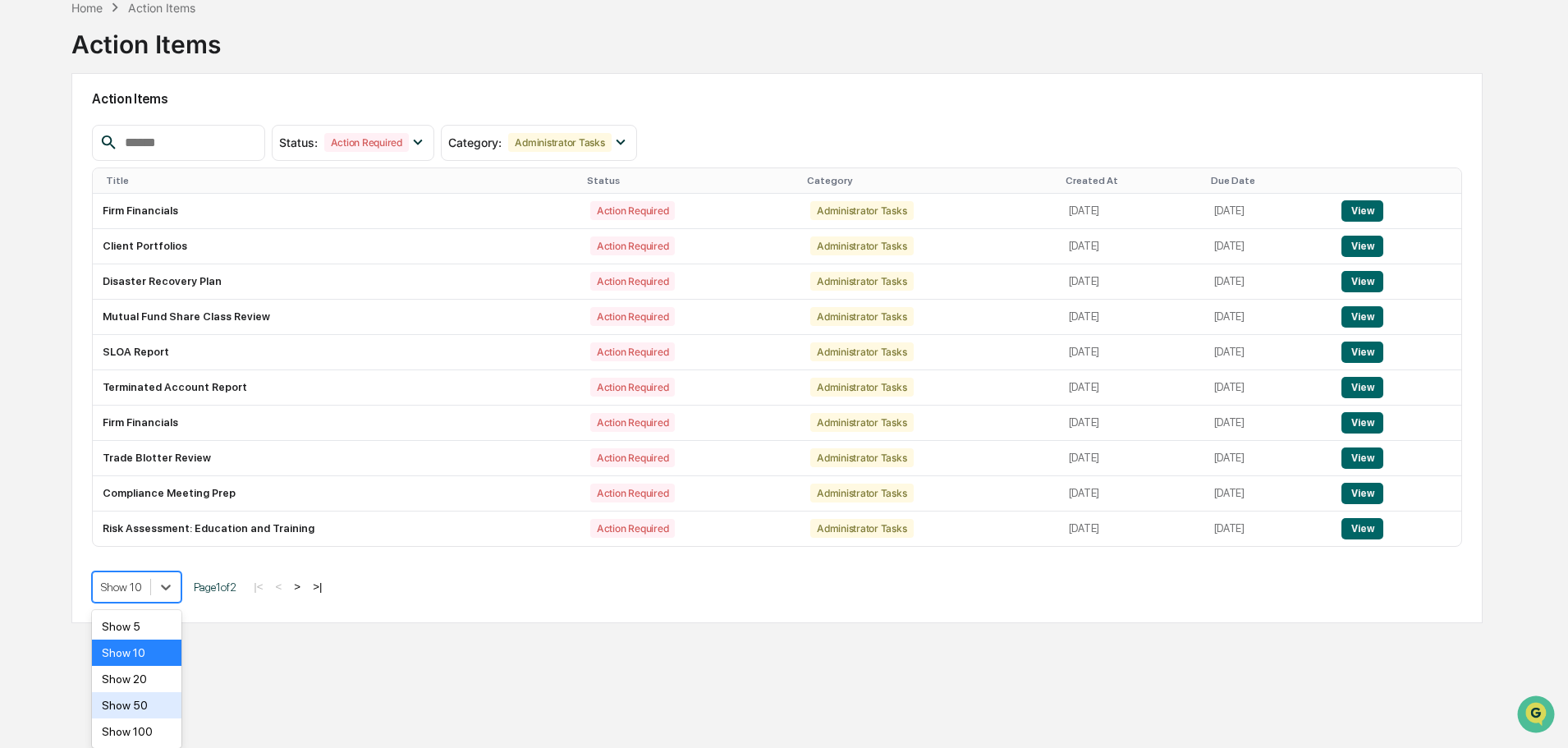
click at [165, 716] on div "Show 50" at bounding box center [136, 705] width 89 height 26
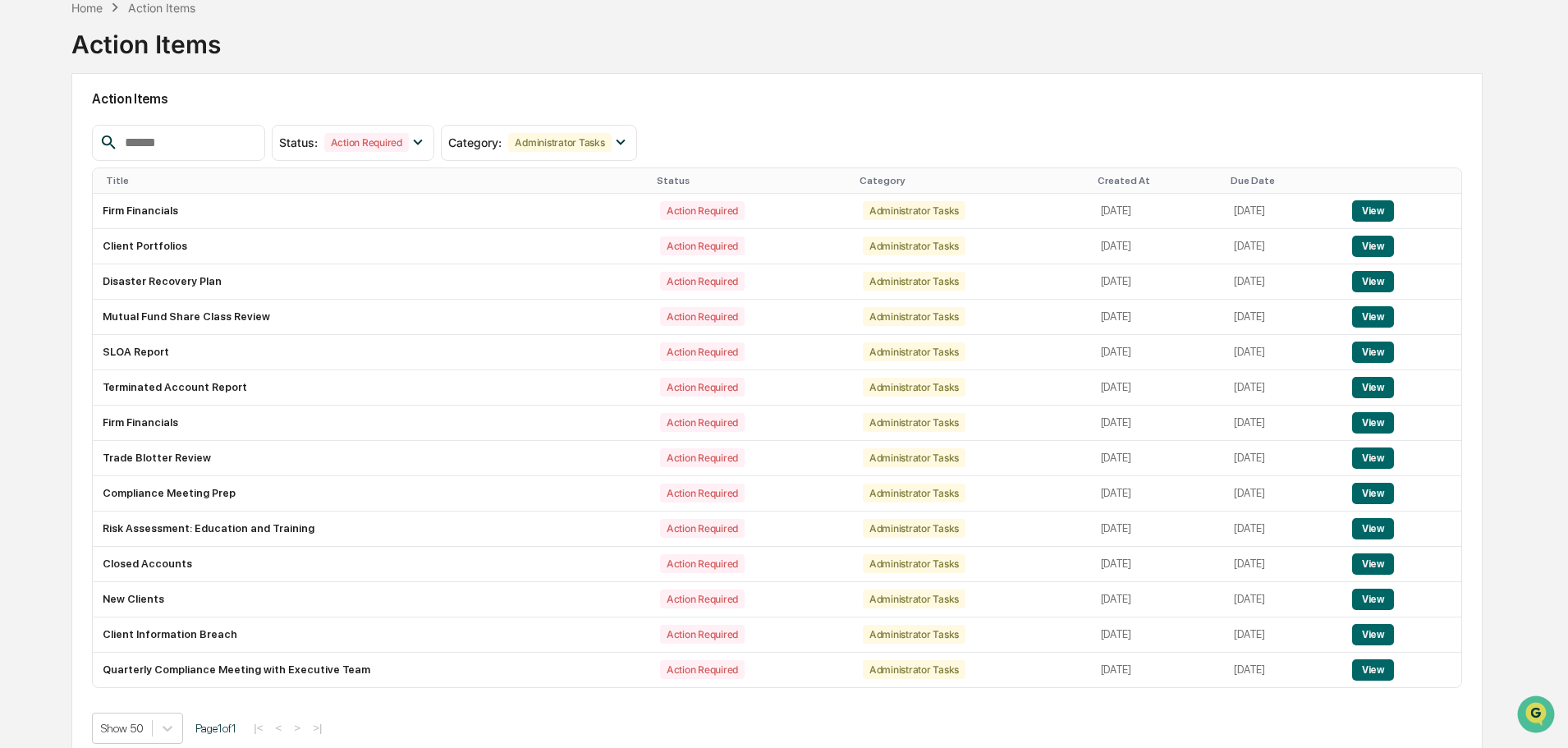
click at [167, 710] on div "Status : Action Required Select/Deselect All Action Required Resolved Category …" at bounding box center [776, 434] width 1370 height 618
click at [1378, 534] on button "View" at bounding box center [1373, 529] width 42 height 22
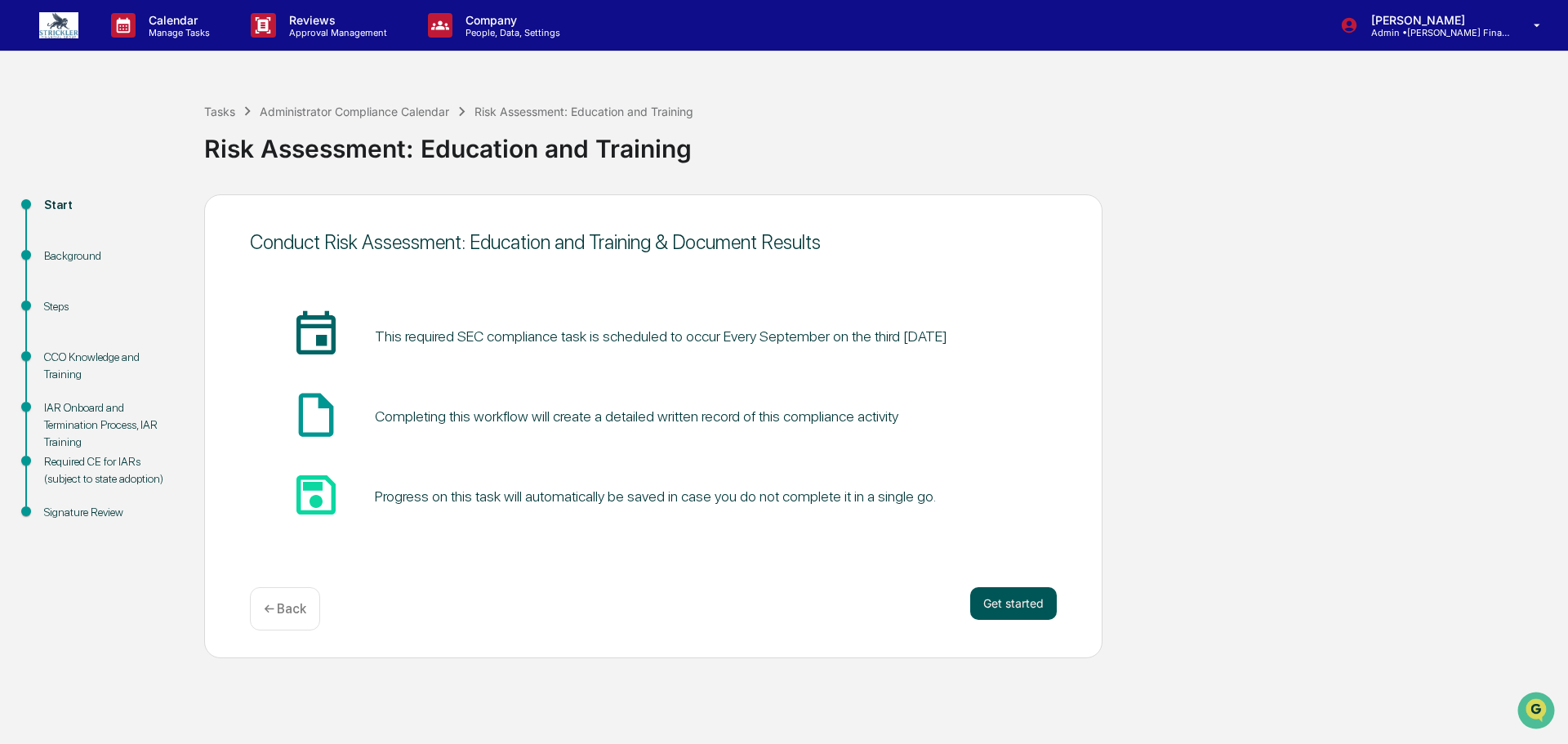
click at [1012, 609] on button "Get started" at bounding box center [1013, 603] width 86 height 32
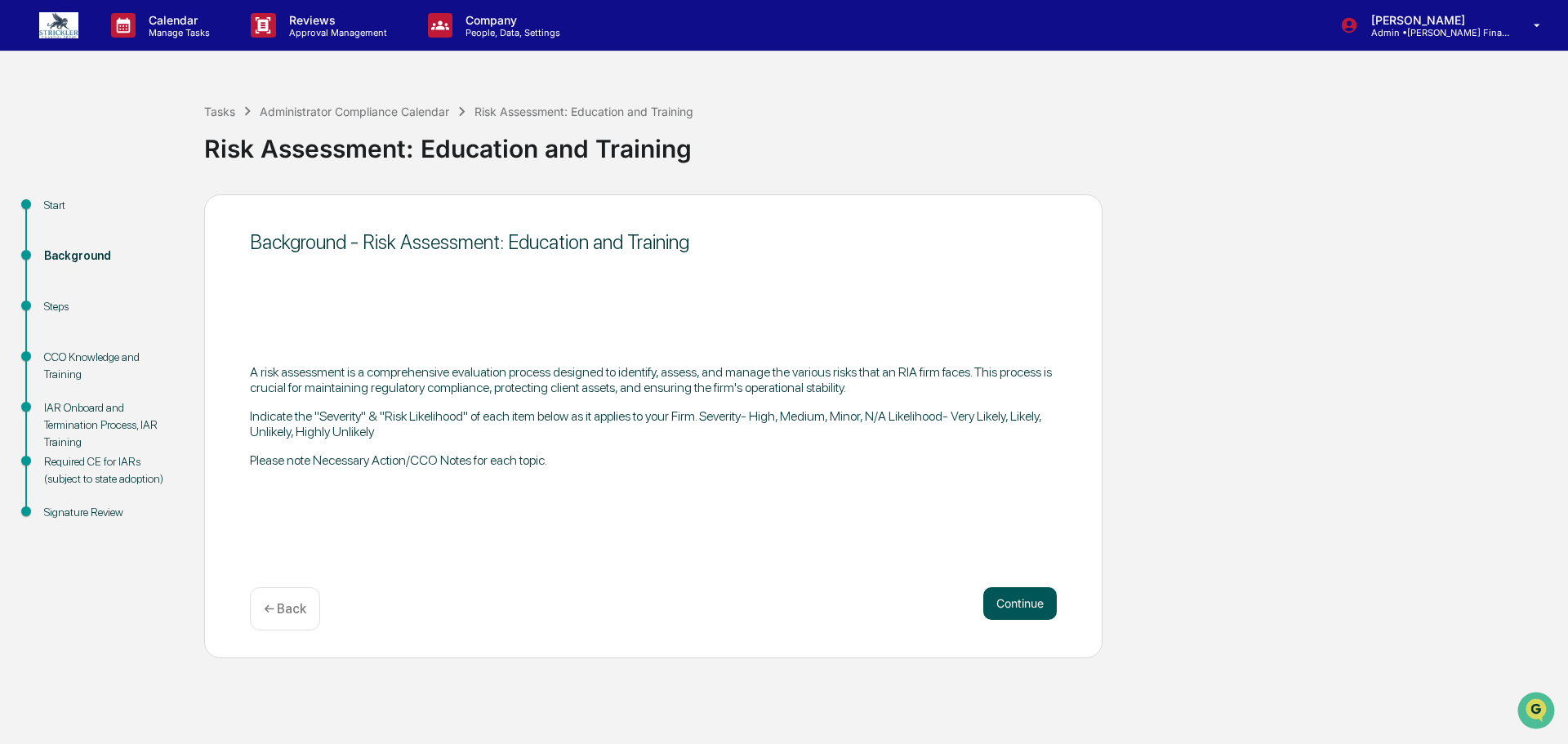
click at [1008, 609] on button "Continue" at bounding box center [1019, 603] width 73 height 32
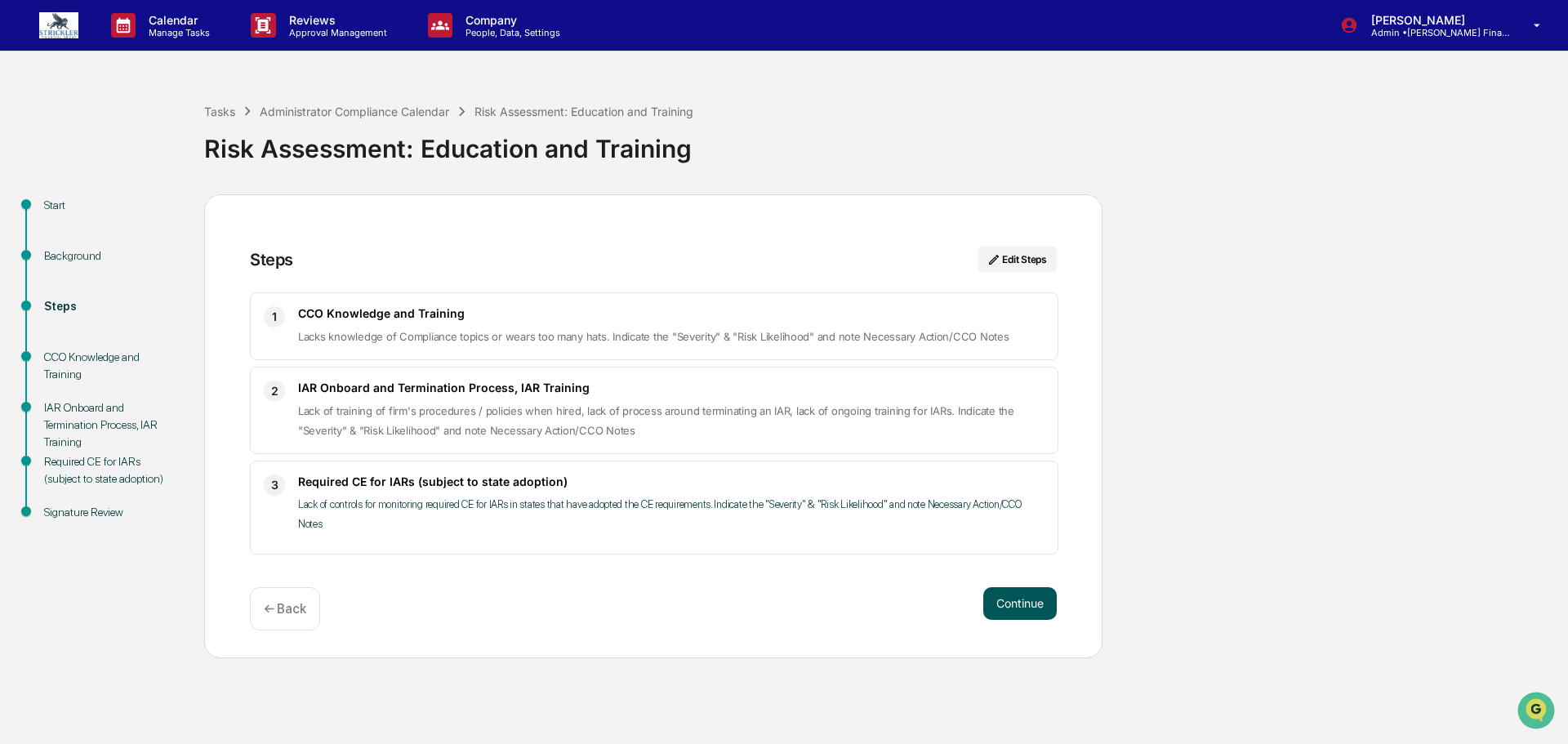
click at [1007, 609] on button "Continue" at bounding box center [1019, 603] width 73 height 32
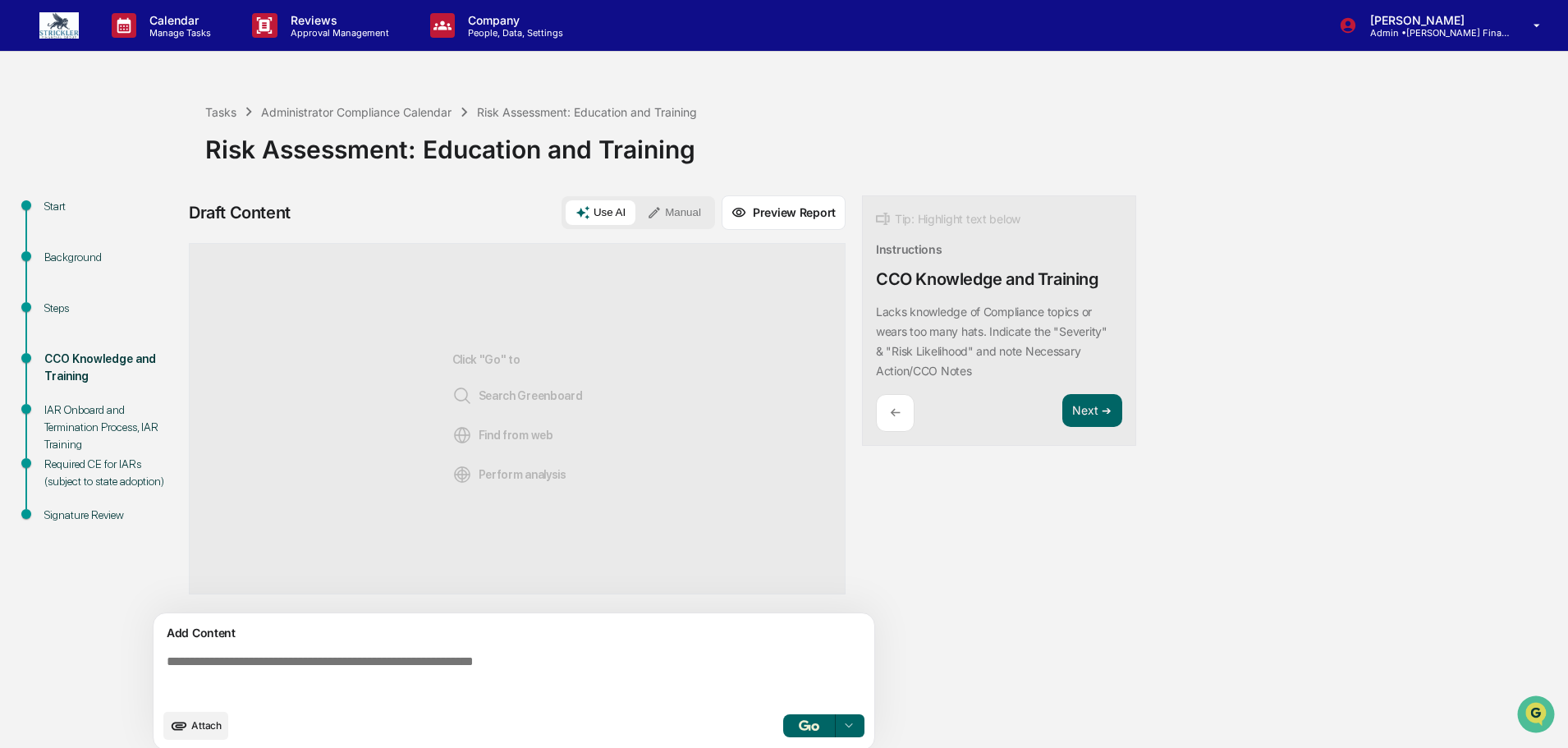
click at [425, 662] on textarea at bounding box center [517, 677] width 714 height 59
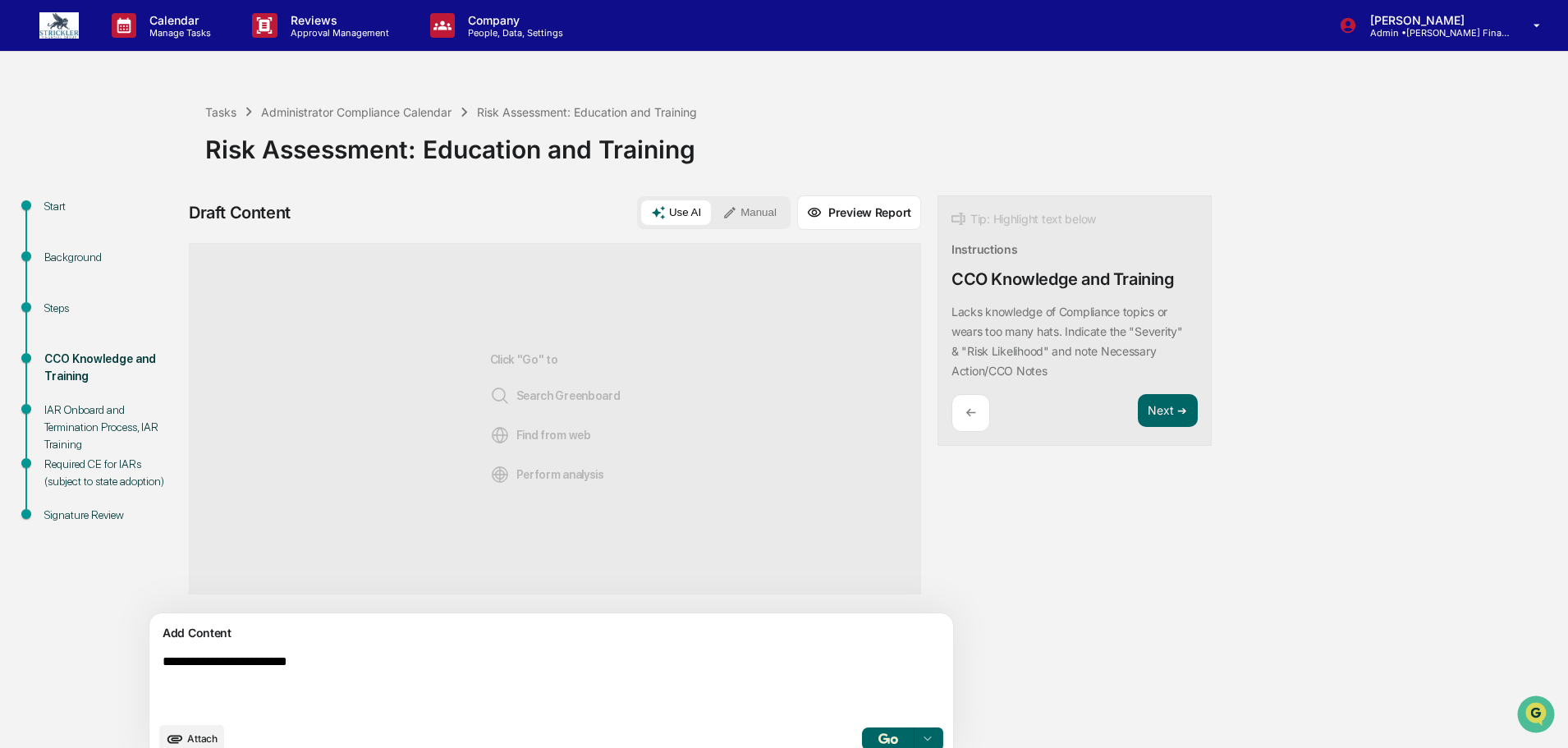
type textarea "**********"
click at [712, 223] on button "Manual" at bounding box center [749, 212] width 74 height 24
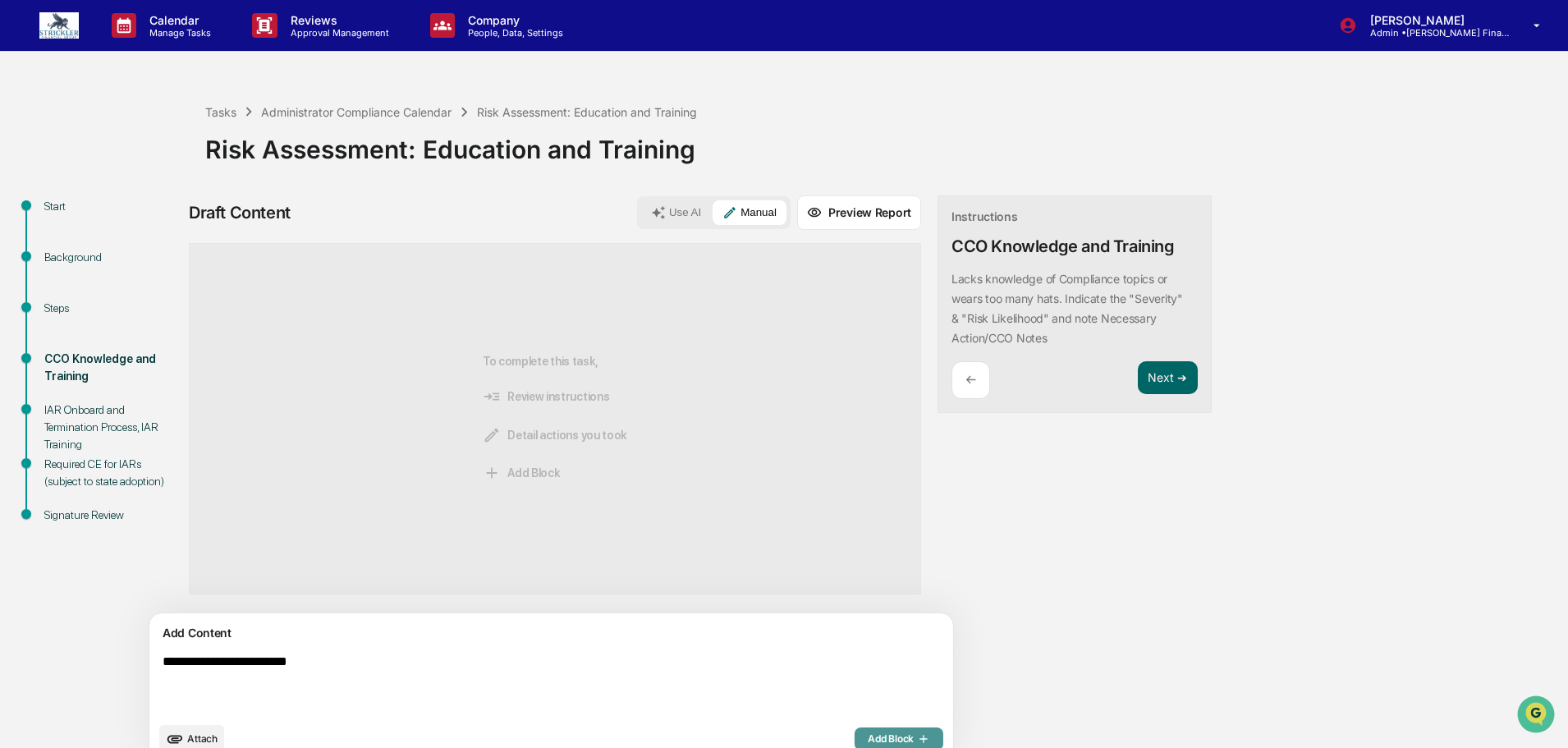
click at [854, 734] on button "Add Block" at bounding box center [899, 738] width 89 height 23
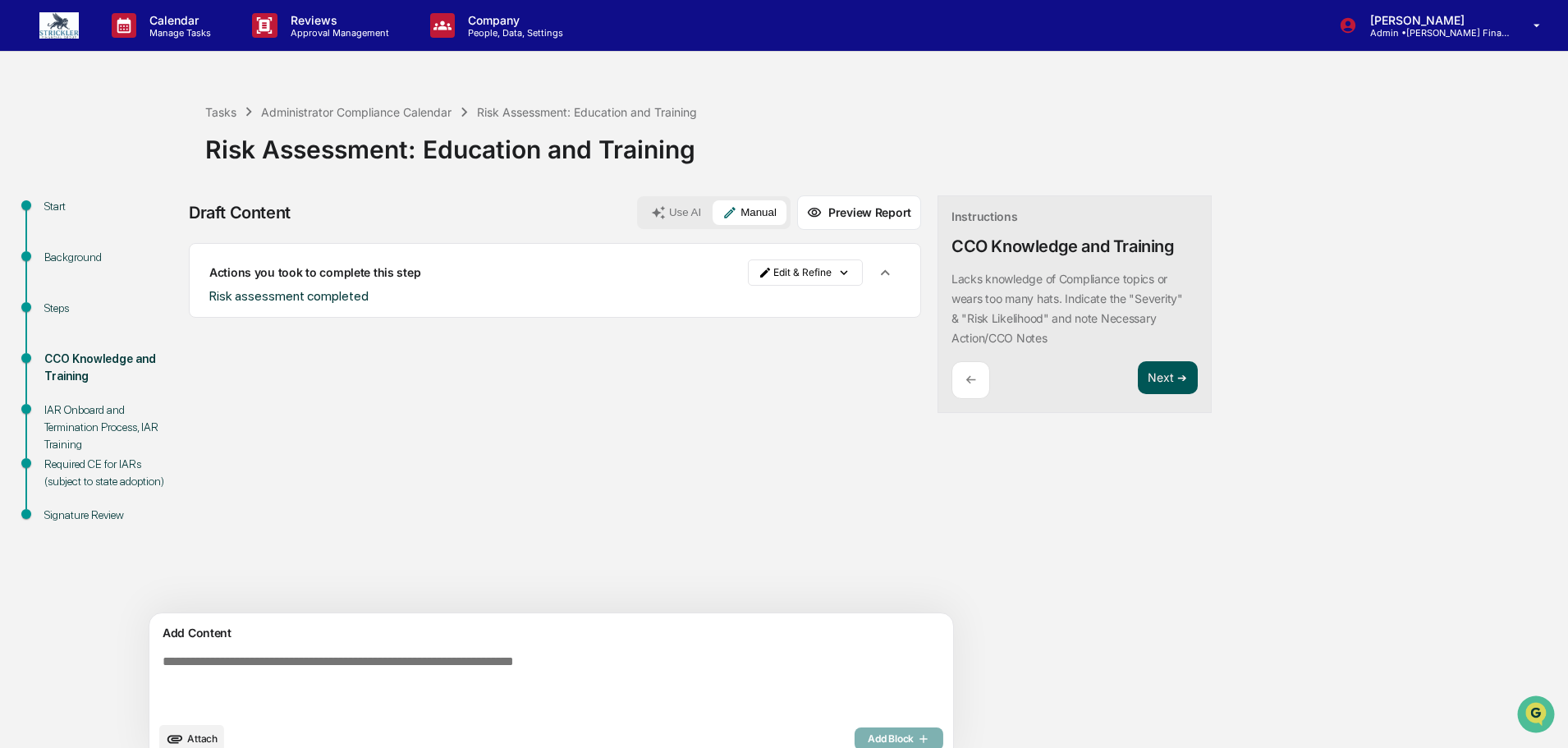
click at [1138, 385] on button "Next ➔" at bounding box center [1168, 378] width 60 height 33
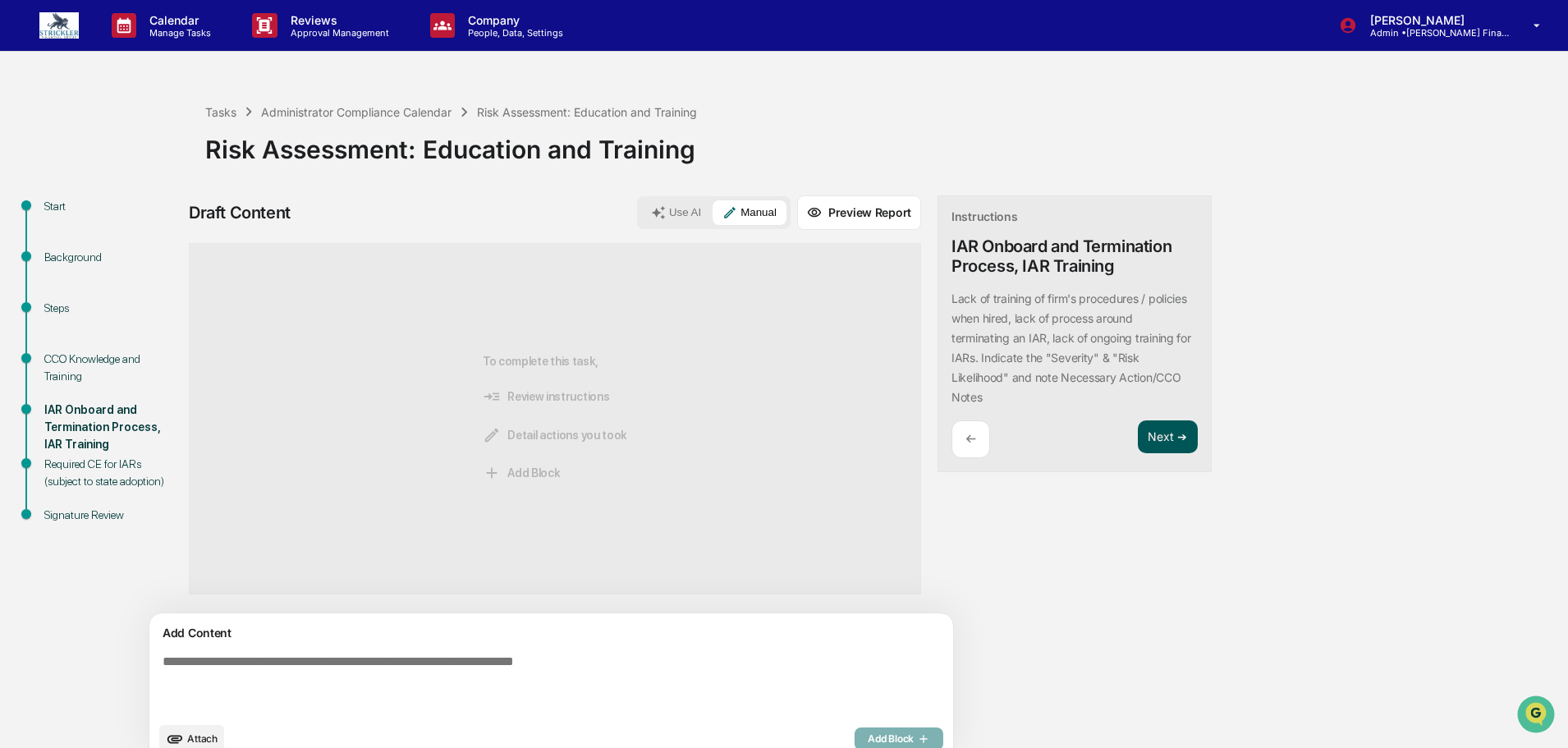
click at [1138, 443] on button "Next ➔" at bounding box center [1168, 437] width 60 height 33
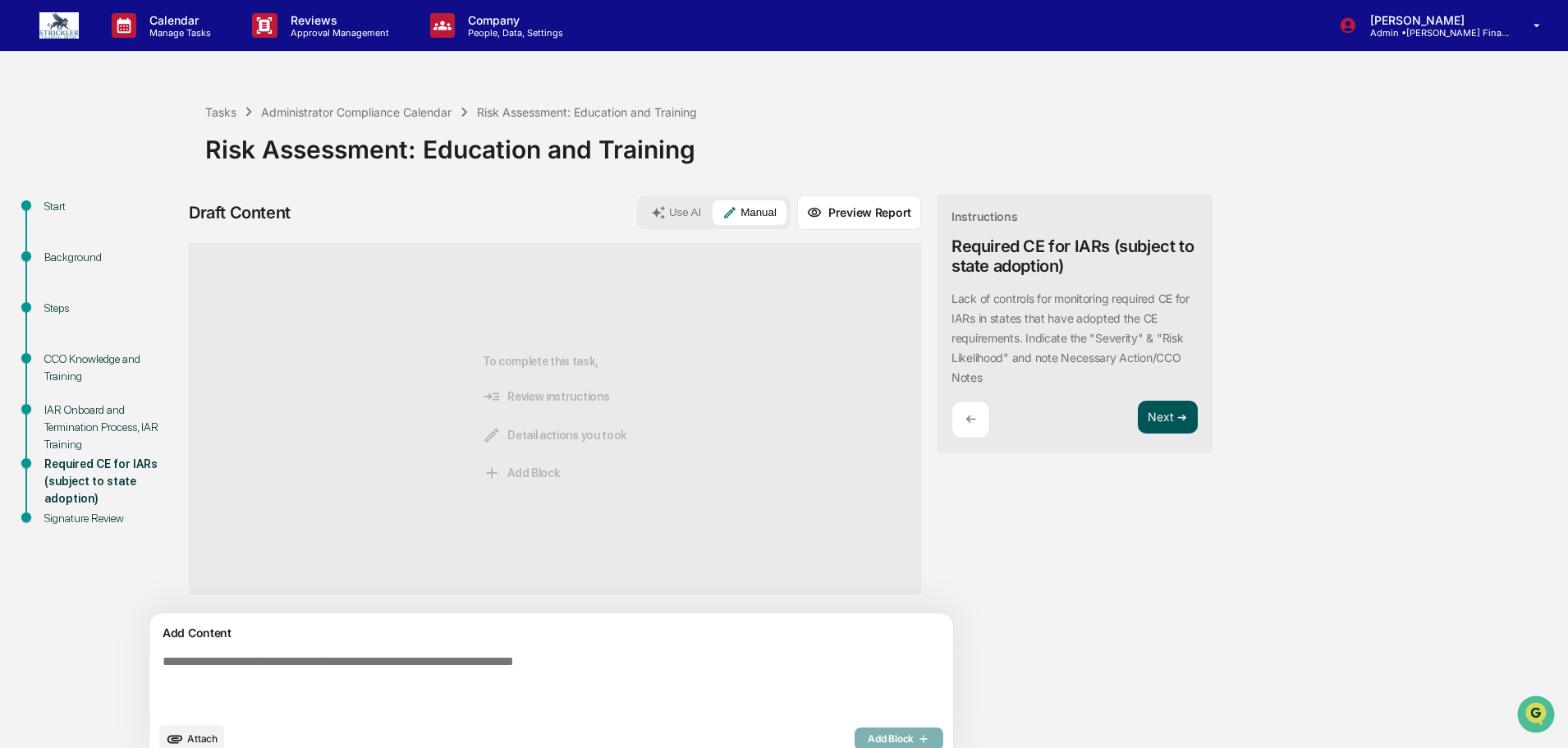
click at [1138, 435] on button "Next ➔" at bounding box center [1168, 417] width 60 height 33
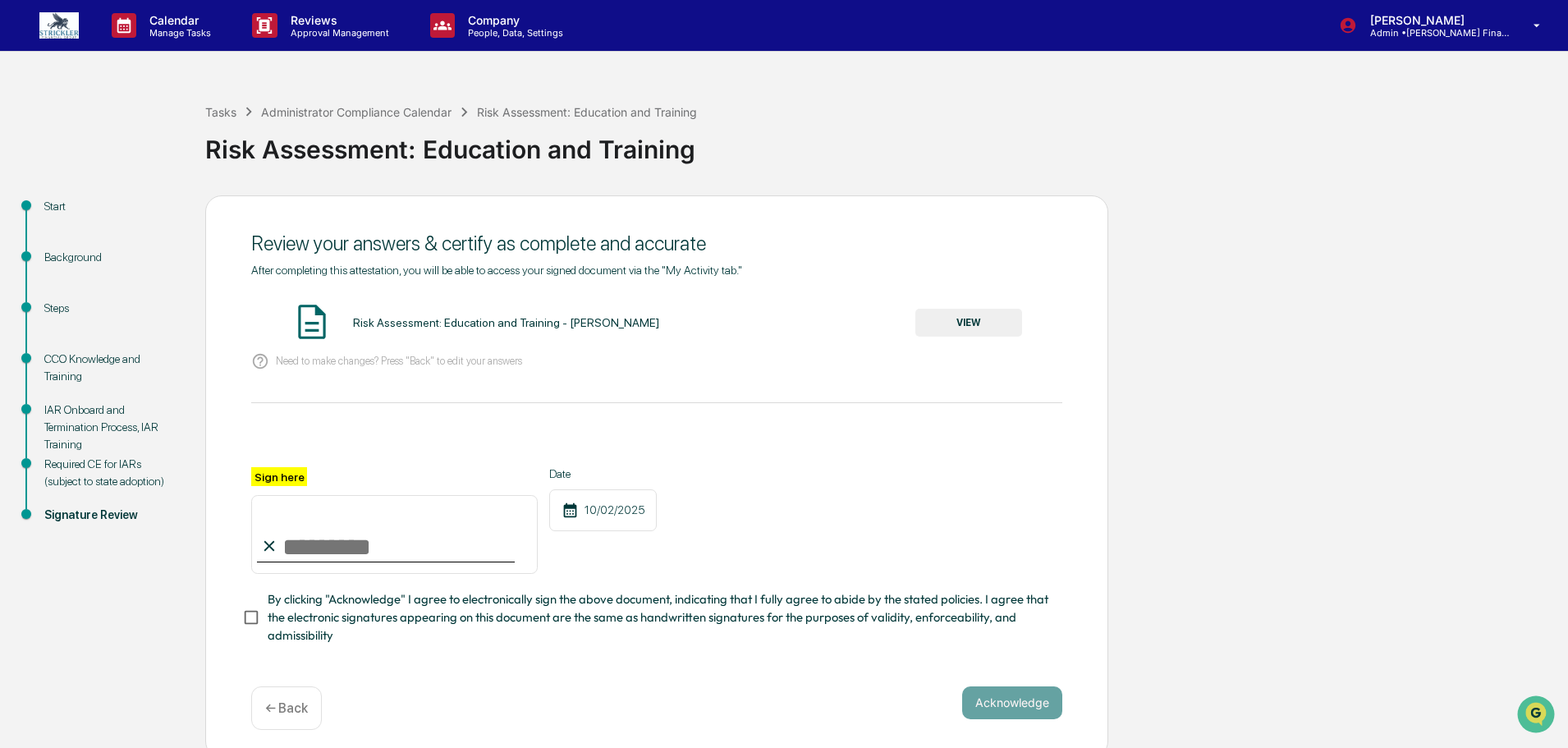
click at [990, 328] on button "VIEW" at bounding box center [969, 322] width 107 height 28
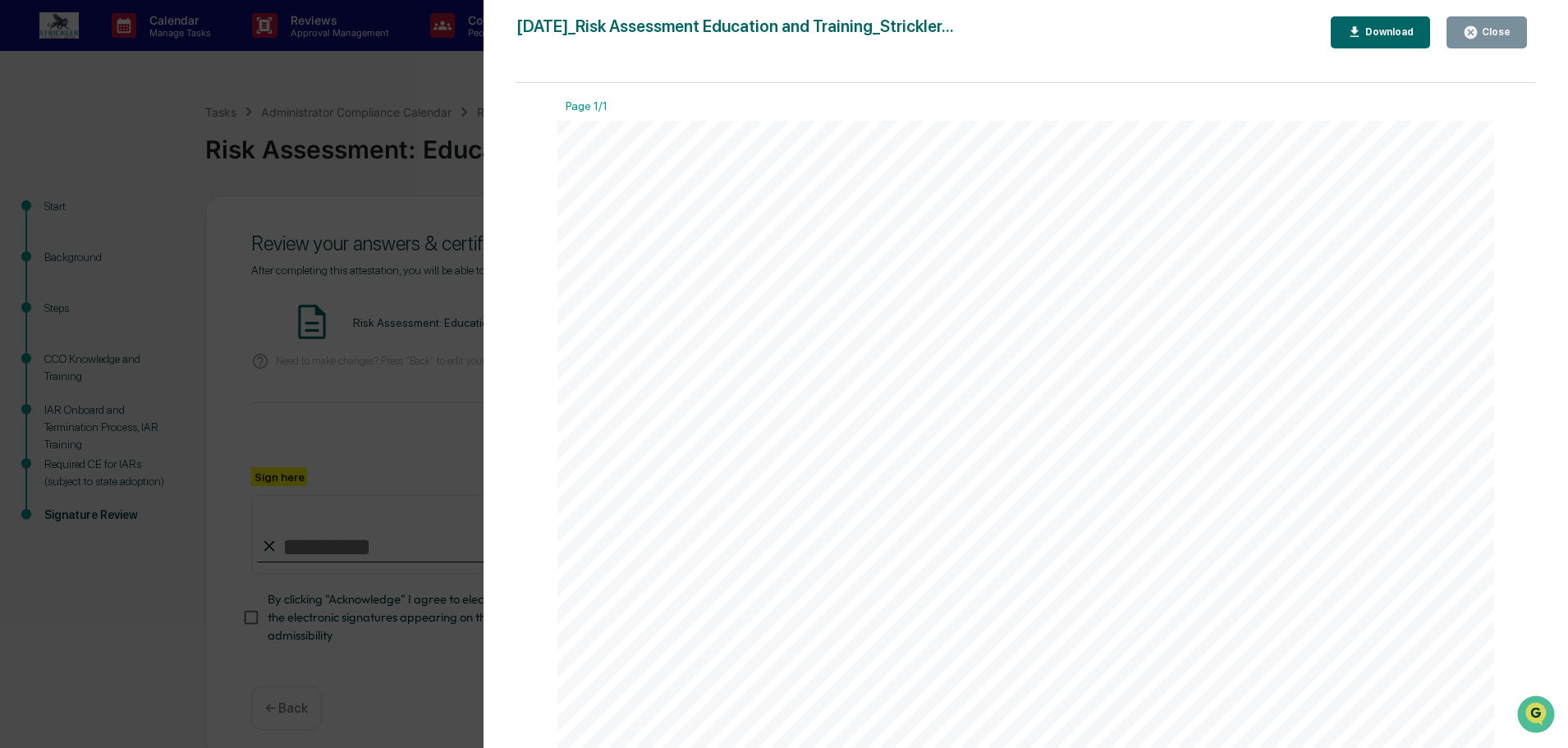
click at [1503, 32] on div "Close" at bounding box center [1494, 32] width 32 height 12
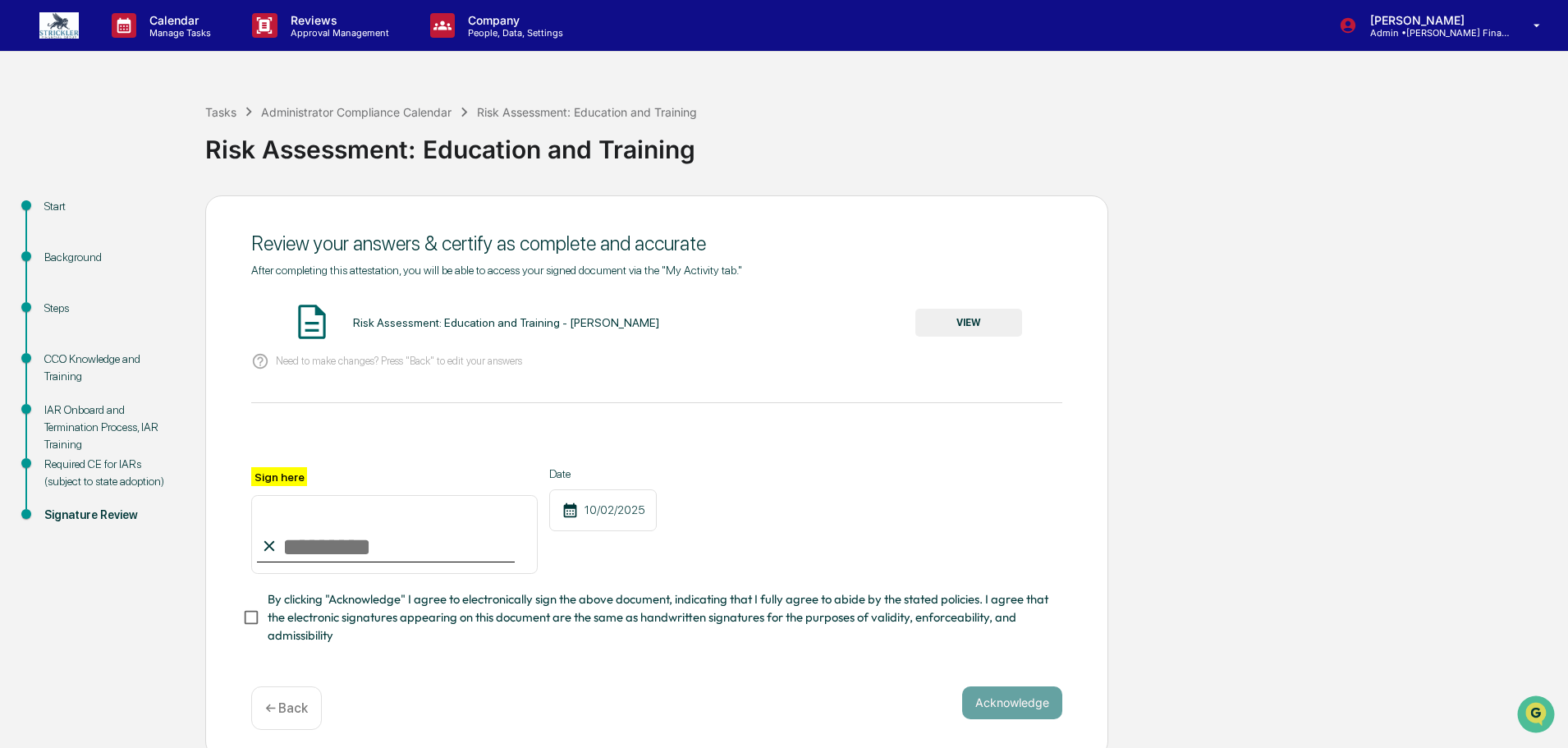
click at [330, 558] on input "Sign here" at bounding box center [395, 534] width 287 height 79
type input "**********"
click at [1005, 719] on button "Acknowledge" at bounding box center [1012, 702] width 100 height 33
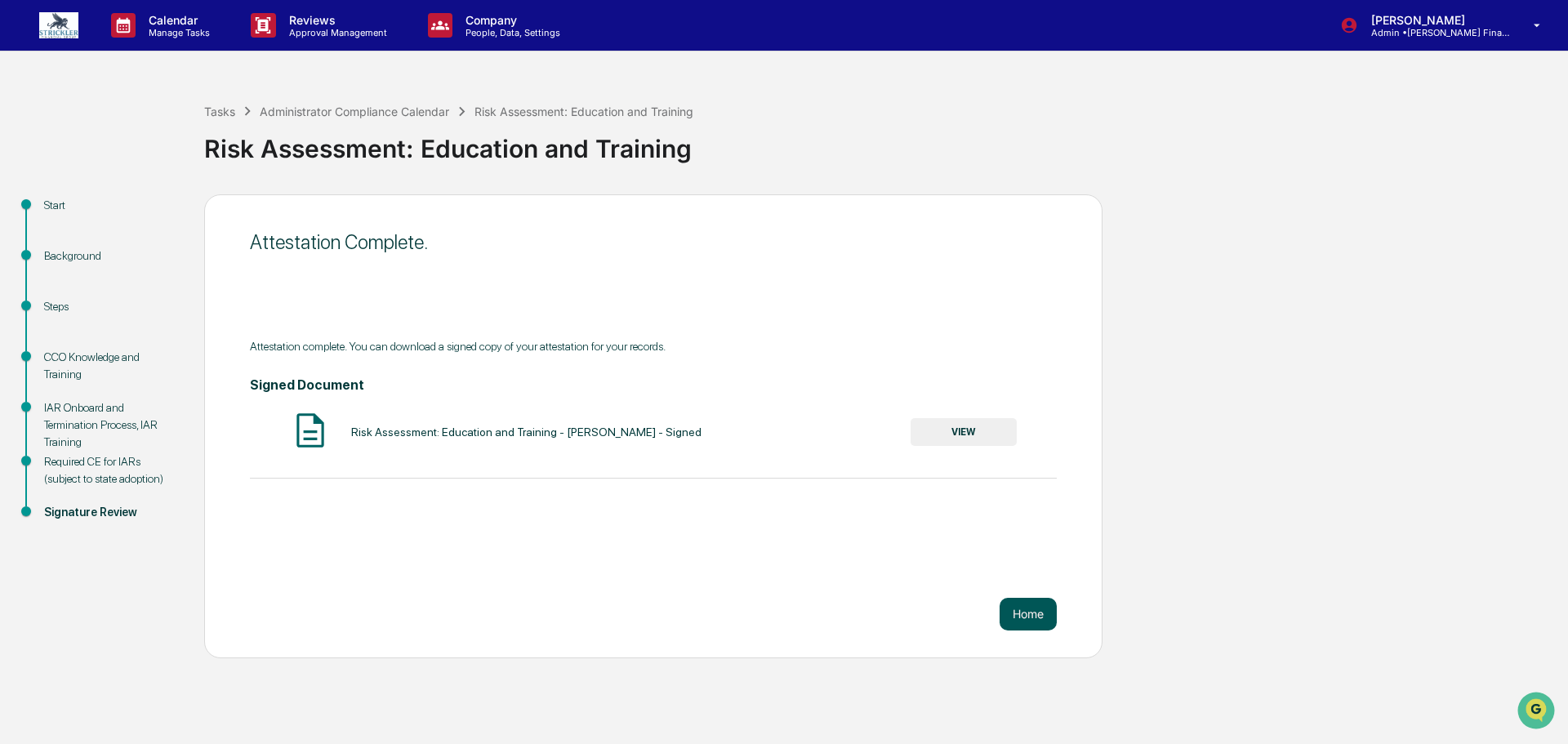
click at [1046, 610] on button "Home" at bounding box center [1028, 613] width 57 height 32
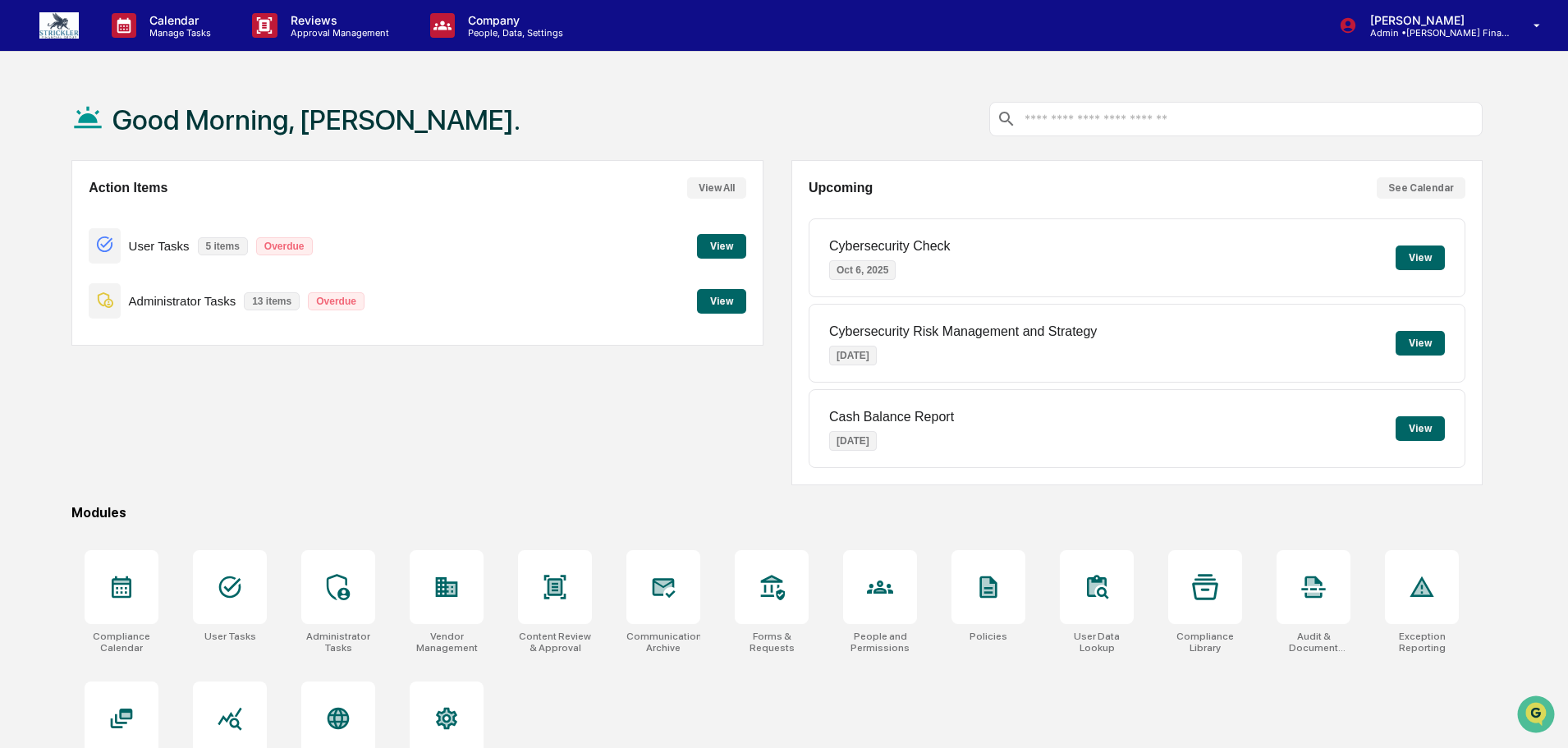
click at [733, 307] on button "View" at bounding box center [721, 301] width 49 height 24
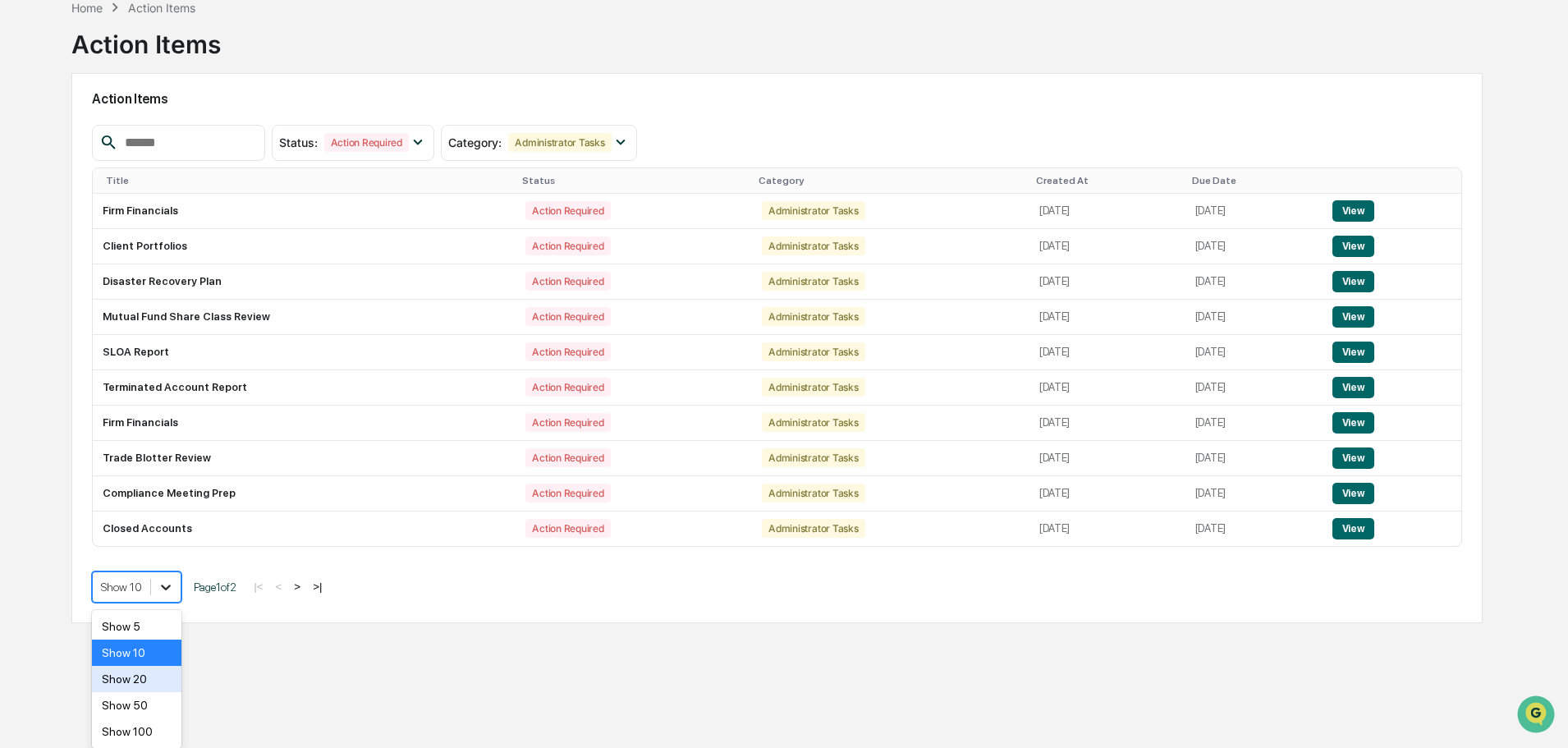
click at [160, 679] on body "Calendar Manage Tasks Reviews Approval Management Company People, Data, Setting…" at bounding box center [784, 326] width 1568 height 826
click at [149, 699] on div "Show 50" at bounding box center [136, 705] width 89 height 26
